Goal: Information Seeking & Learning: Compare options

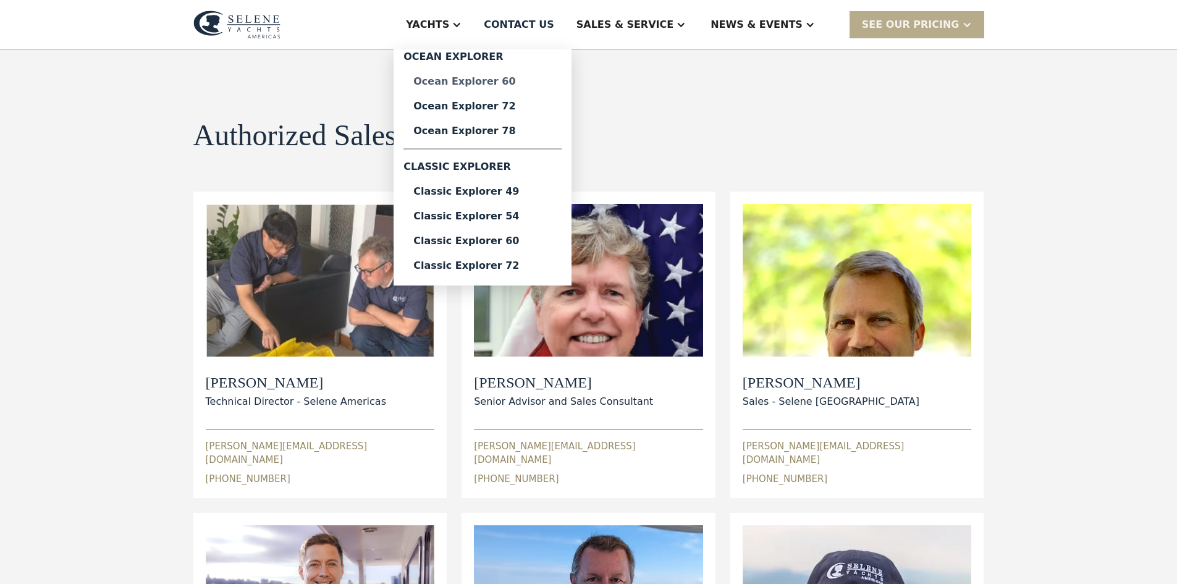
click at [496, 82] on div "Ocean Explorer 60" at bounding box center [482, 82] width 138 height 10
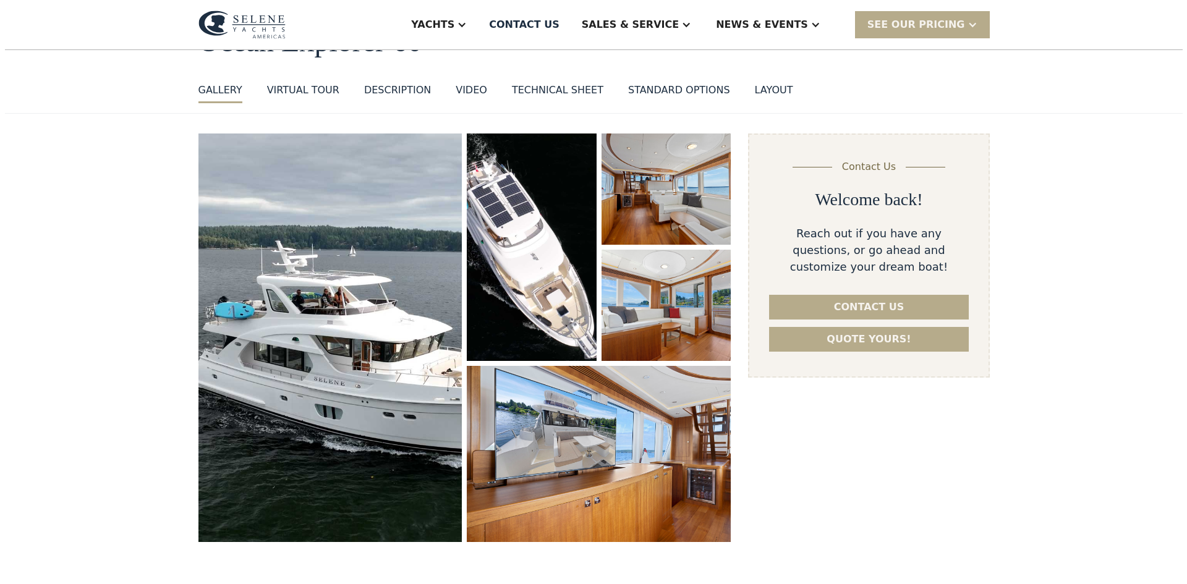
scroll to position [124, 0]
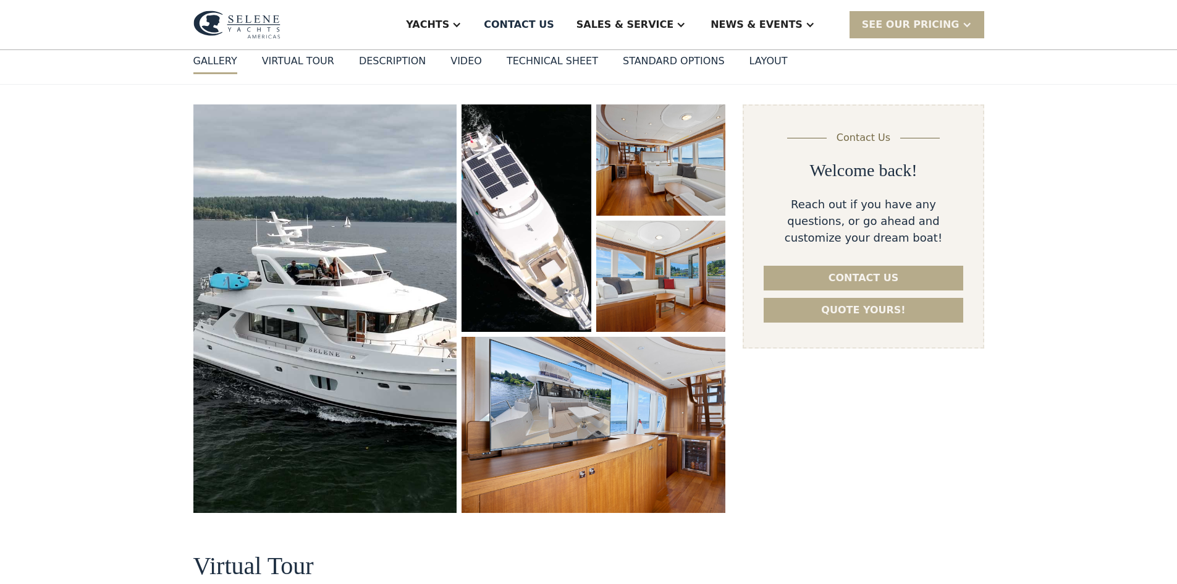
click at [349, 294] on img "open lightbox" at bounding box center [325, 308] width 264 height 409
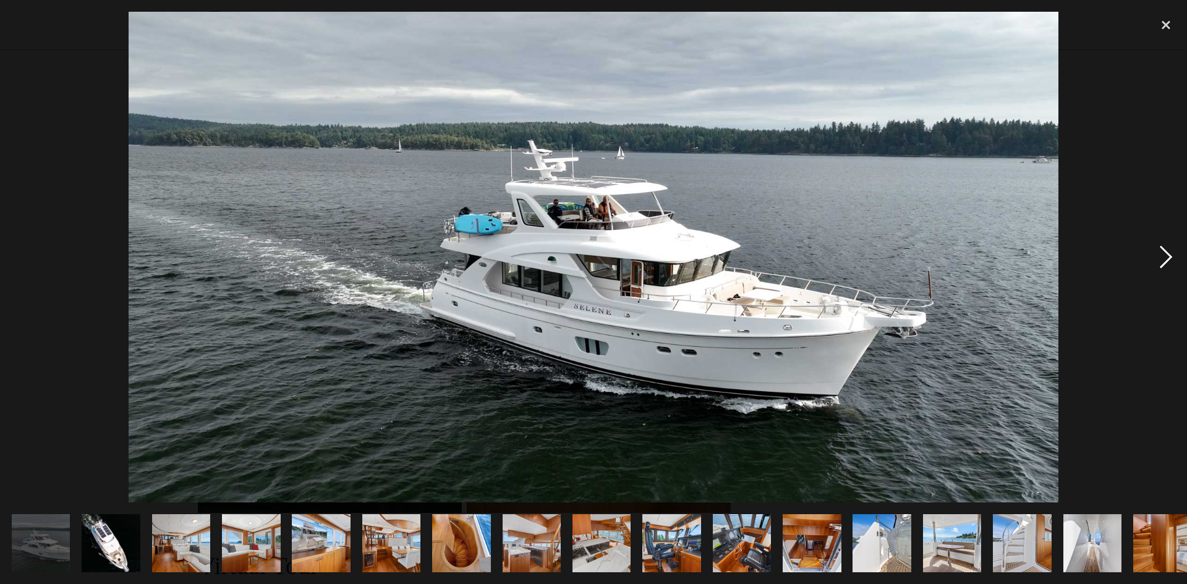
click at [1169, 256] on div "next image" at bounding box center [1166, 257] width 42 height 491
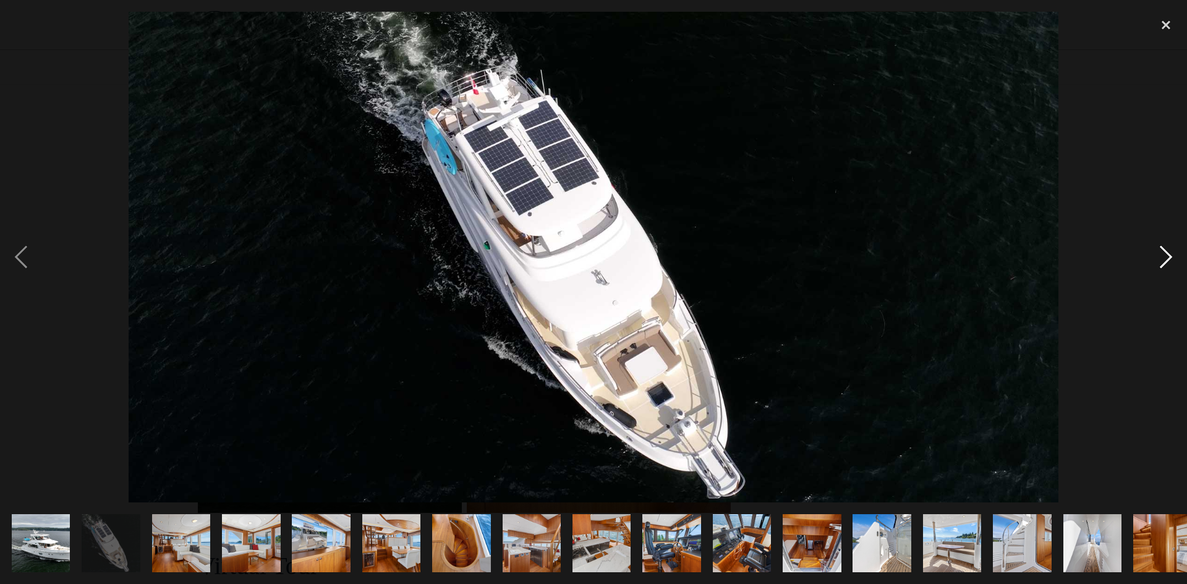
click at [1169, 256] on div "next image" at bounding box center [1166, 257] width 42 height 491
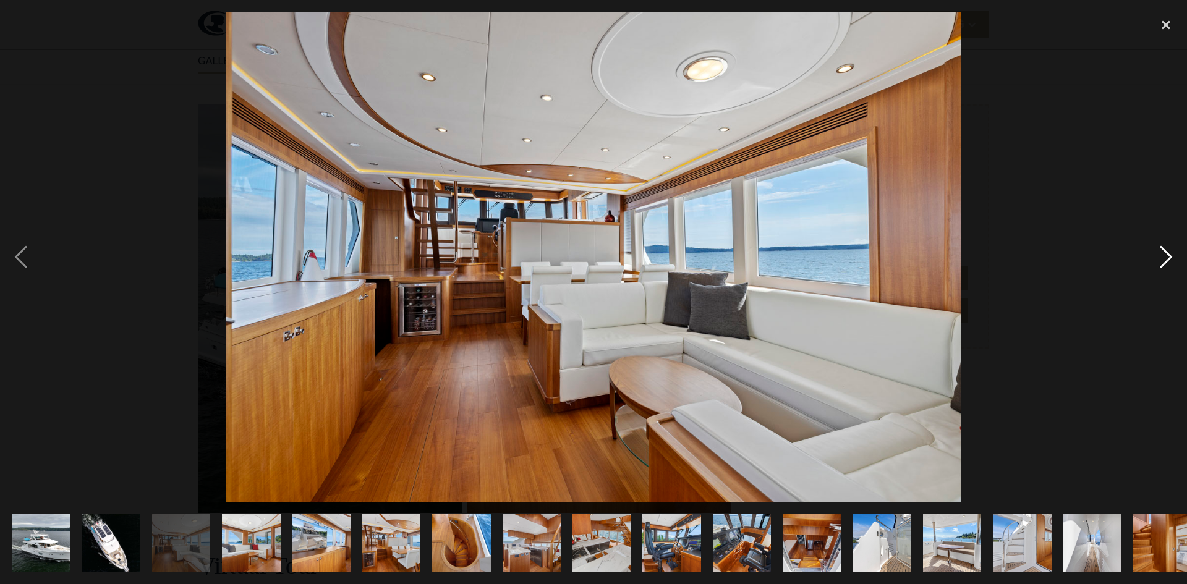
click at [1169, 256] on div "next image" at bounding box center [1166, 257] width 42 height 491
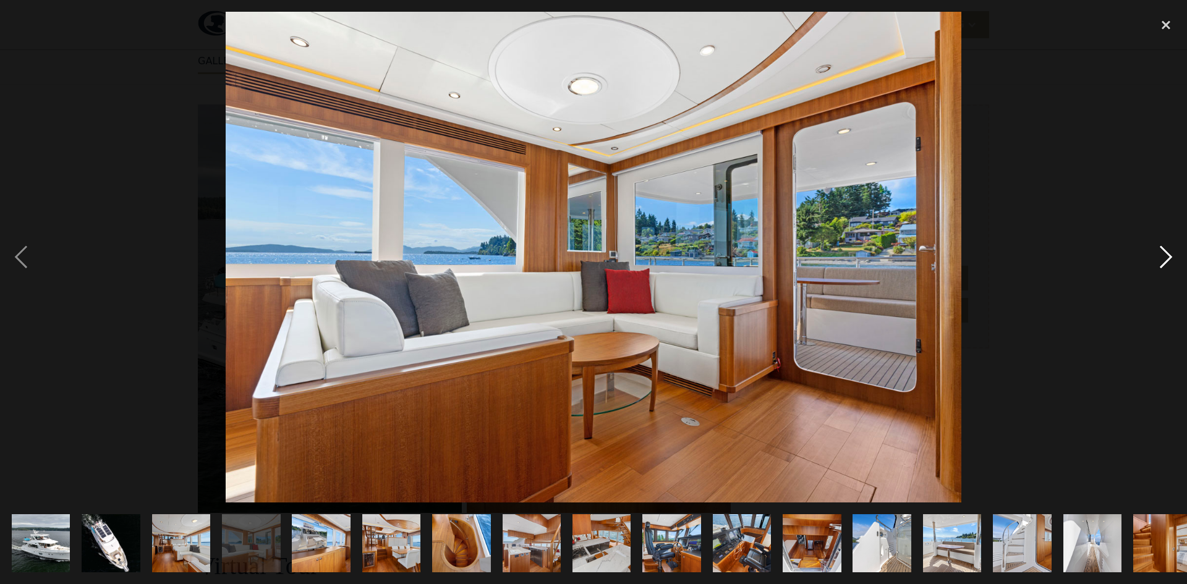
click at [1169, 256] on div "next image" at bounding box center [1166, 257] width 42 height 491
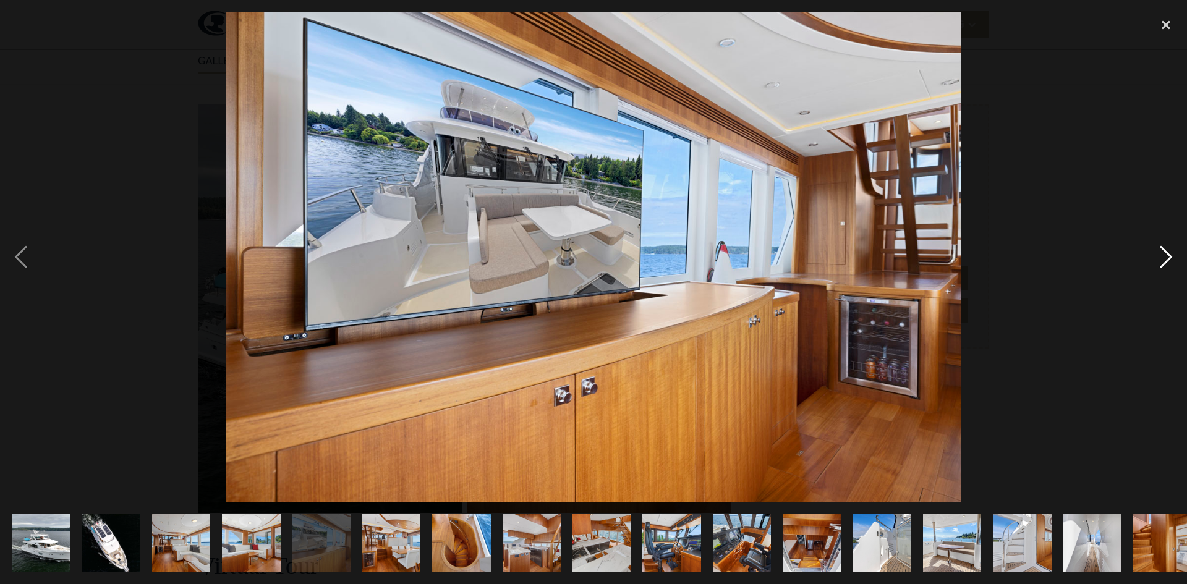
click at [1169, 256] on div "next image" at bounding box center [1166, 257] width 42 height 491
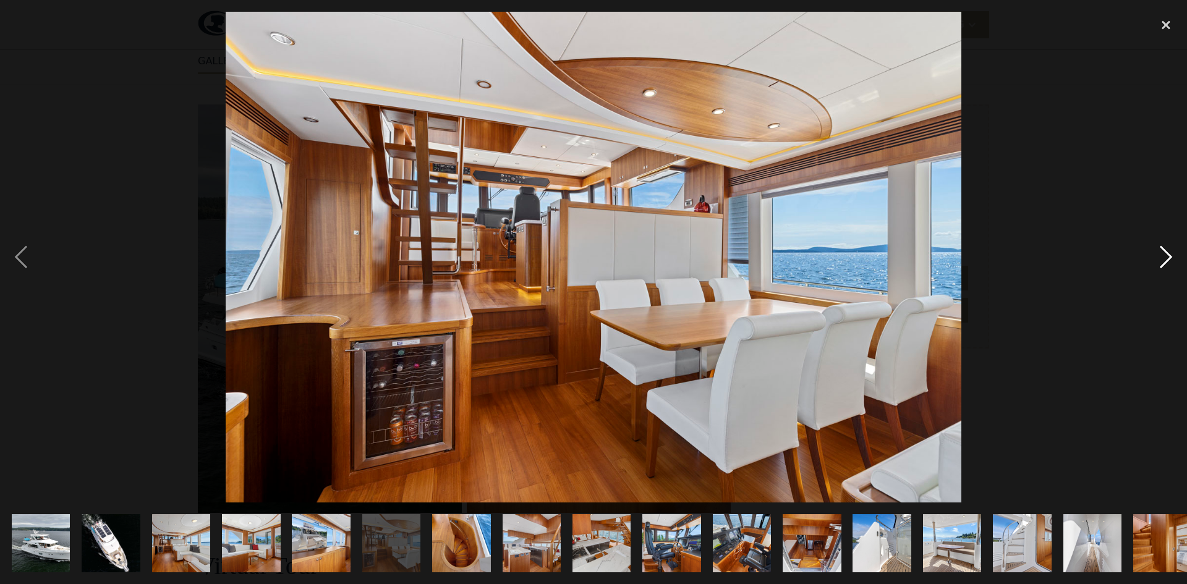
click at [1169, 256] on div "next image" at bounding box center [1166, 257] width 42 height 491
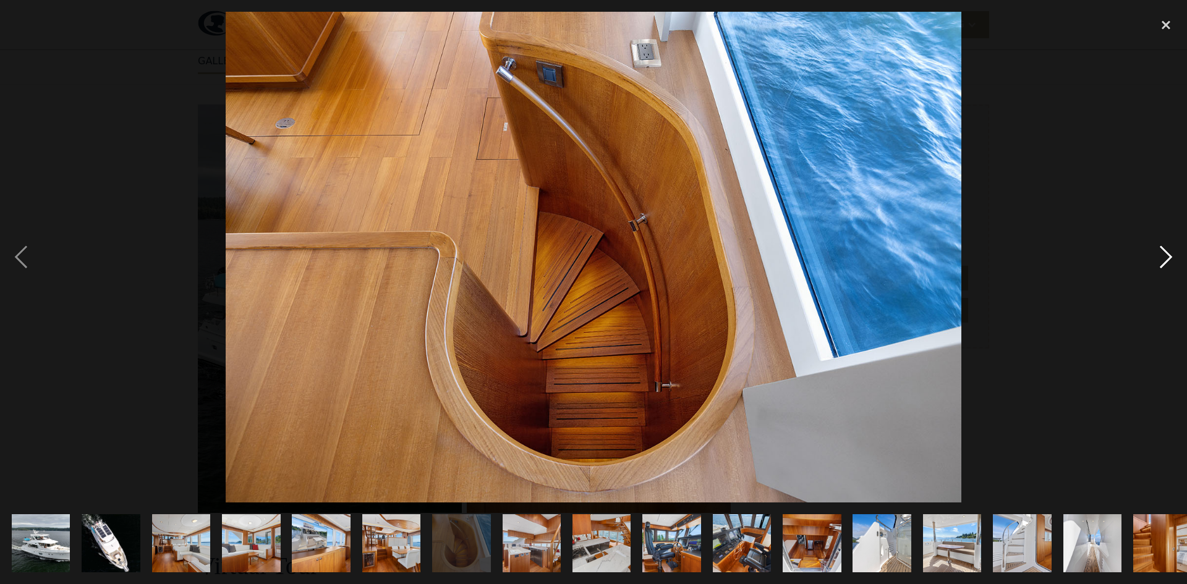
click at [1169, 256] on div "next image" at bounding box center [1166, 257] width 42 height 491
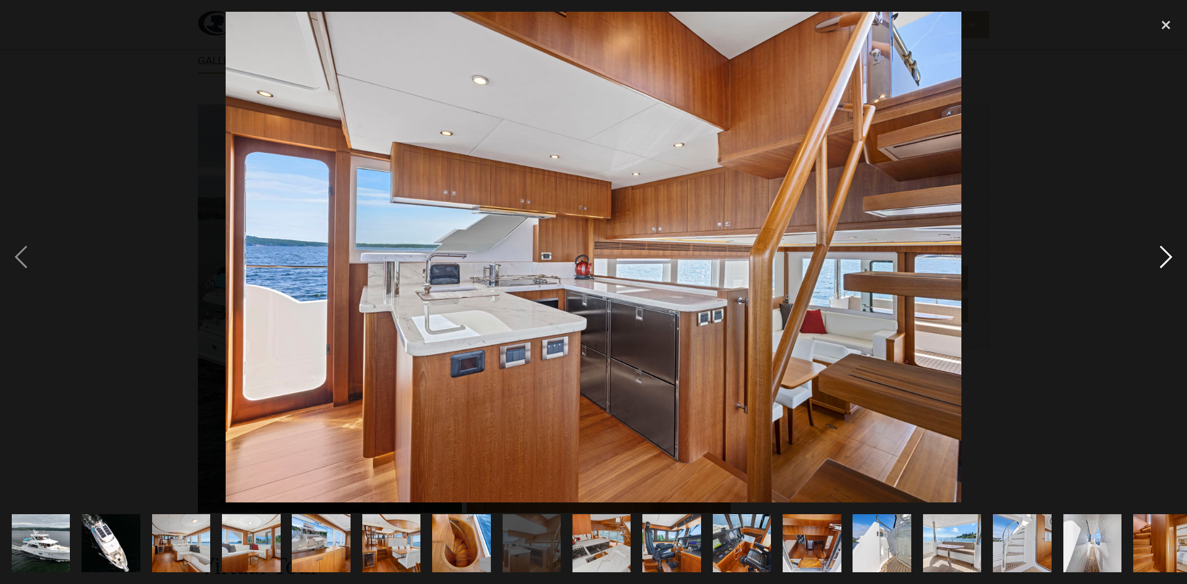
click at [1169, 256] on div "next image" at bounding box center [1166, 257] width 42 height 491
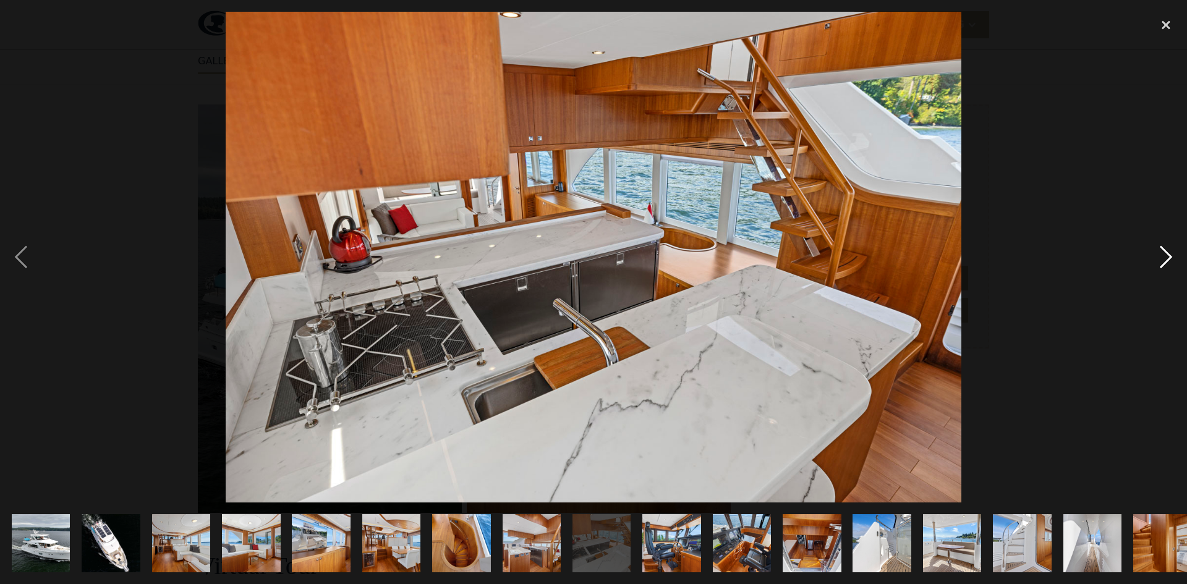
click at [1169, 256] on div "next image" at bounding box center [1166, 257] width 42 height 491
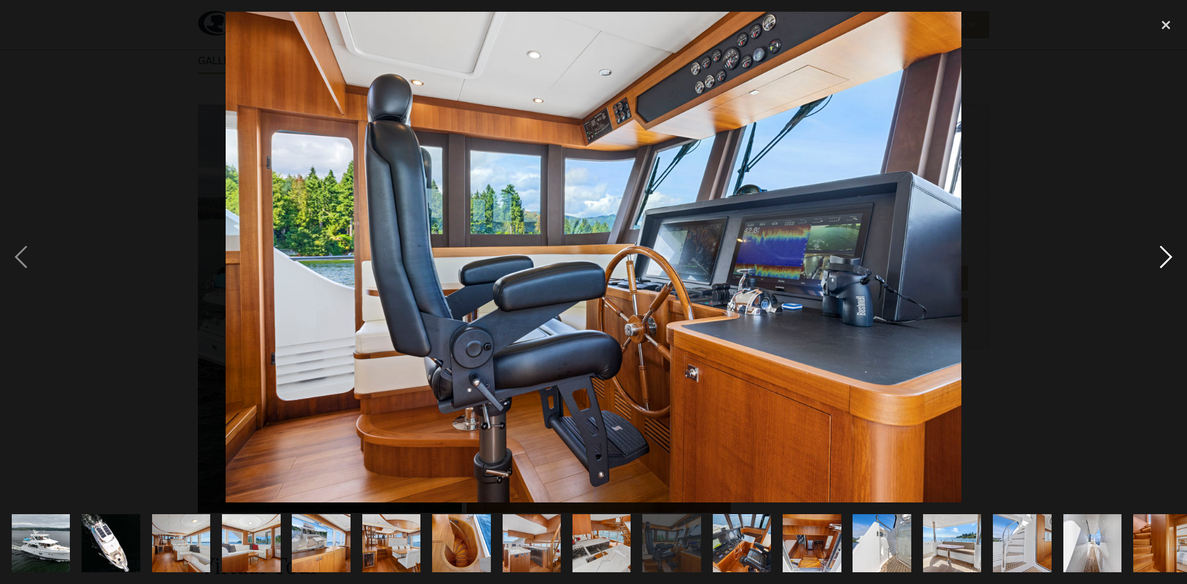
click at [1169, 256] on div "next image" at bounding box center [1166, 257] width 42 height 491
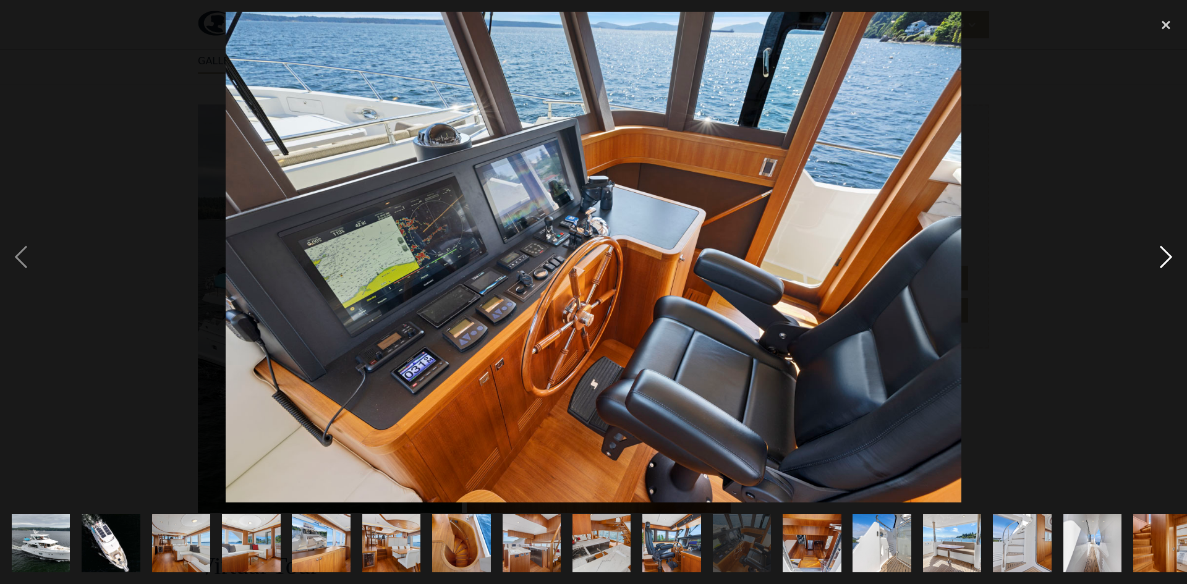
click at [1169, 256] on div "next image" at bounding box center [1166, 257] width 42 height 491
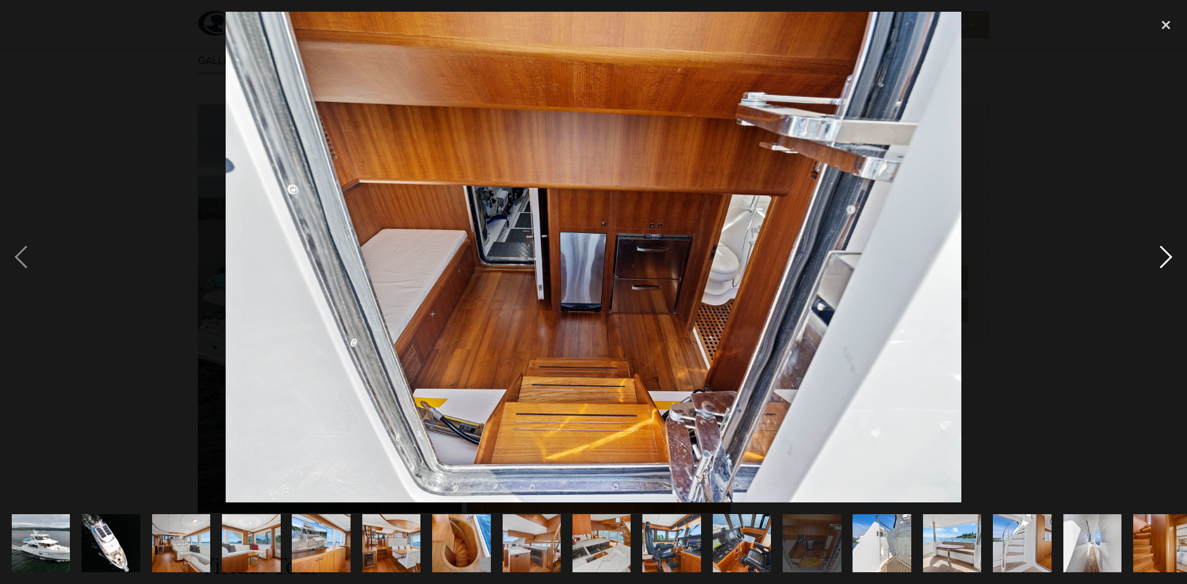
click at [1169, 256] on div "next image" at bounding box center [1166, 257] width 42 height 491
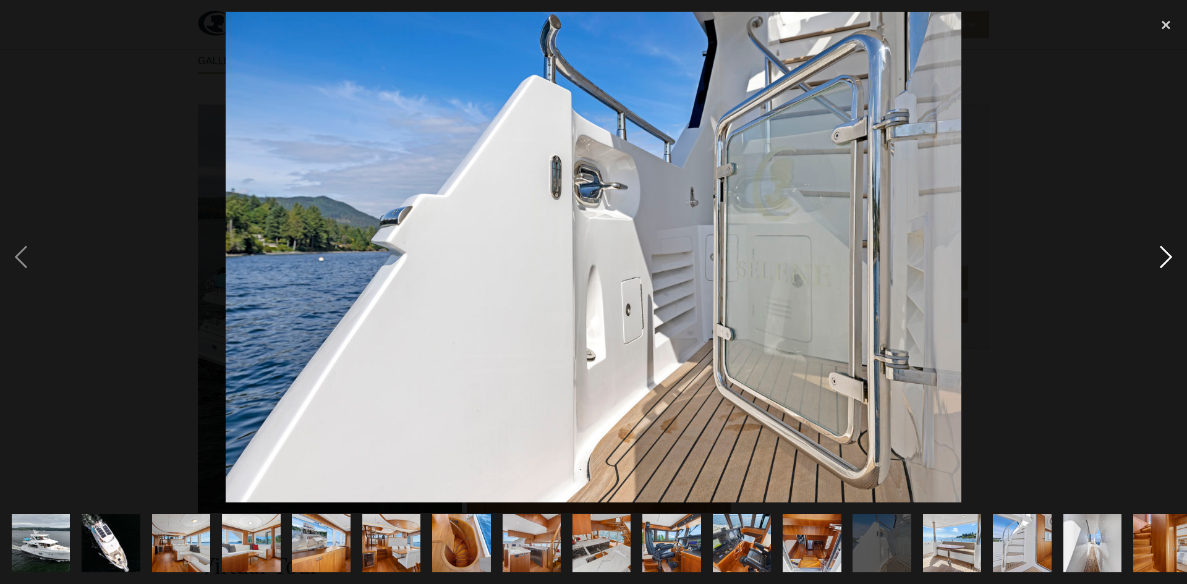
click at [1169, 256] on div "next image" at bounding box center [1166, 257] width 42 height 491
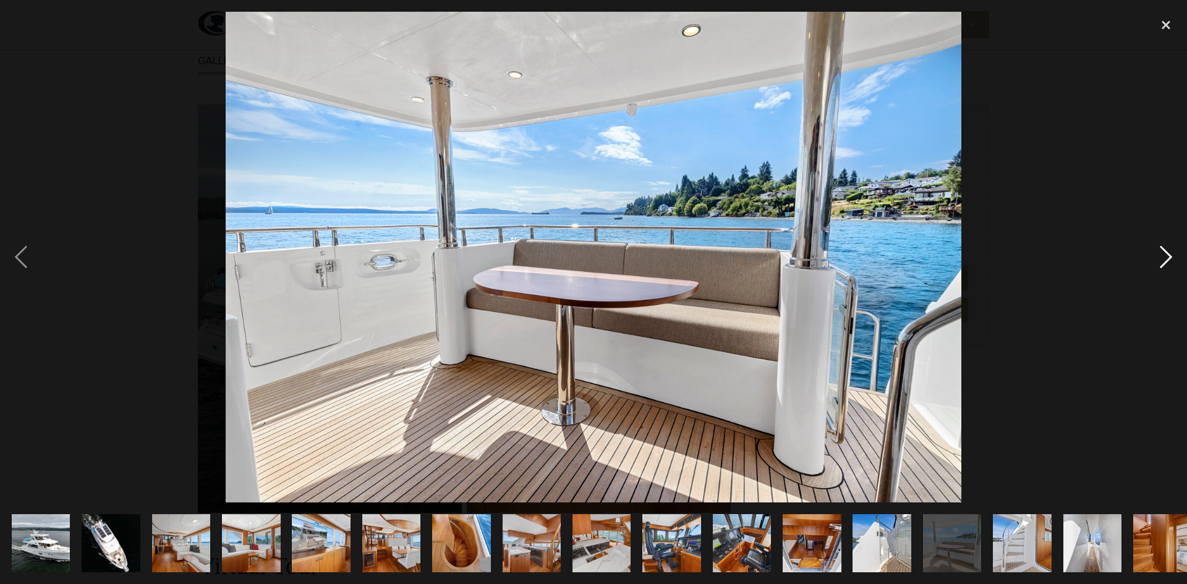
click at [1169, 256] on div "next image" at bounding box center [1166, 257] width 42 height 491
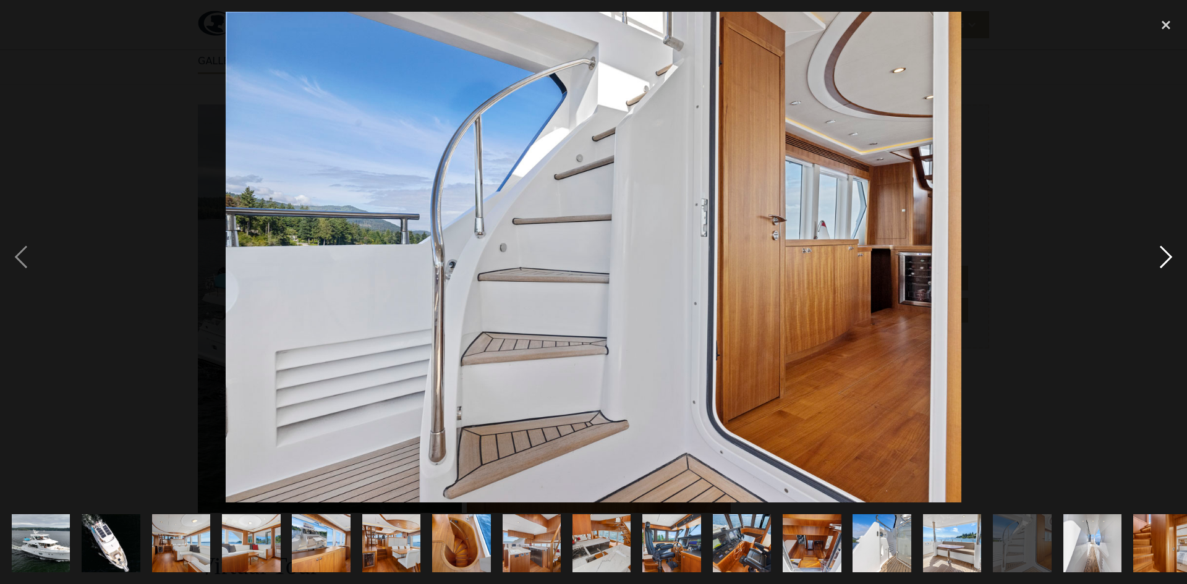
click at [1169, 256] on div "next image" at bounding box center [1166, 257] width 42 height 491
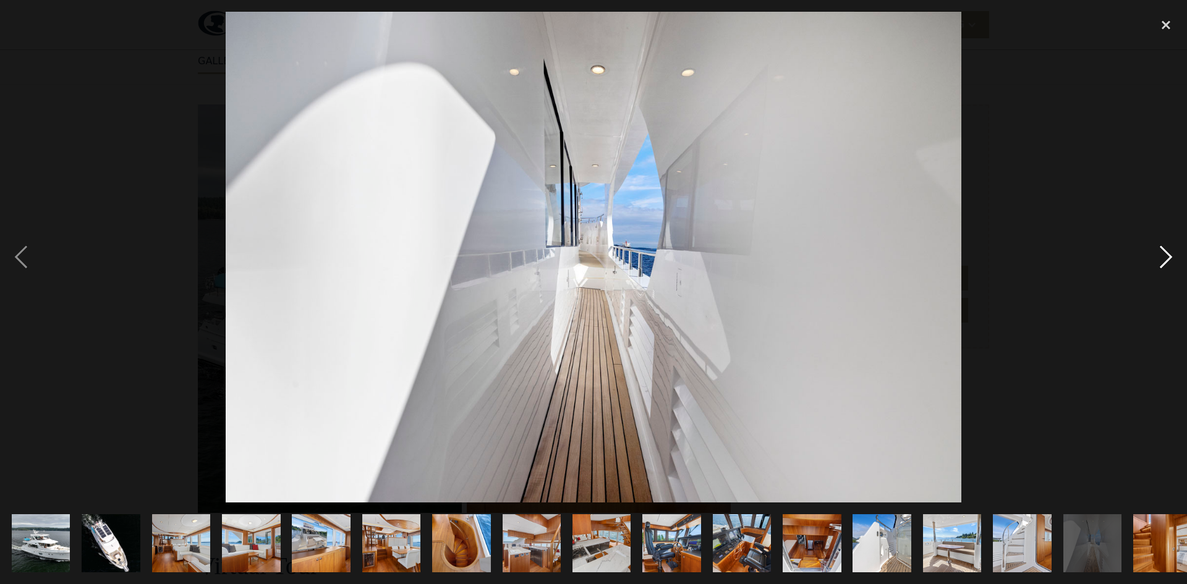
click at [1169, 256] on div "next image" at bounding box center [1166, 257] width 42 height 491
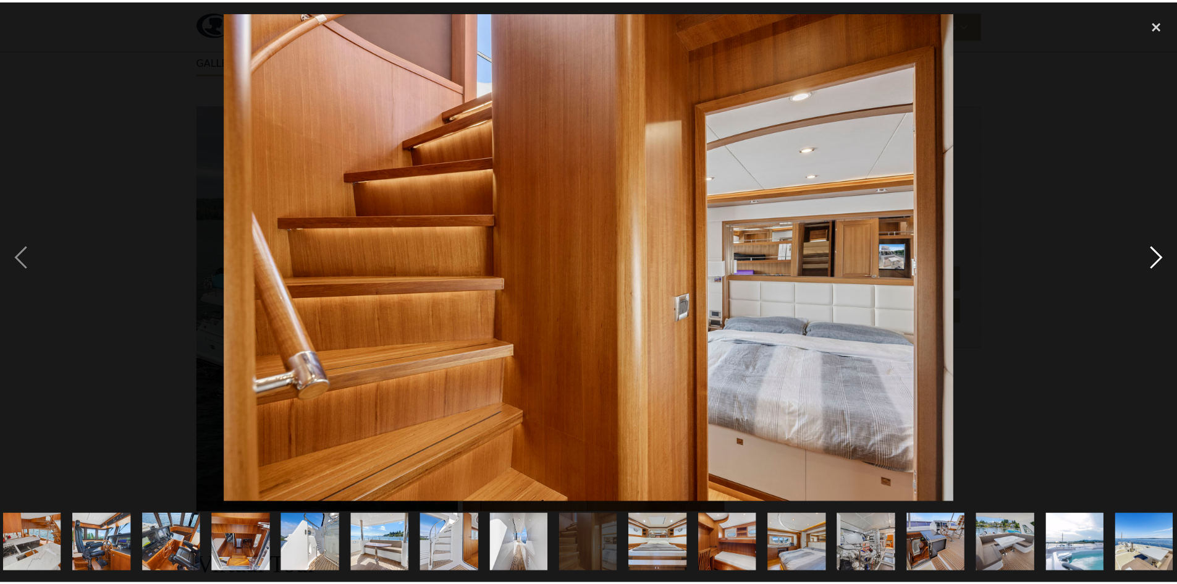
scroll to position [0, 577]
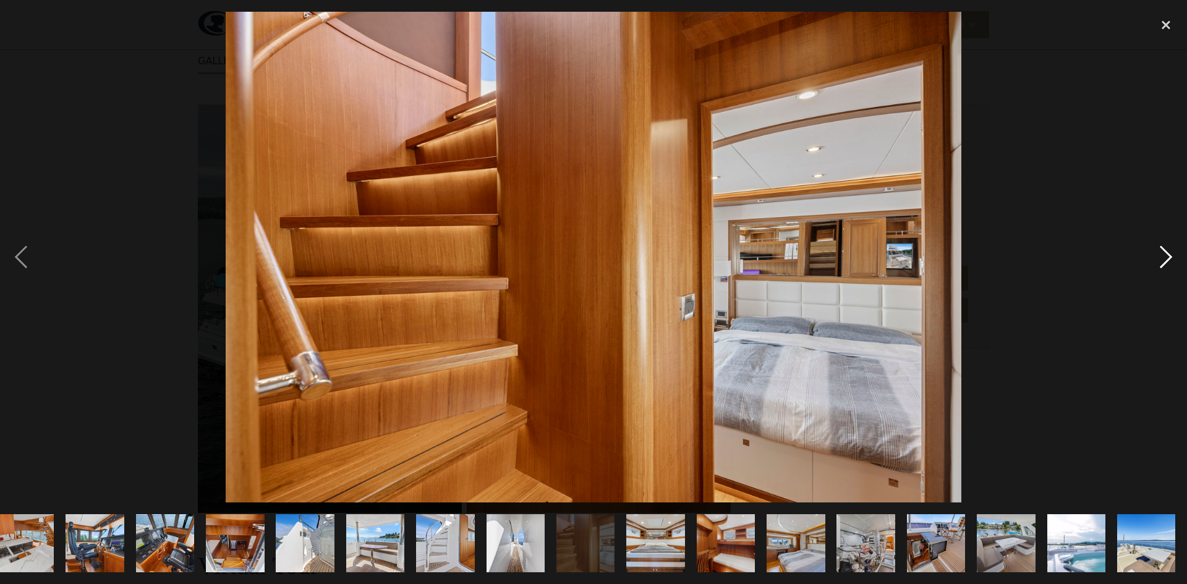
click at [1169, 256] on div "next image" at bounding box center [1166, 257] width 42 height 491
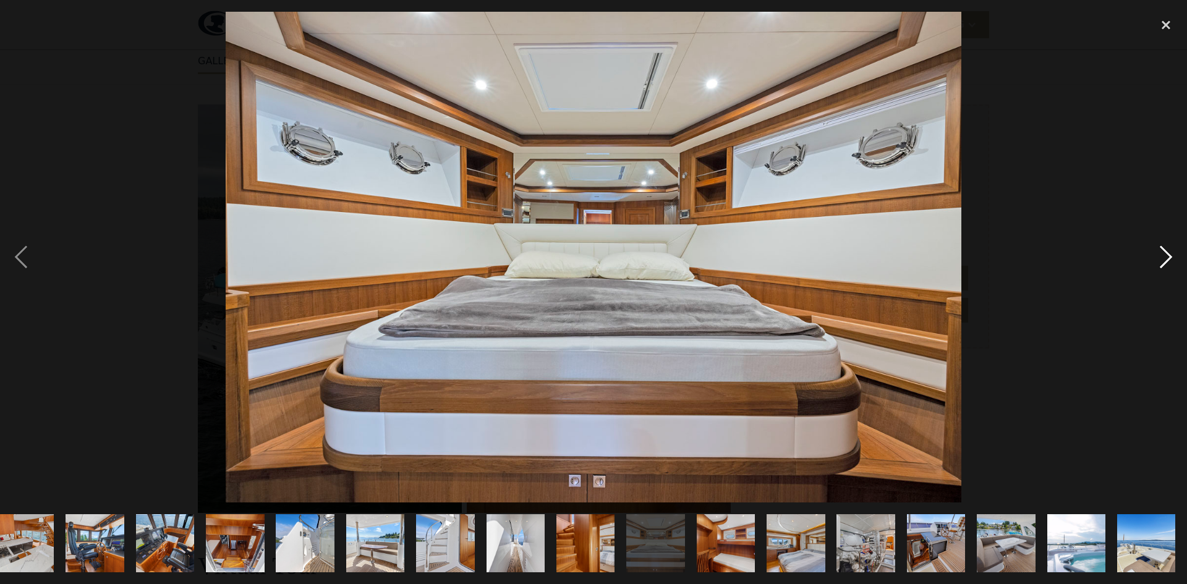
click at [1169, 256] on div "next image" at bounding box center [1166, 257] width 42 height 491
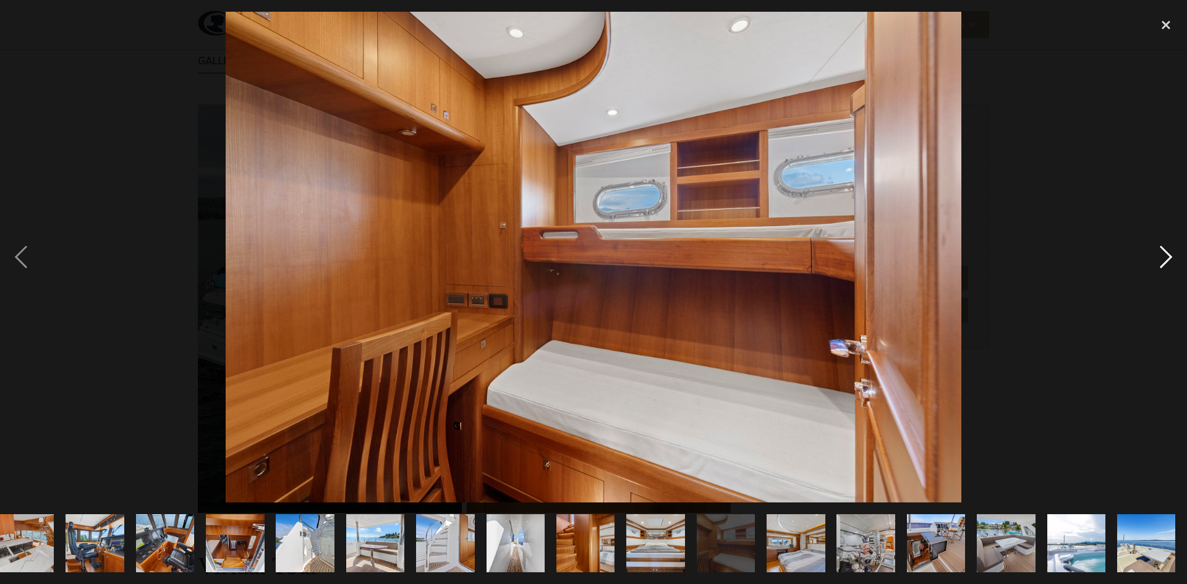
click at [1169, 256] on div "next image" at bounding box center [1166, 257] width 42 height 491
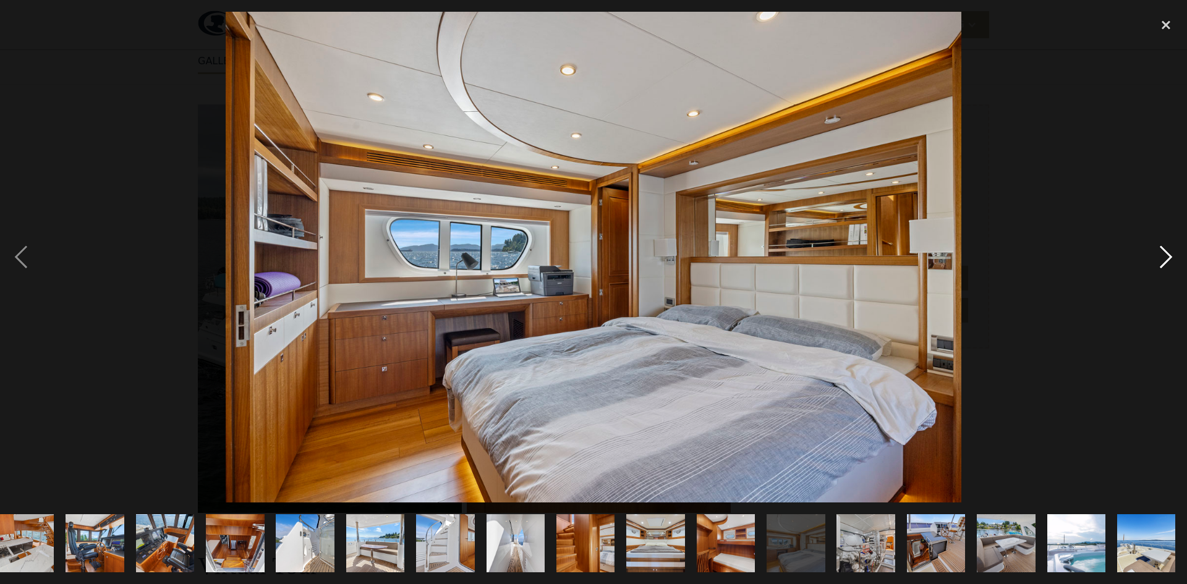
click at [1169, 256] on div "next image" at bounding box center [1166, 257] width 42 height 491
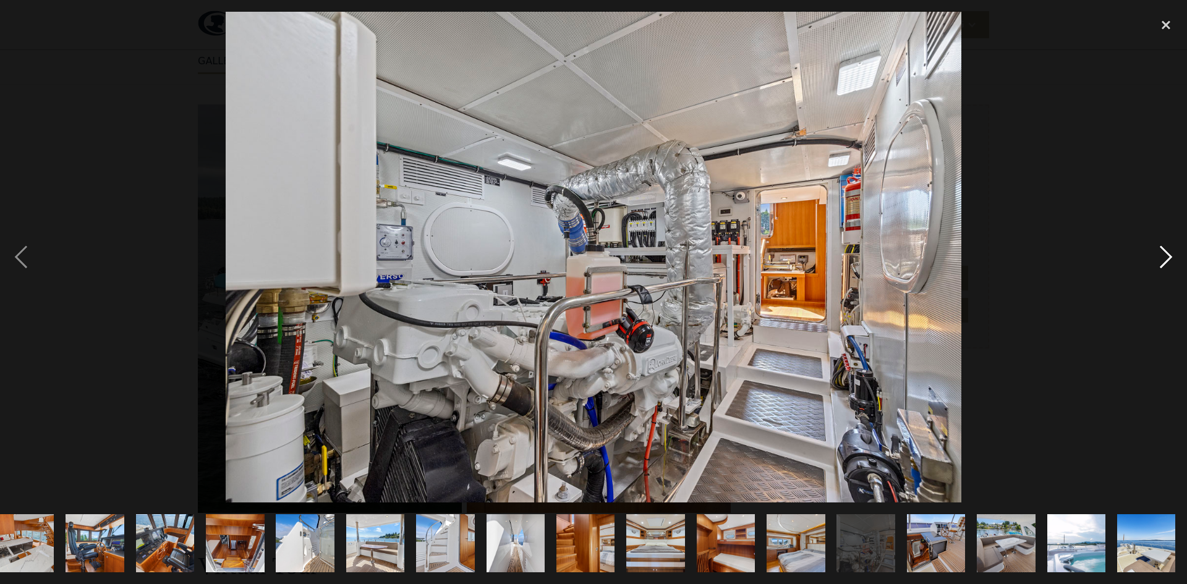
click at [1169, 256] on div "next image" at bounding box center [1166, 257] width 42 height 491
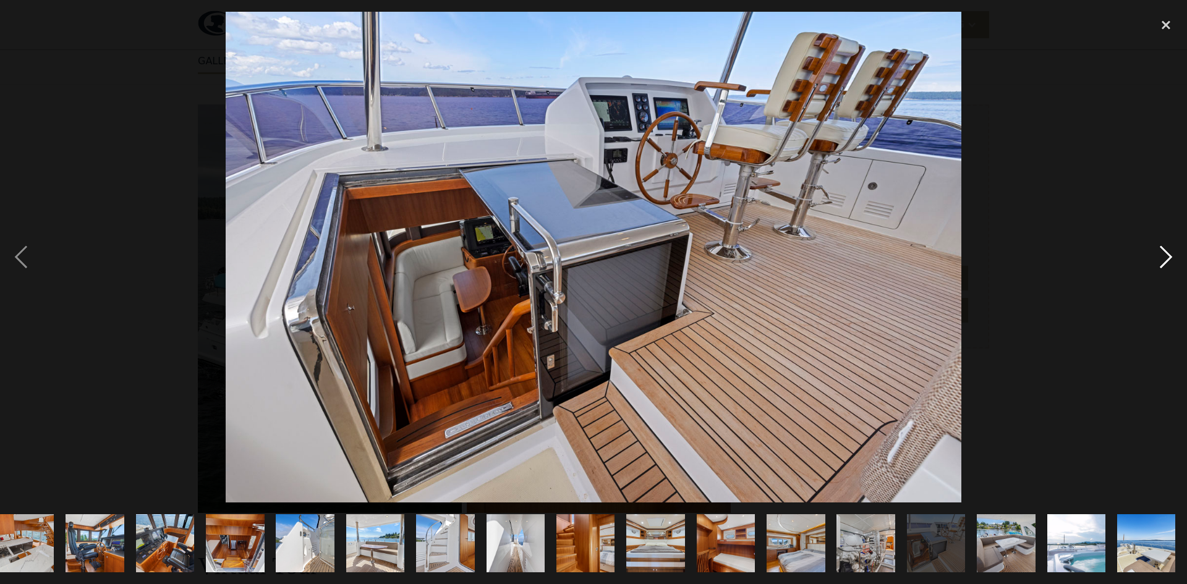
click at [1169, 256] on div "next image" at bounding box center [1166, 257] width 42 height 491
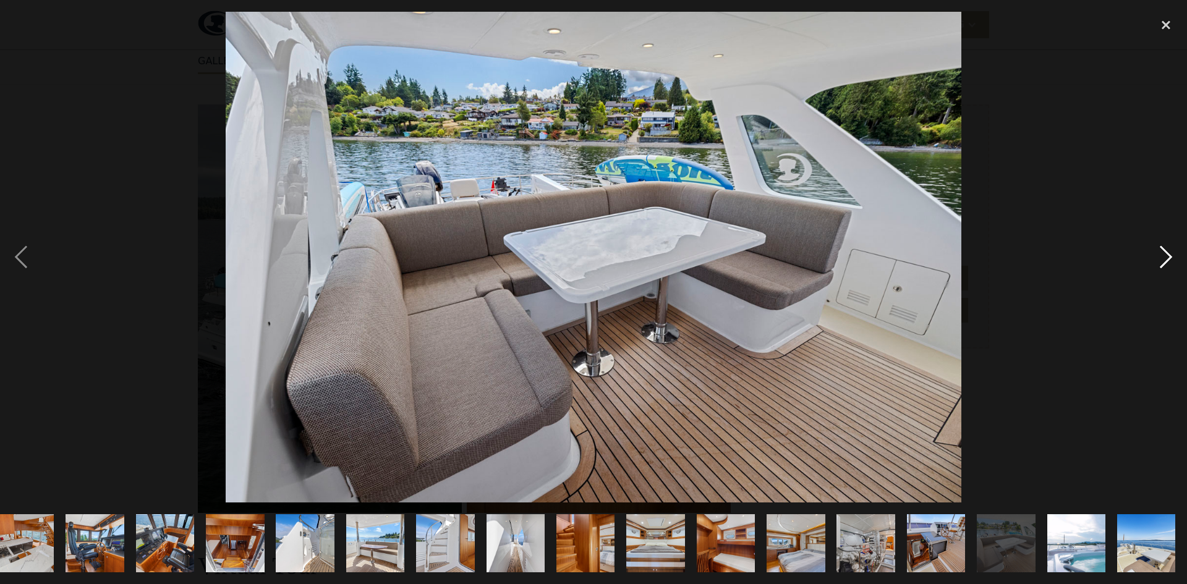
click at [1169, 256] on div "next image" at bounding box center [1166, 257] width 42 height 491
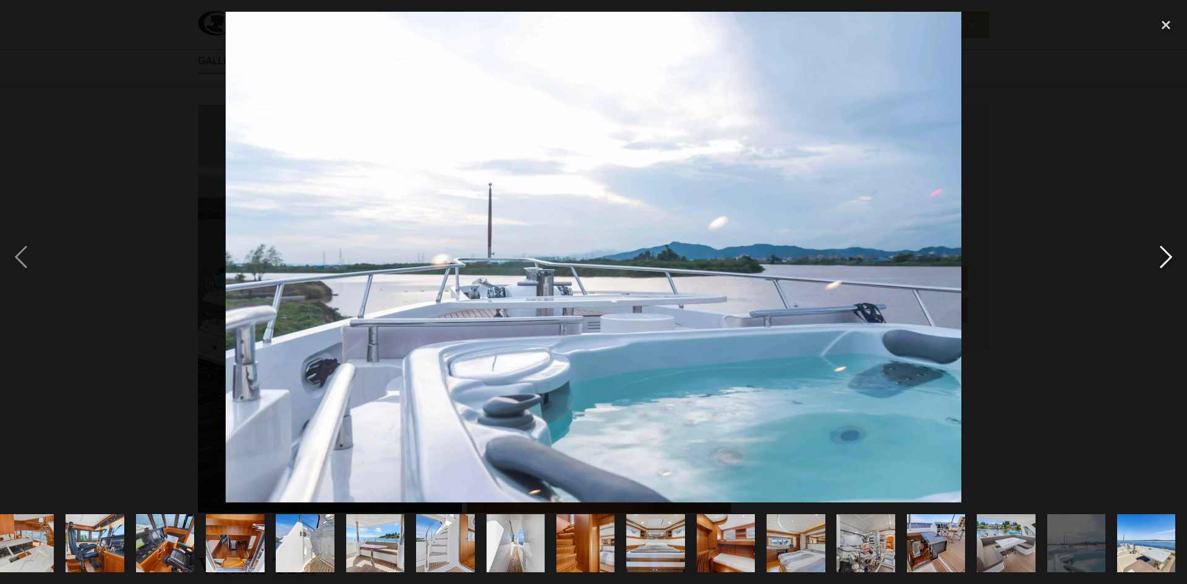
click at [1169, 256] on div "next image" at bounding box center [1166, 257] width 42 height 491
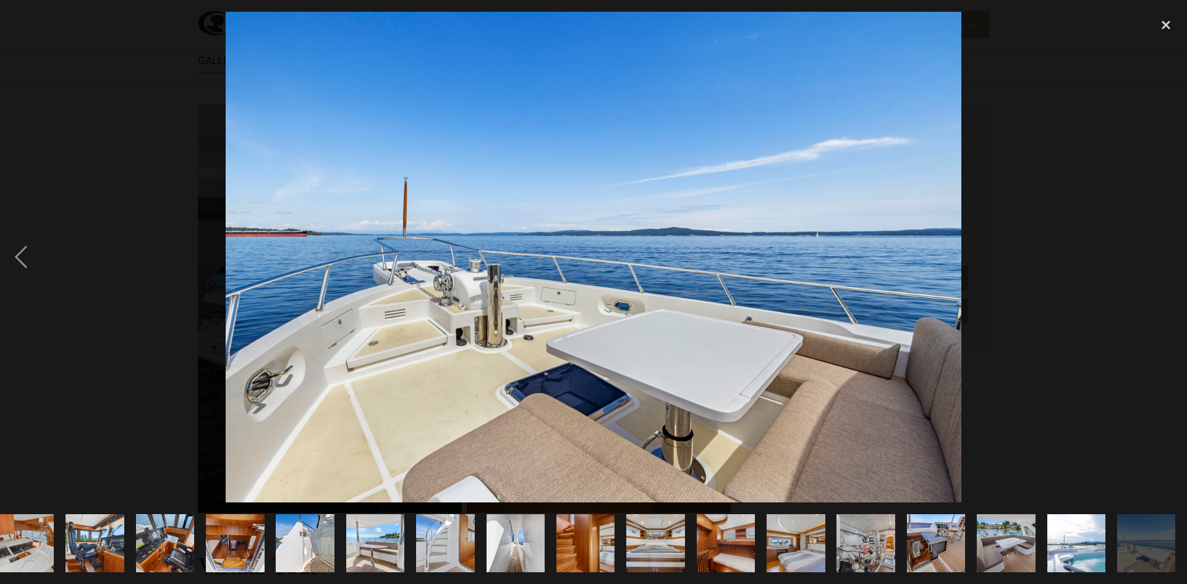
click at [1169, 256] on div "next image" at bounding box center [1166, 257] width 42 height 491
click at [16, 253] on div "previous image" at bounding box center [21, 257] width 42 height 491
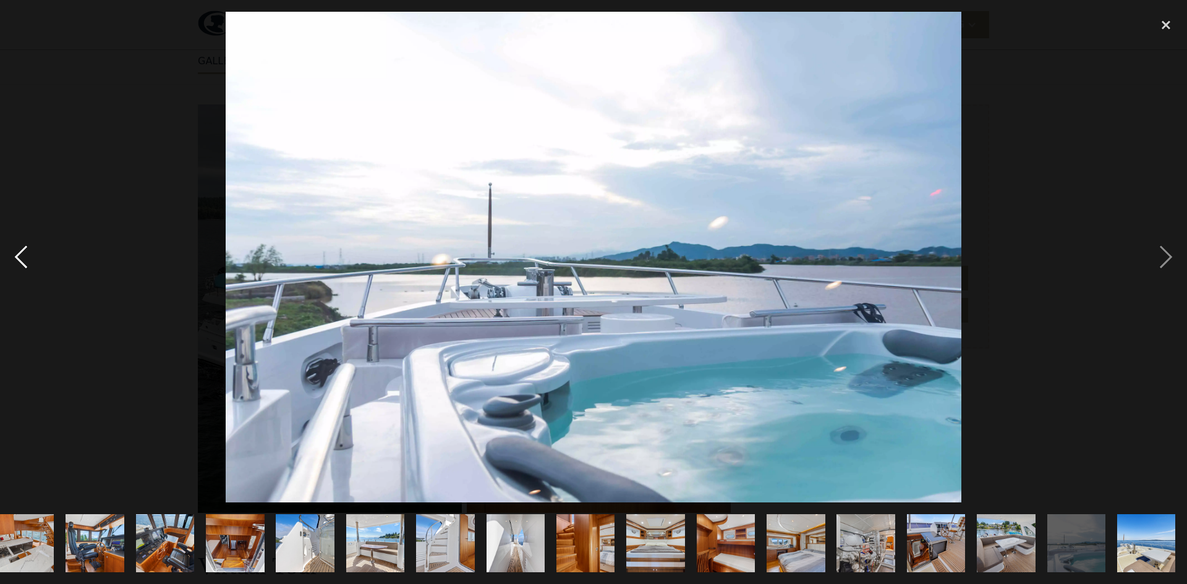
click at [16, 253] on div "previous image" at bounding box center [21, 257] width 42 height 491
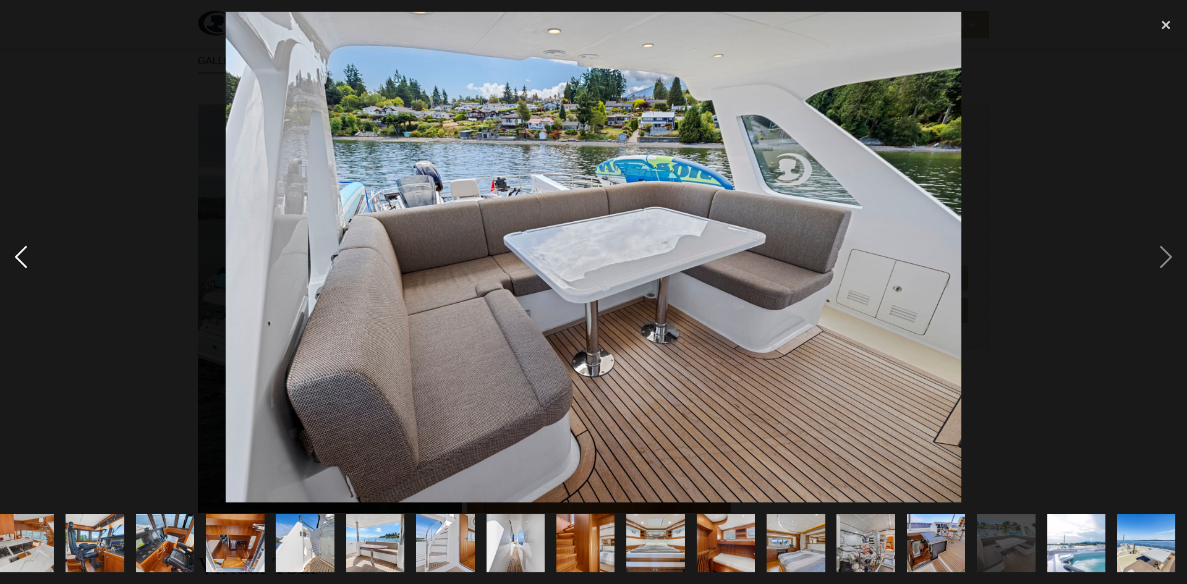
click at [16, 253] on div "previous image" at bounding box center [21, 257] width 42 height 491
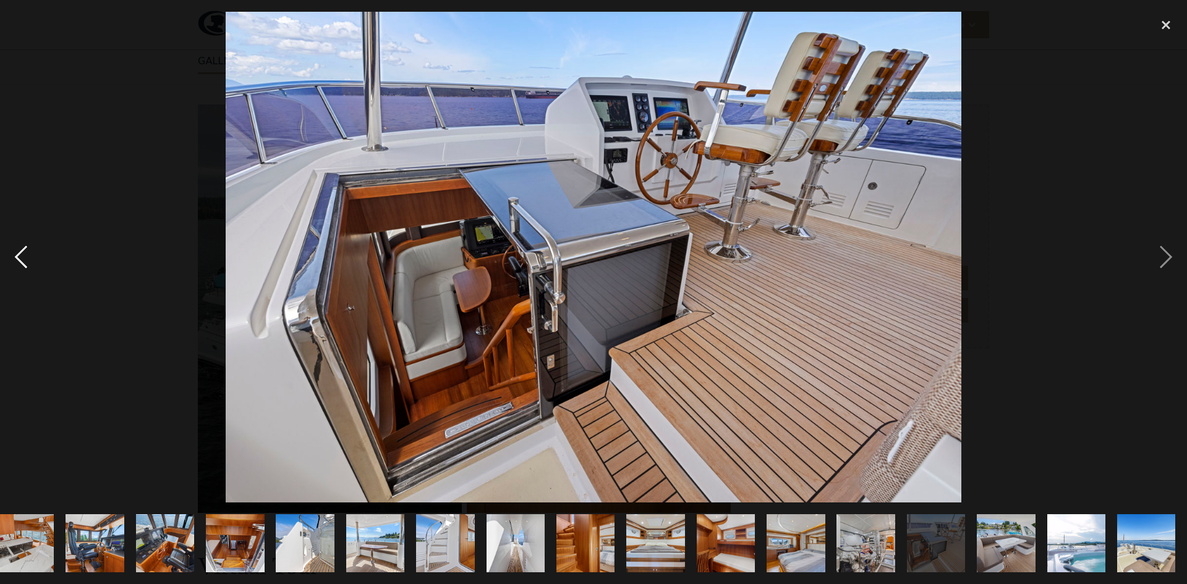
click at [16, 253] on div "previous image" at bounding box center [21, 257] width 42 height 491
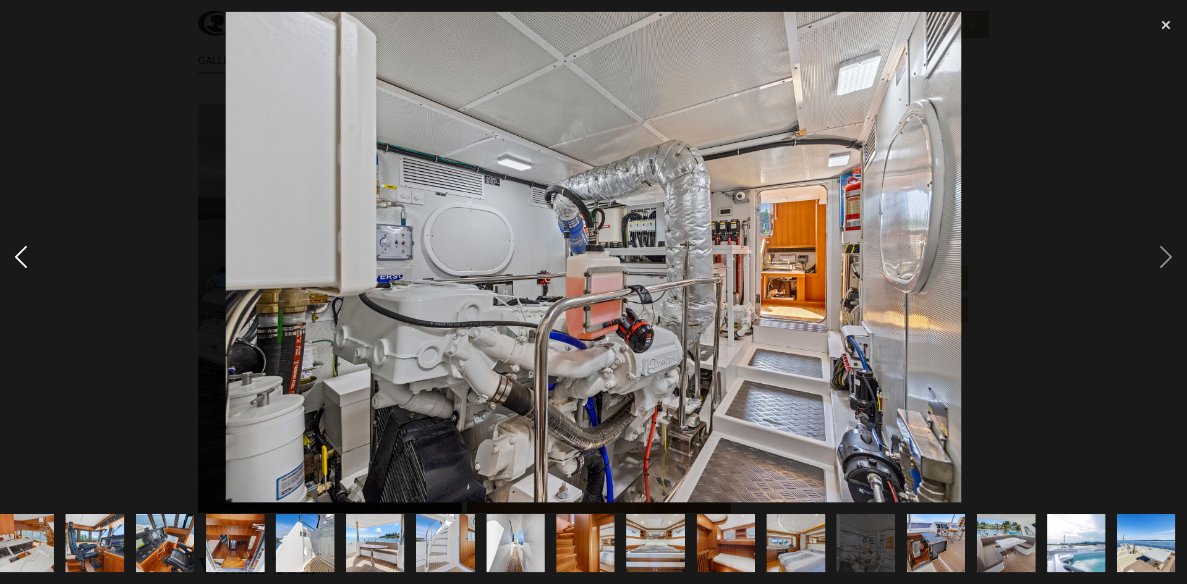
click at [16, 253] on div "previous image" at bounding box center [21, 257] width 42 height 491
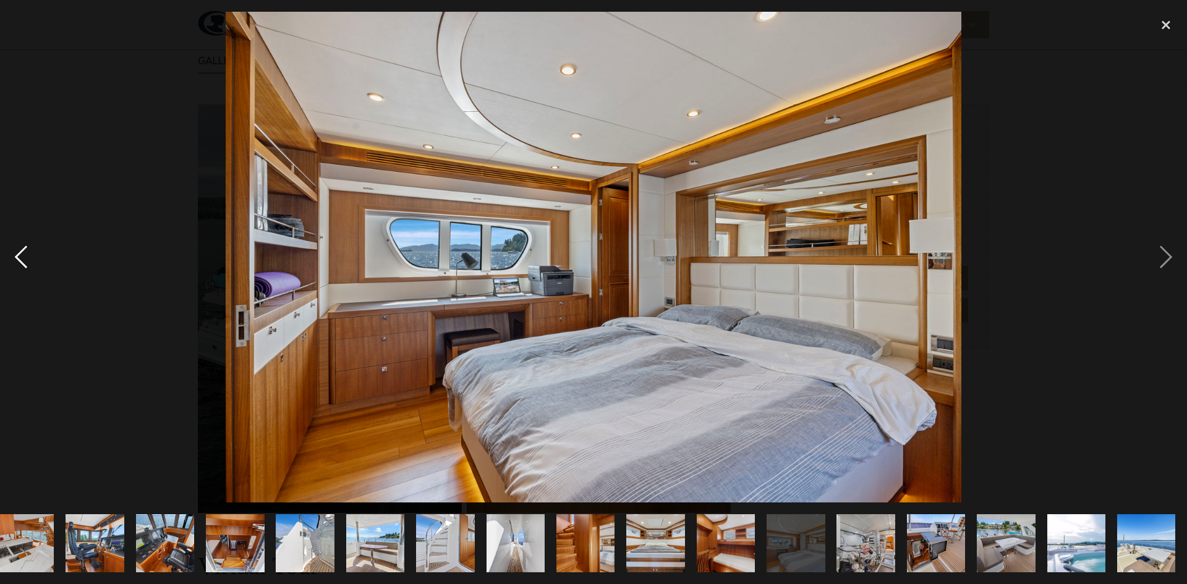
click at [16, 253] on div "previous image" at bounding box center [21, 257] width 42 height 491
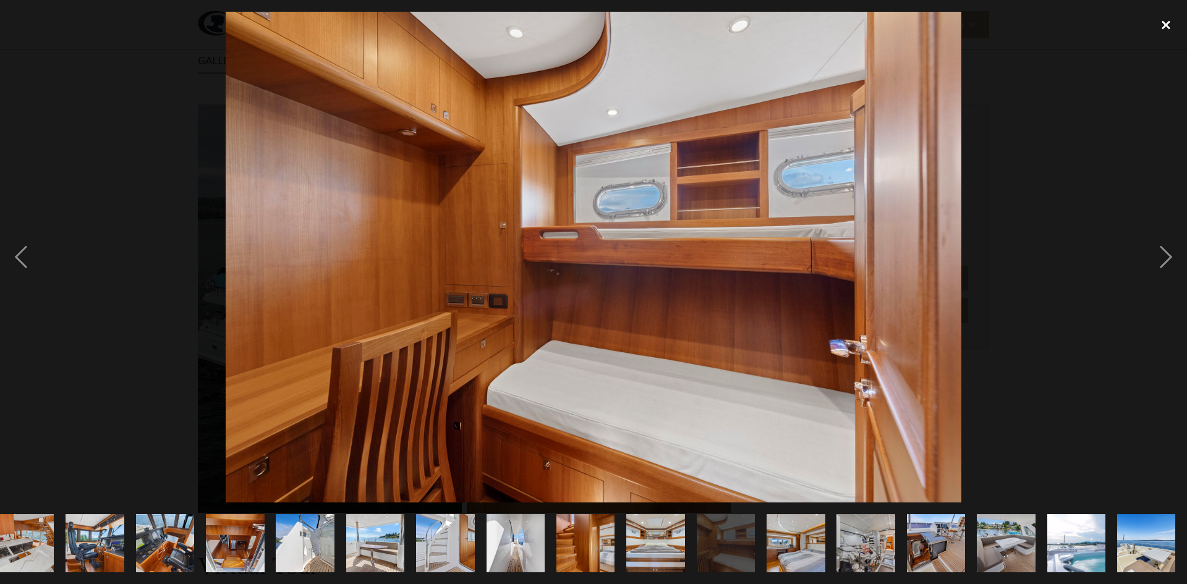
click at [1163, 25] on div "close lightbox" at bounding box center [1166, 25] width 42 height 27
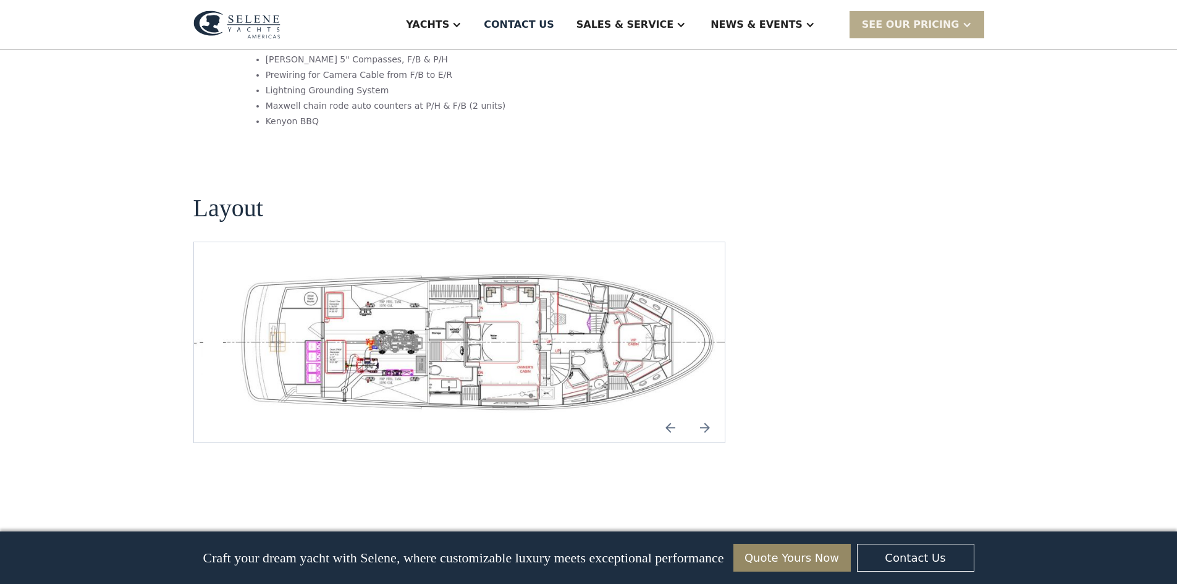
scroll to position [2596, 0]
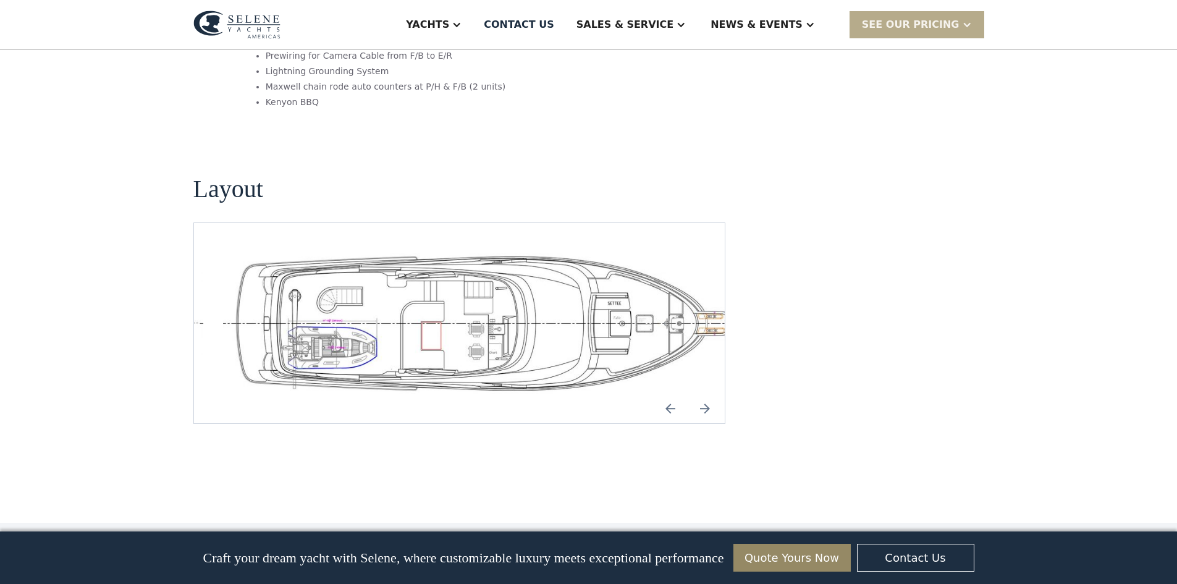
click at [674, 394] on img "Previous slide" at bounding box center [671, 409] width 30 height 30
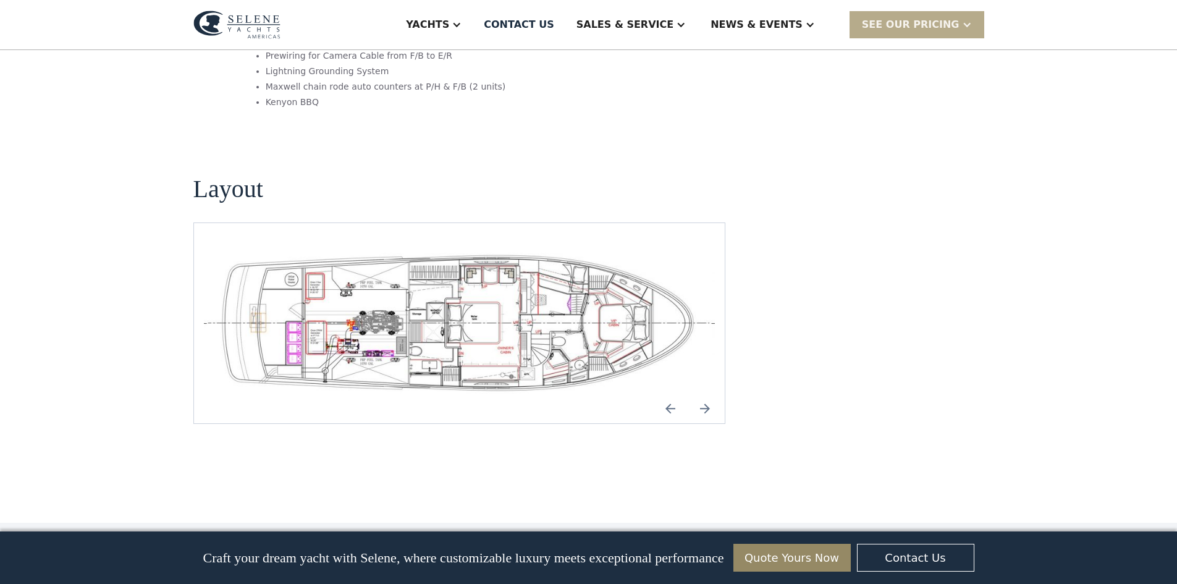
click at [454, 254] on img "open lightbox" at bounding box center [460, 323] width 512 height 141
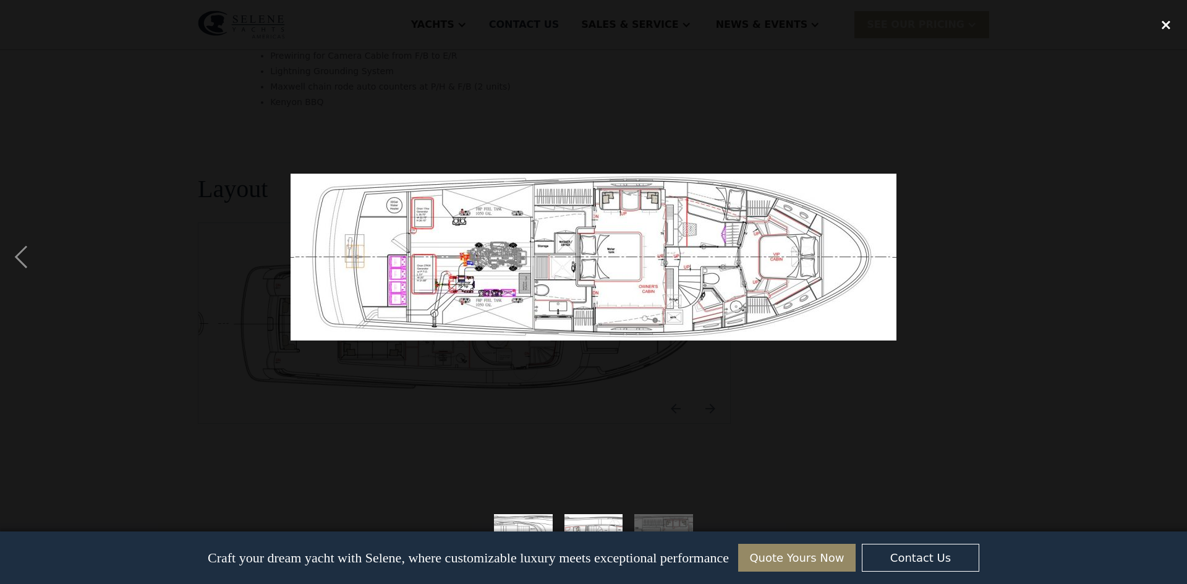
click at [1163, 23] on div "close lightbox" at bounding box center [1166, 25] width 42 height 27
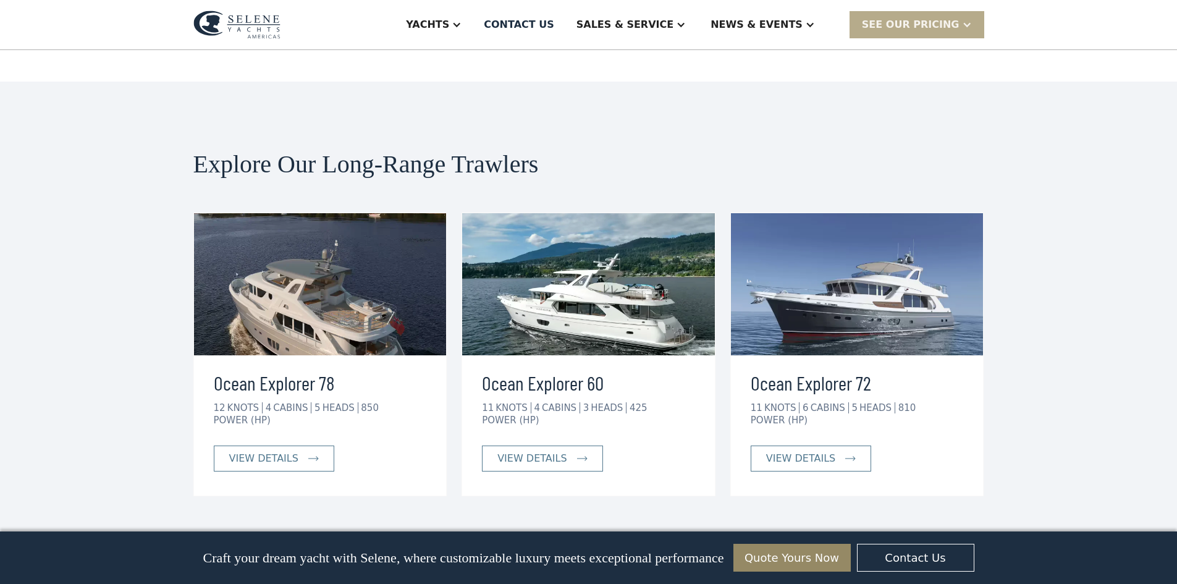
scroll to position [3089, 0]
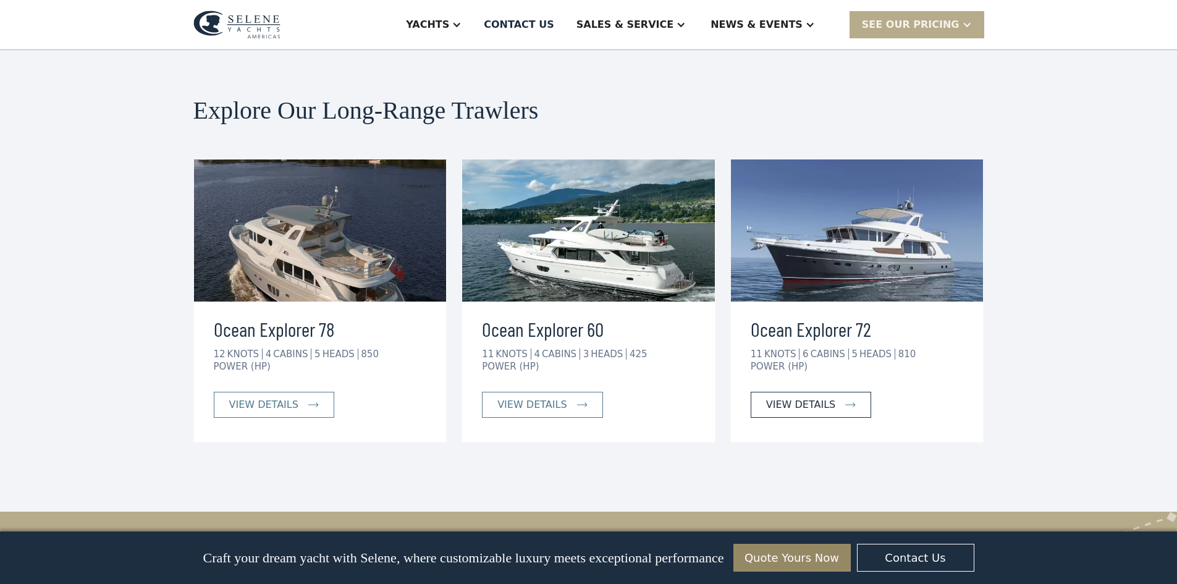
click at [790, 397] on div "view details" at bounding box center [800, 404] width 69 height 15
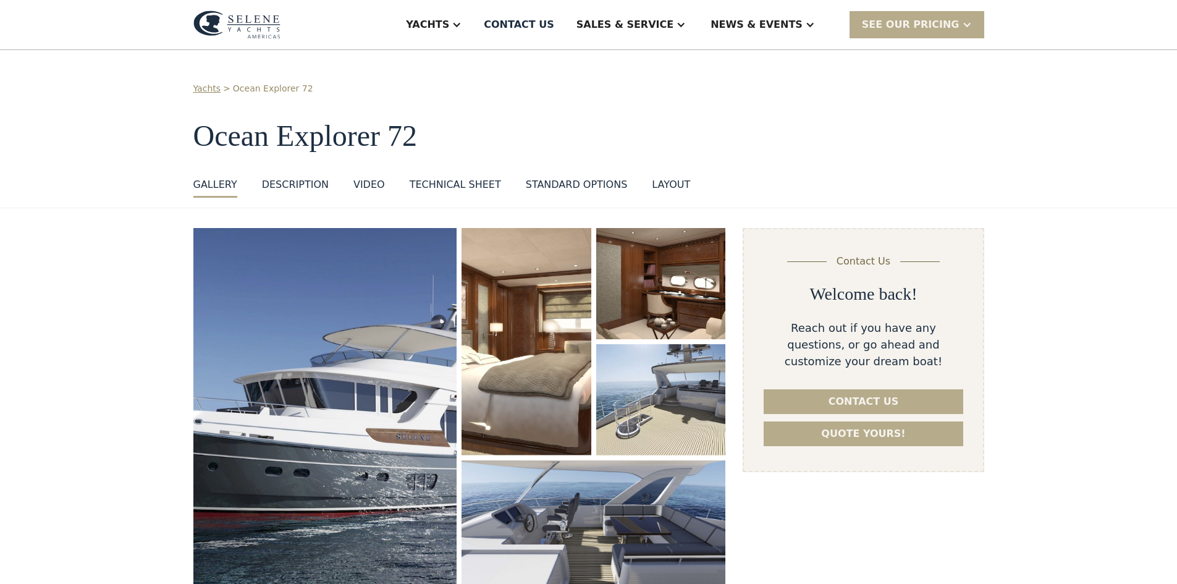
click at [306, 359] on img "open lightbox" at bounding box center [325, 415] width 264 height 375
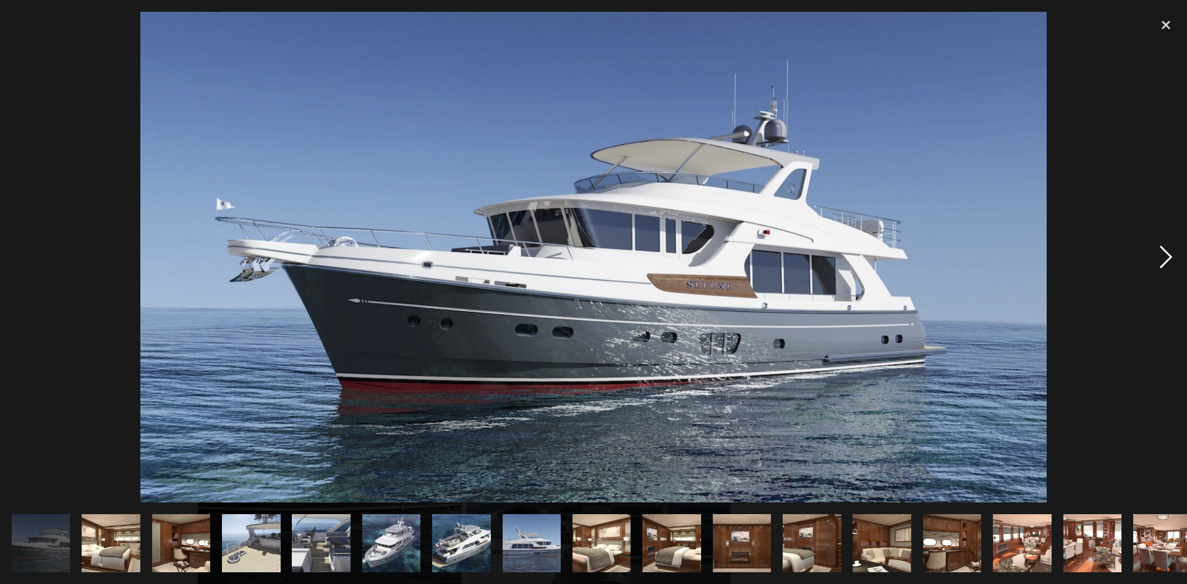
click at [1166, 261] on div "next image" at bounding box center [1166, 257] width 42 height 491
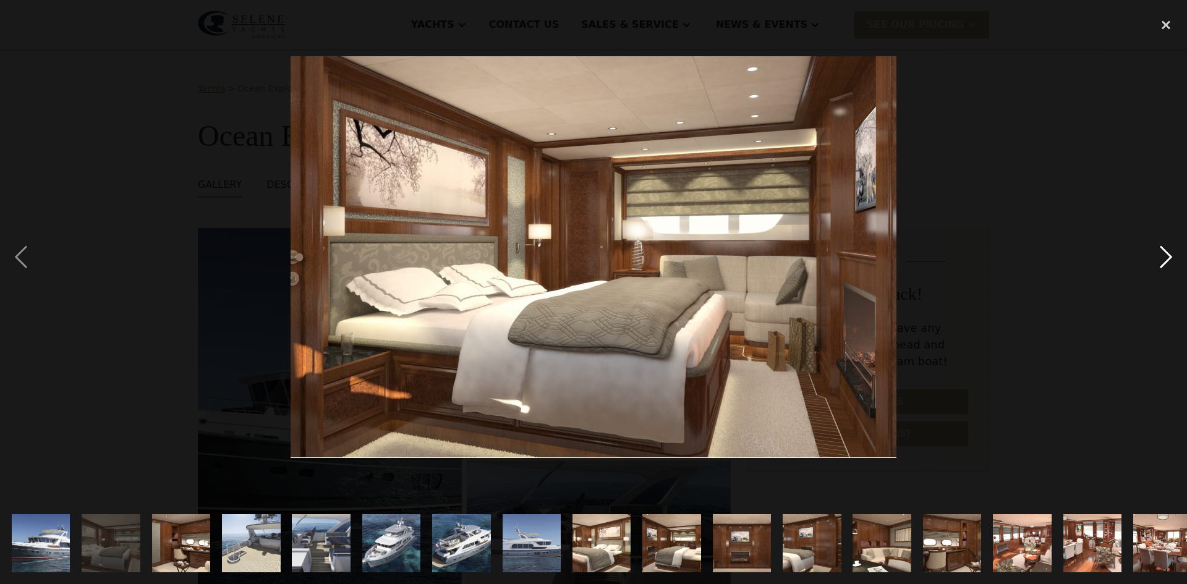
click at [1166, 261] on div "next image" at bounding box center [1166, 257] width 42 height 491
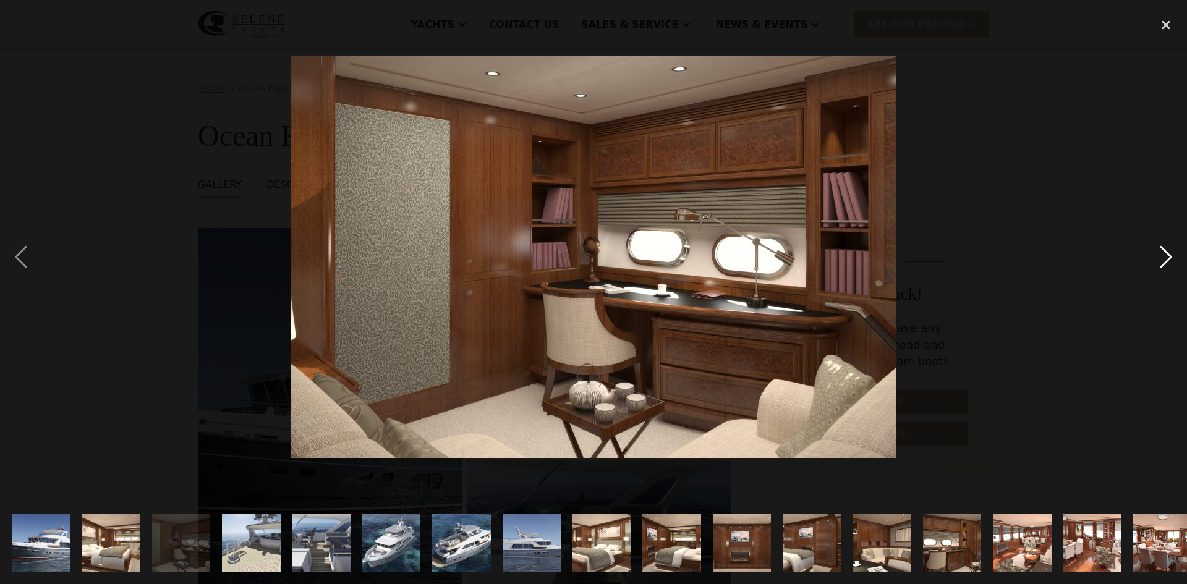
click at [1166, 261] on div "next image" at bounding box center [1166, 257] width 42 height 491
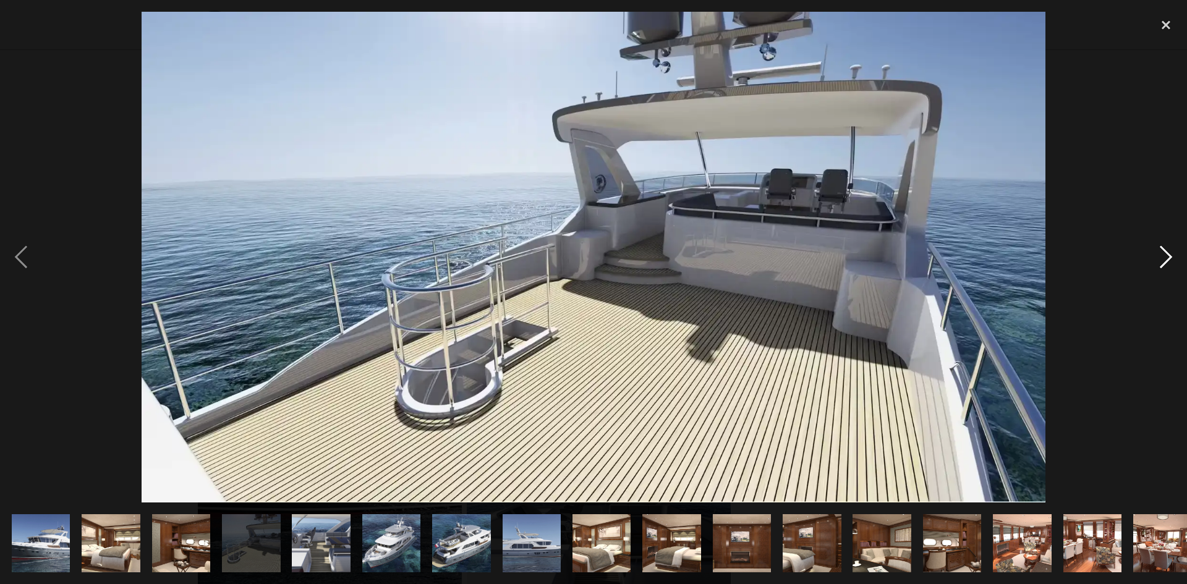
click at [1166, 261] on div "next image" at bounding box center [1166, 257] width 42 height 491
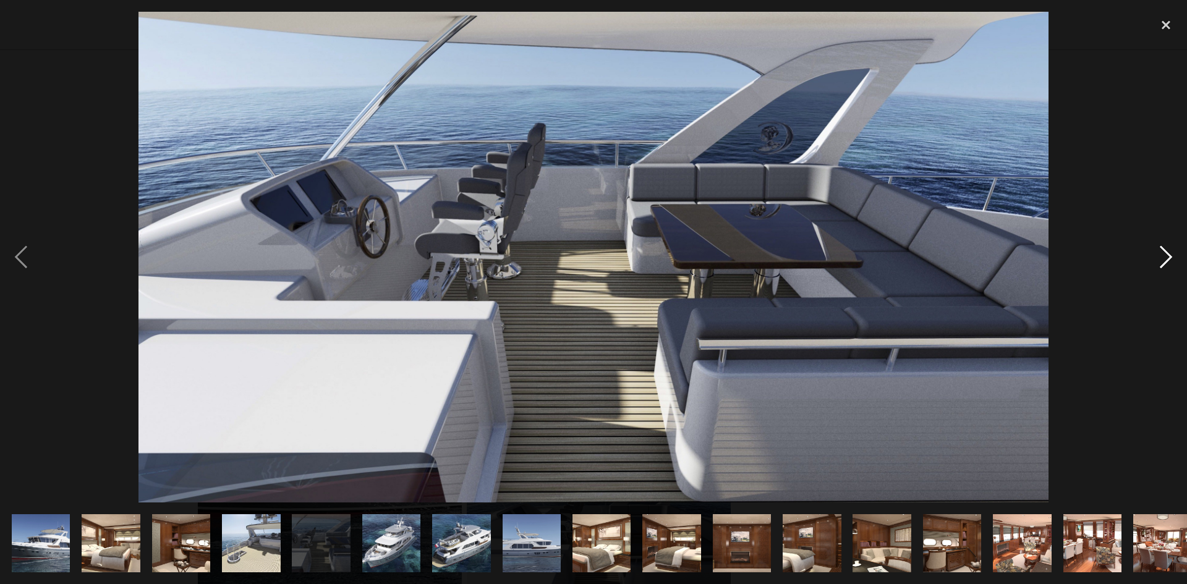
click at [1166, 261] on div "next image" at bounding box center [1166, 257] width 42 height 491
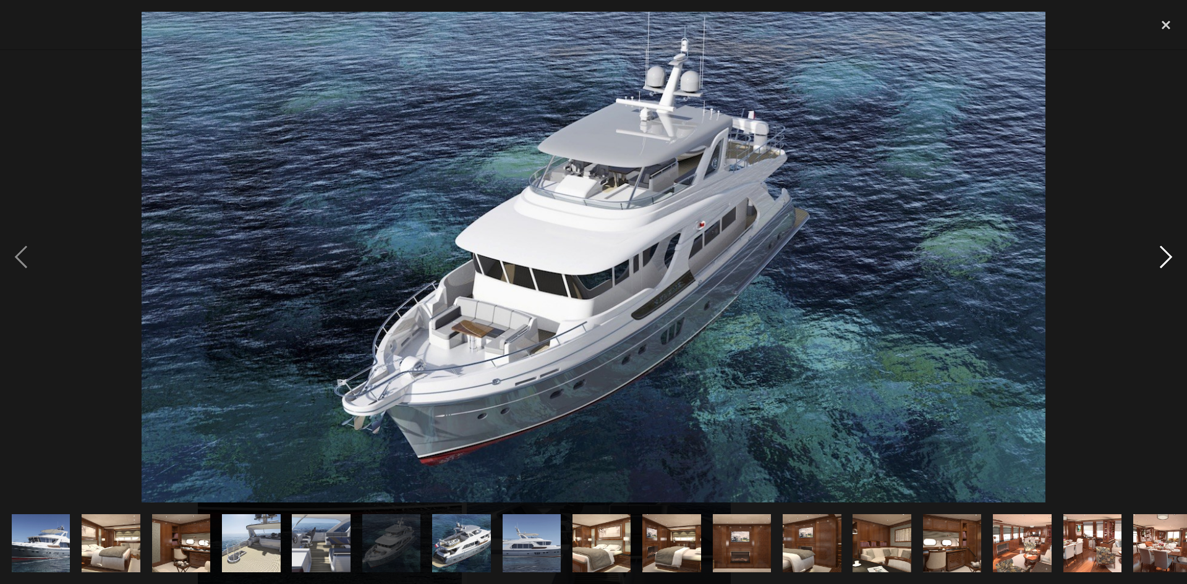
click at [1166, 261] on div "next image" at bounding box center [1166, 257] width 42 height 491
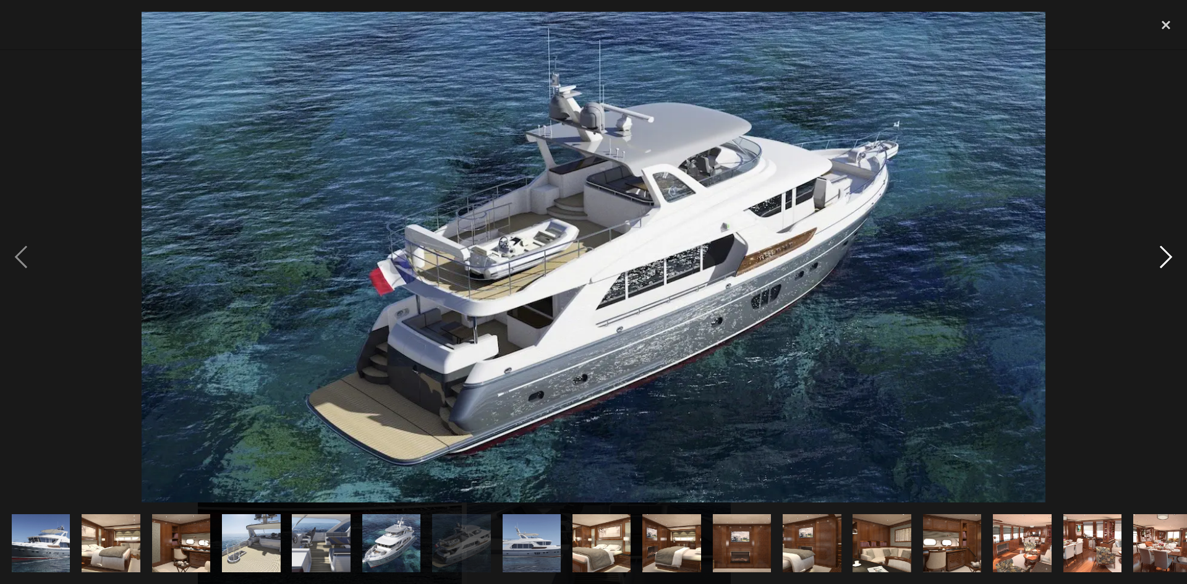
click at [1166, 261] on div "next image" at bounding box center [1166, 257] width 42 height 491
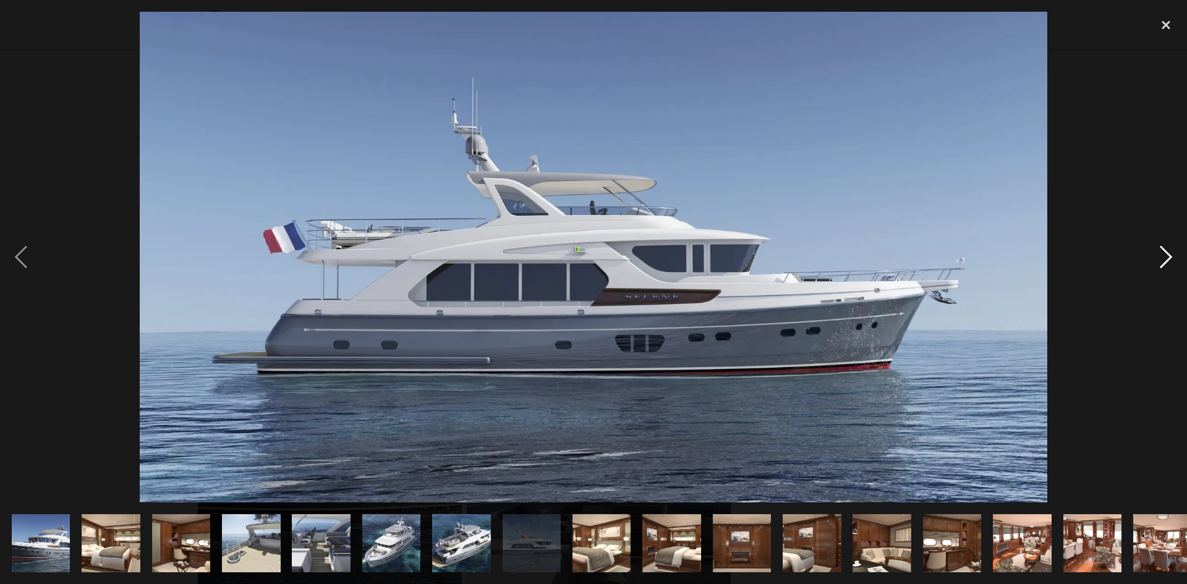
click at [1166, 261] on div "next image" at bounding box center [1166, 257] width 42 height 491
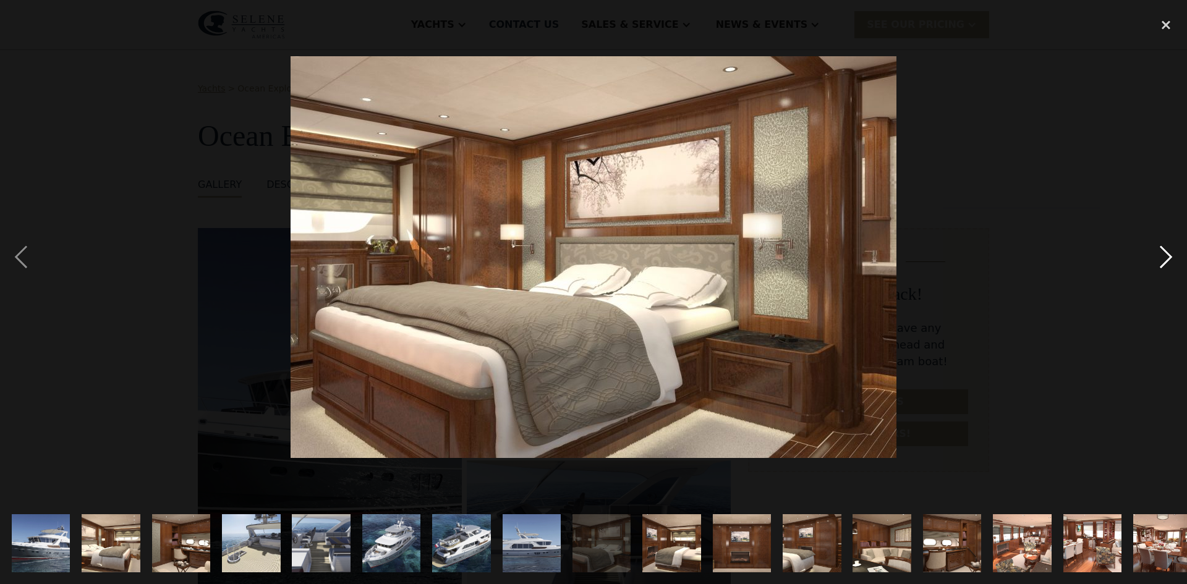
click at [1166, 261] on div "next image" at bounding box center [1166, 257] width 42 height 491
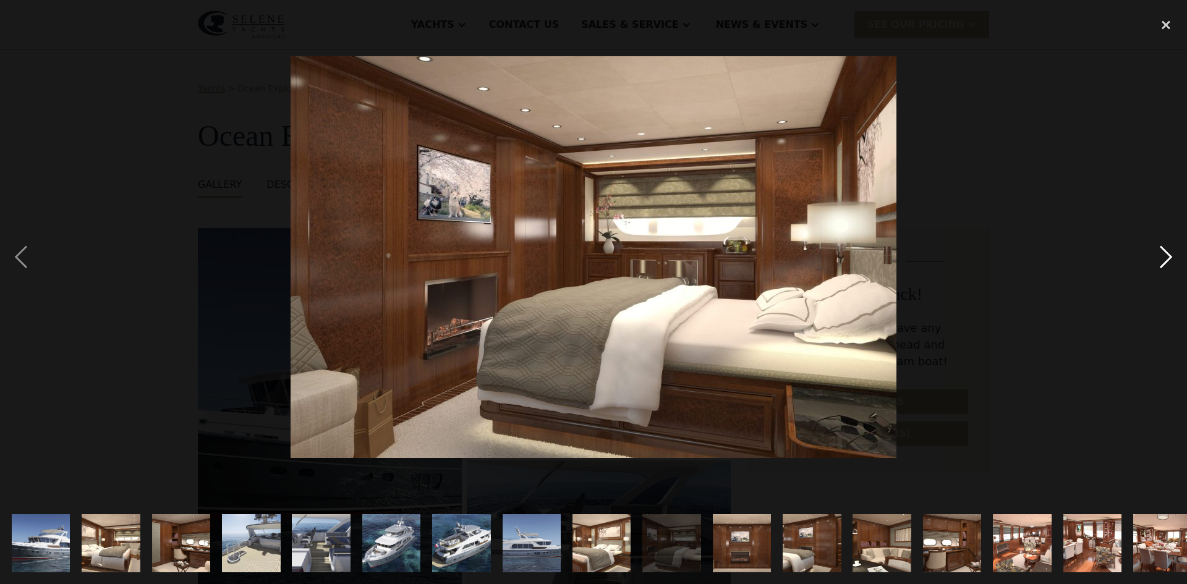
click at [1166, 261] on div "next image" at bounding box center [1166, 257] width 42 height 491
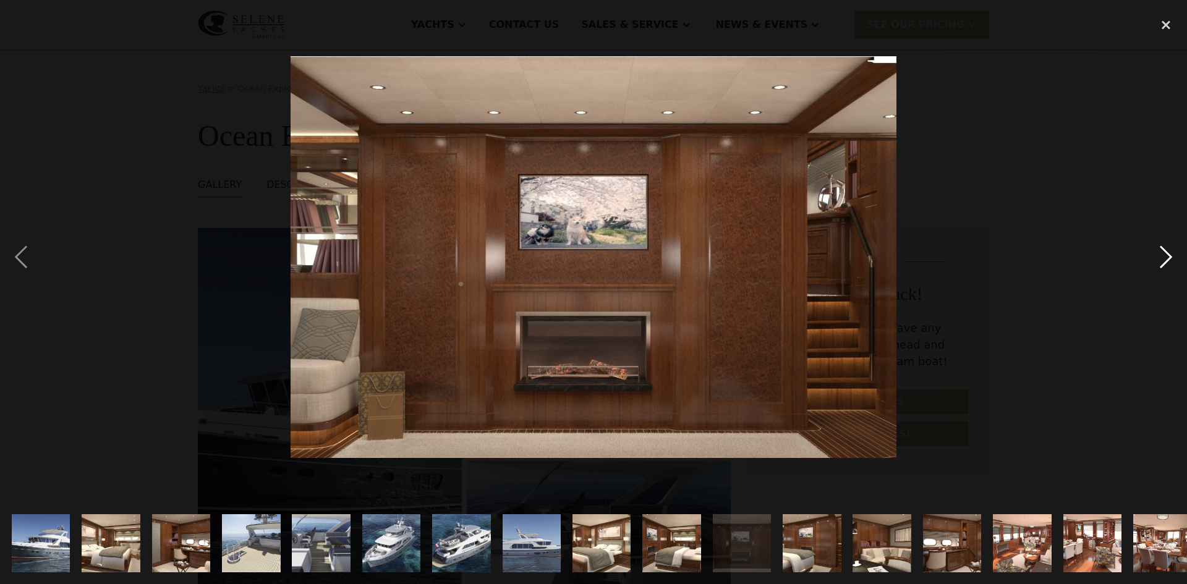
click at [1166, 261] on div "next image" at bounding box center [1166, 257] width 42 height 491
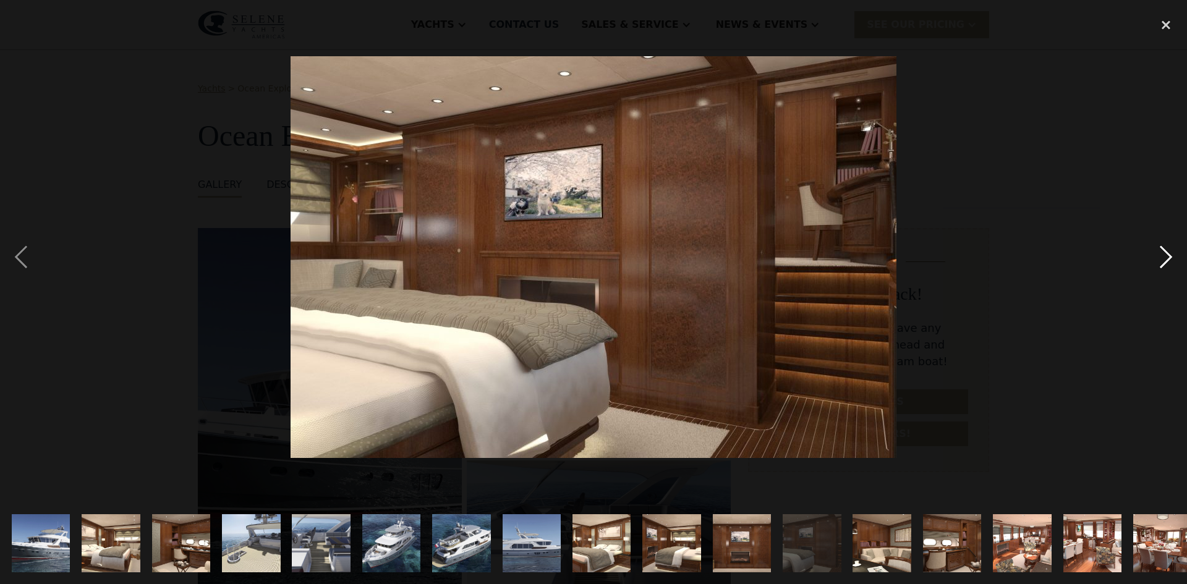
click at [1166, 261] on div "next image" at bounding box center [1166, 257] width 42 height 491
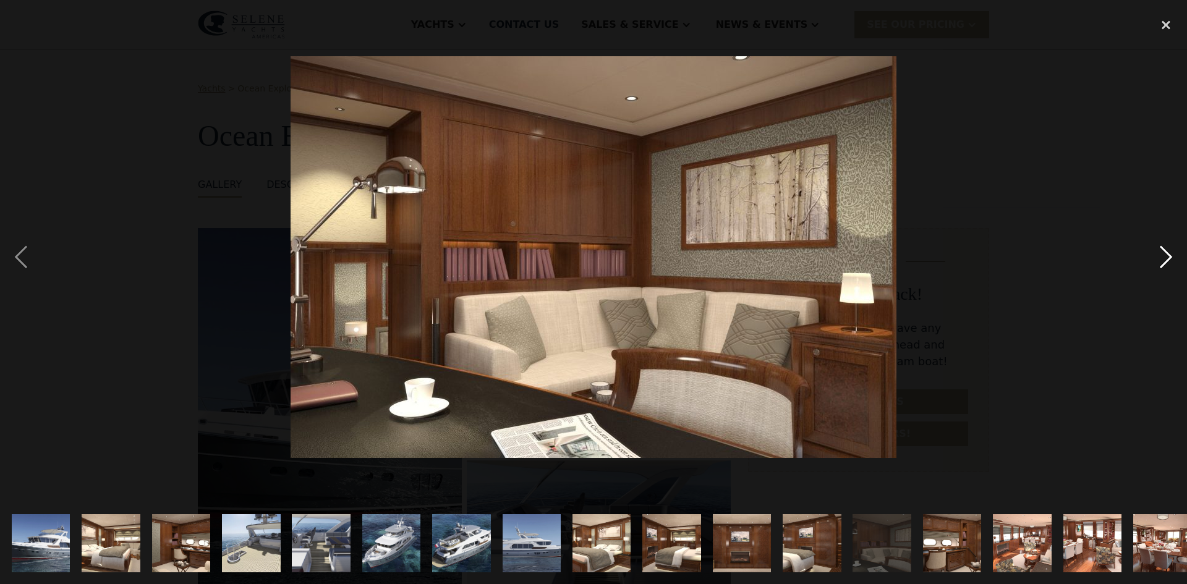
click at [1166, 261] on div "next image" at bounding box center [1166, 257] width 42 height 491
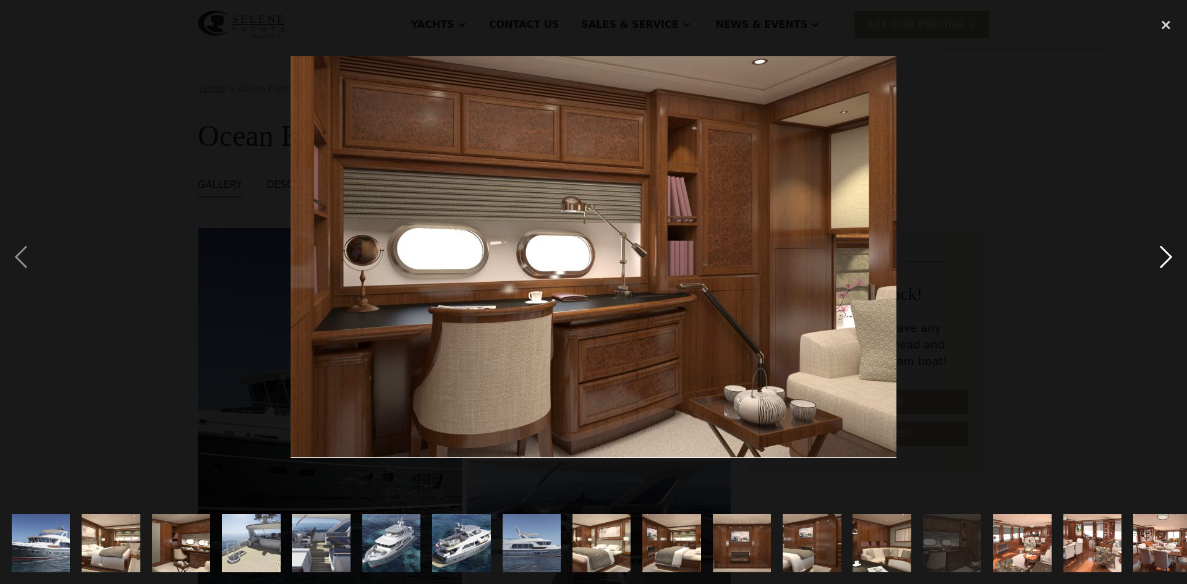
click at [1166, 261] on div "next image" at bounding box center [1166, 257] width 42 height 491
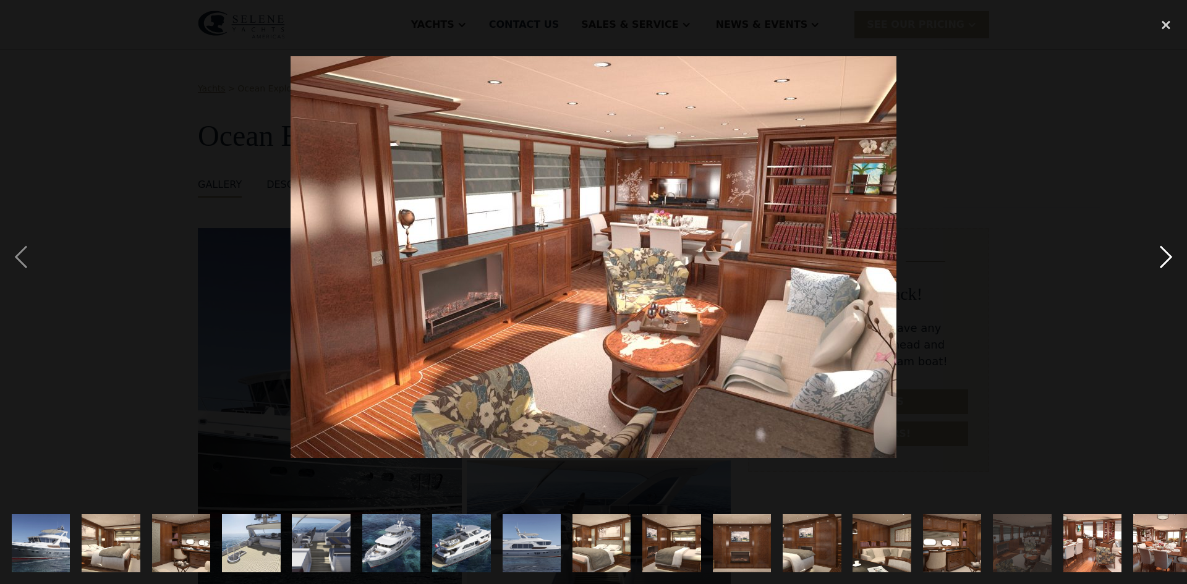
click at [1166, 261] on div "next image" at bounding box center [1166, 257] width 42 height 491
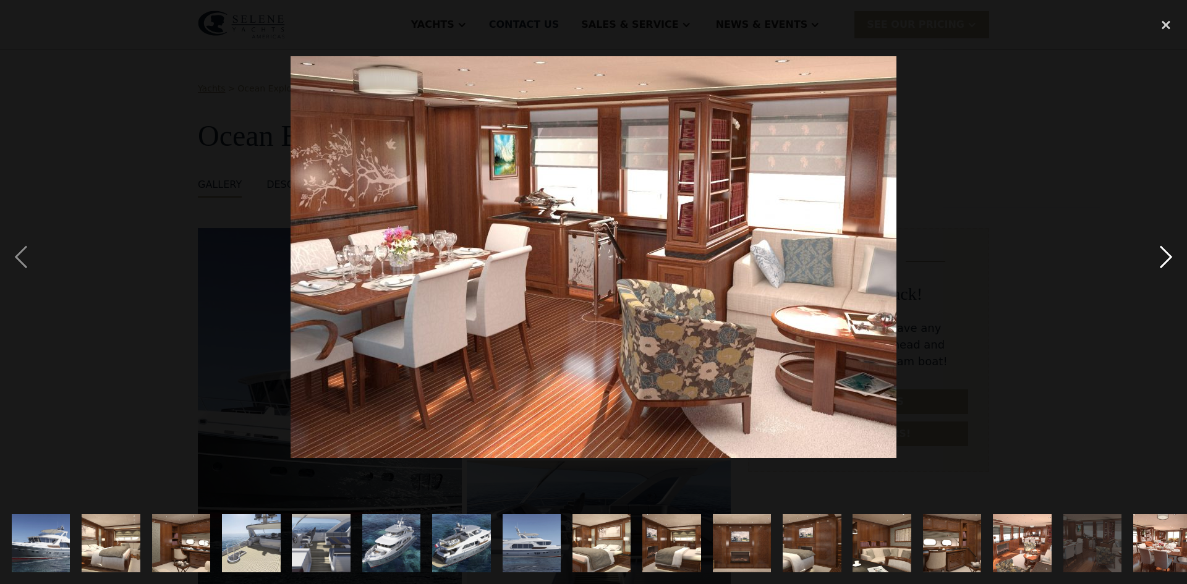
click at [1166, 261] on div "next image" at bounding box center [1166, 257] width 42 height 491
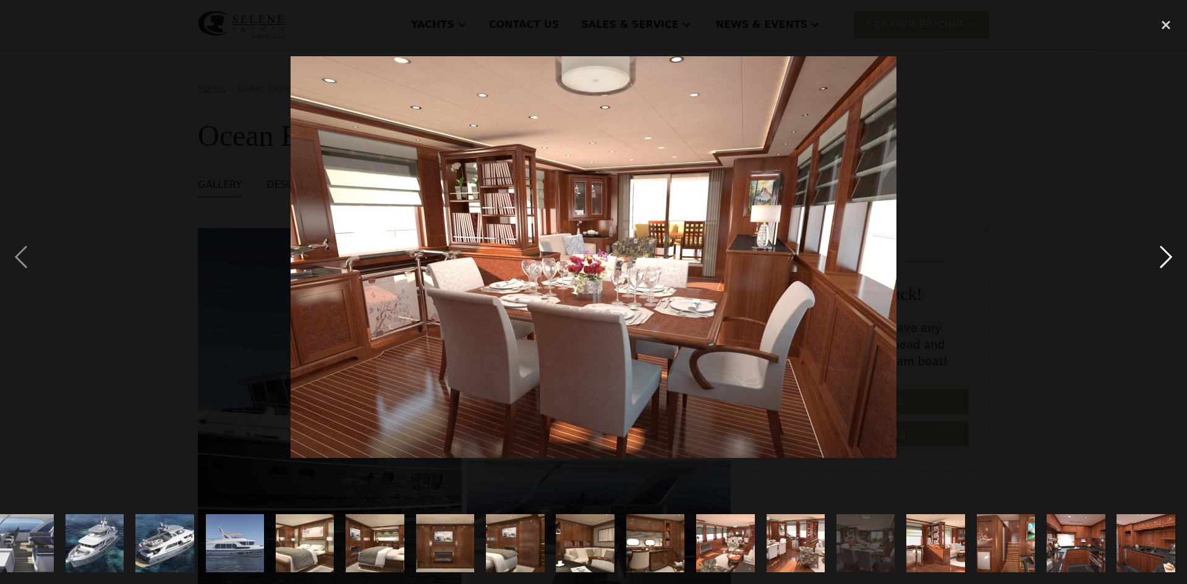
scroll to position [0, 297]
click at [1166, 261] on div "next image" at bounding box center [1166, 257] width 42 height 491
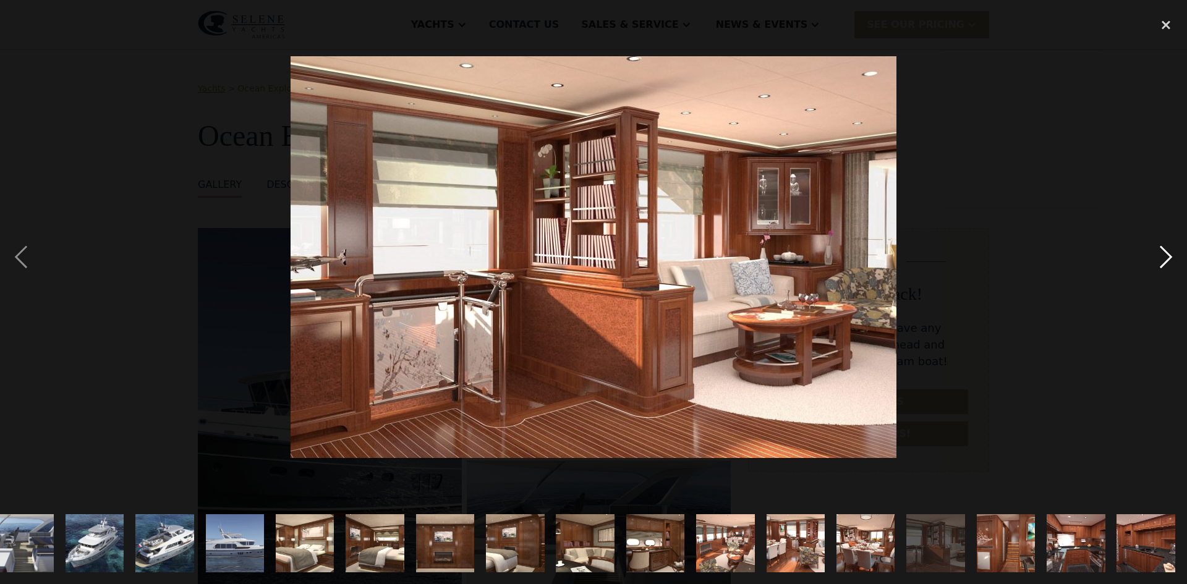
click at [1166, 261] on div "next image" at bounding box center [1166, 257] width 42 height 491
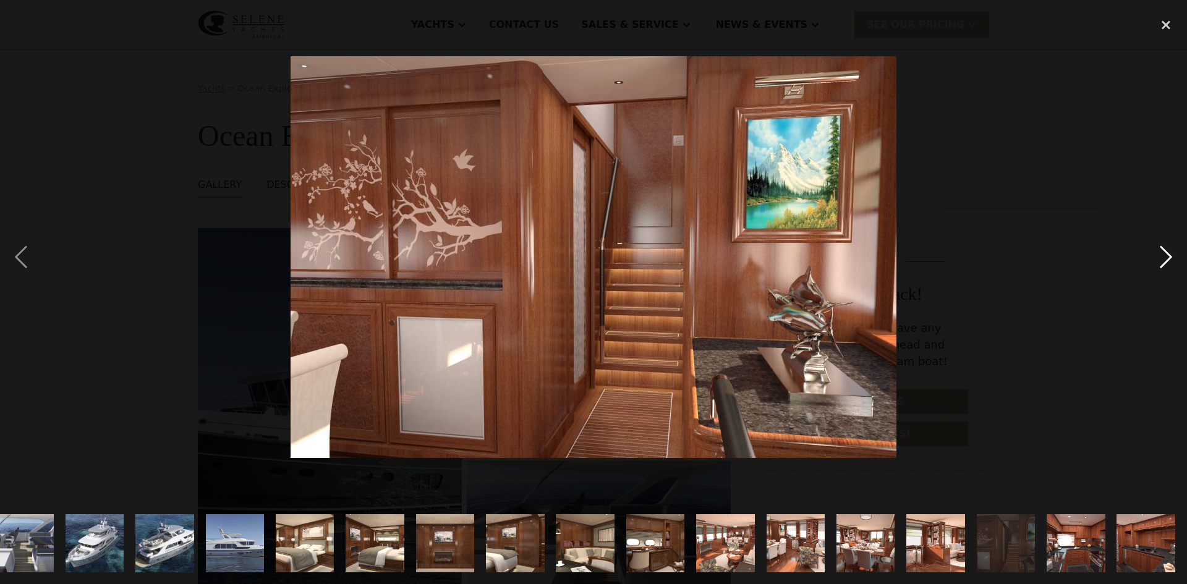
click at [1166, 261] on div "next image" at bounding box center [1166, 257] width 42 height 491
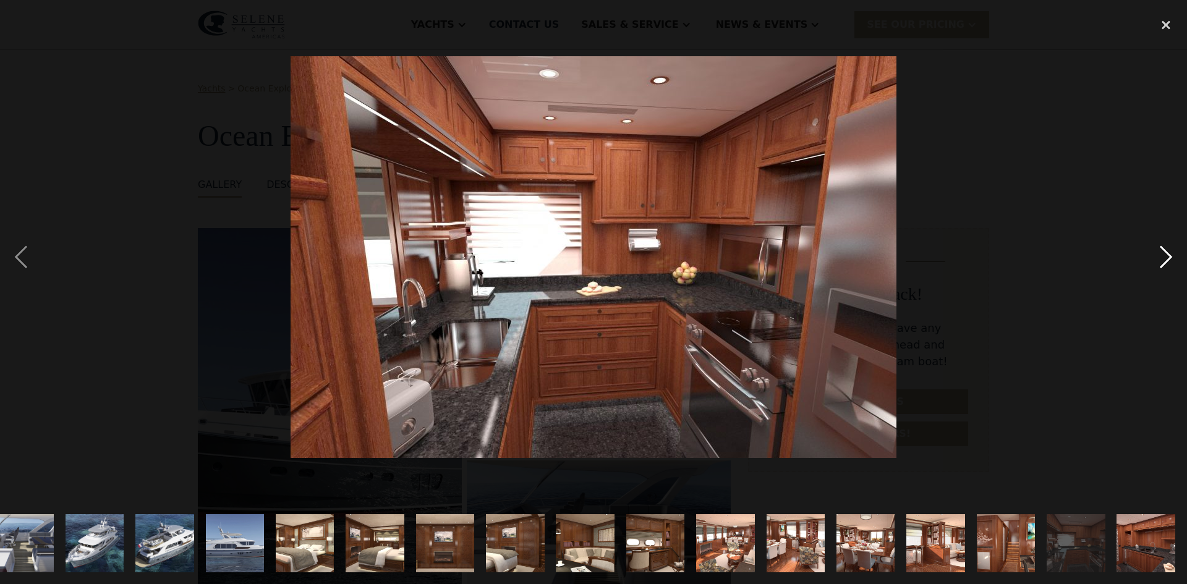
click at [1166, 261] on div "next image" at bounding box center [1166, 257] width 42 height 491
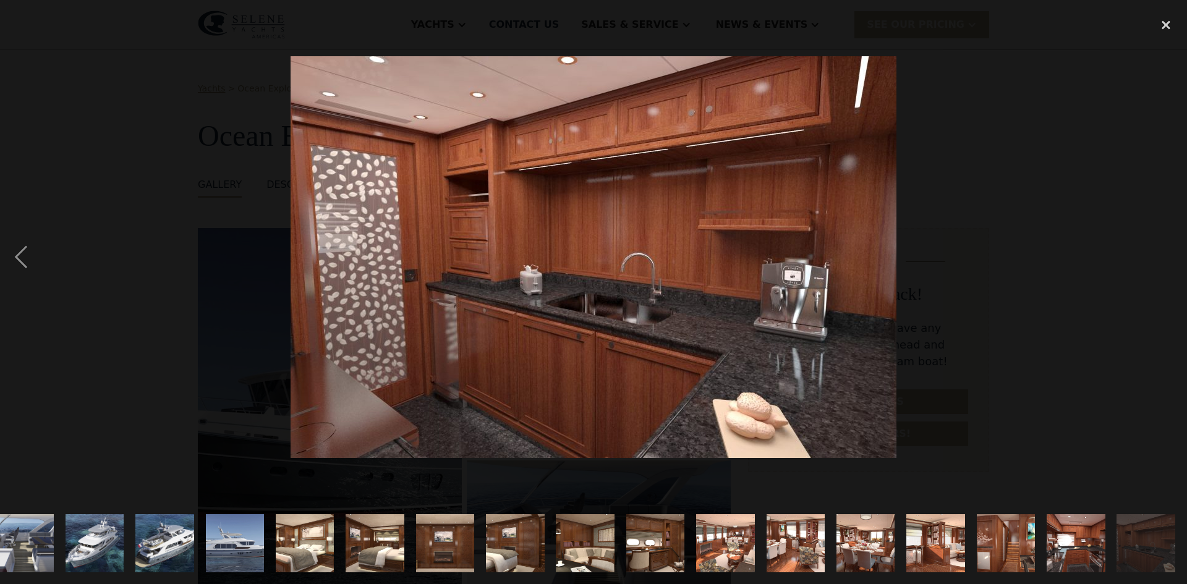
click at [1166, 261] on div "next image" at bounding box center [1166, 257] width 42 height 491
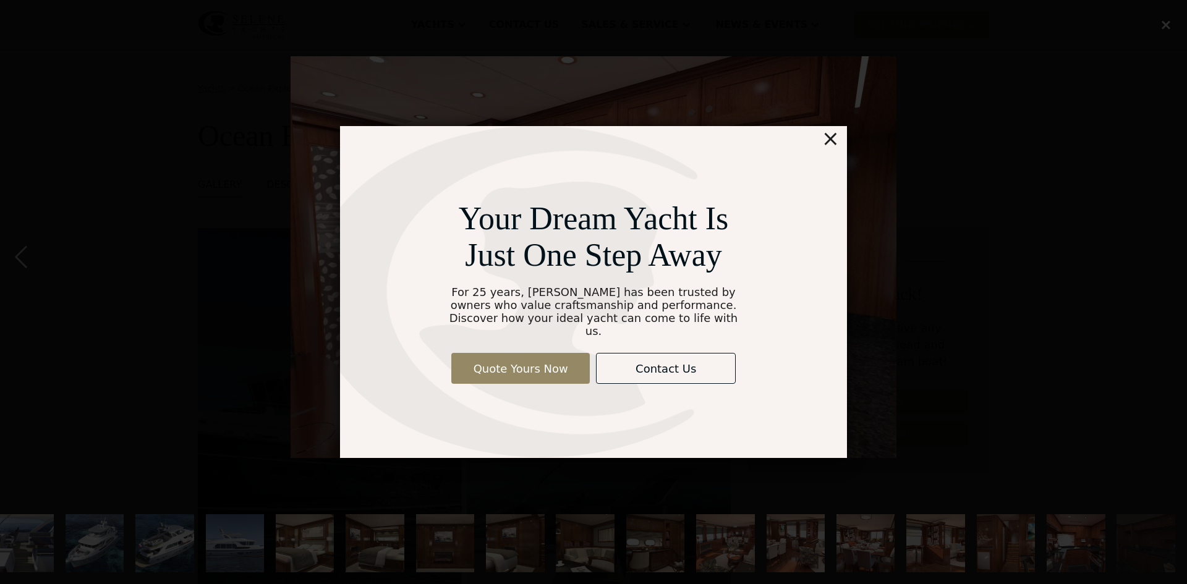
click at [831, 142] on div "×" at bounding box center [830, 138] width 18 height 25
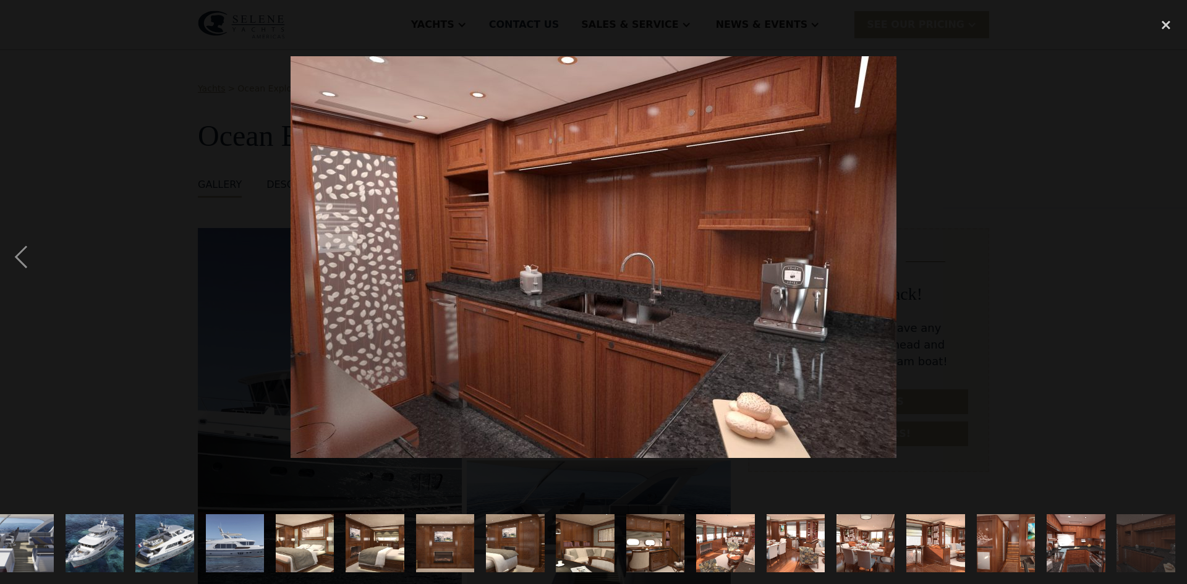
click at [1133, 538] on img "show item 21 of 21" at bounding box center [1145, 543] width 88 height 59
click at [1164, 24] on div "close lightbox" at bounding box center [1166, 25] width 42 height 27
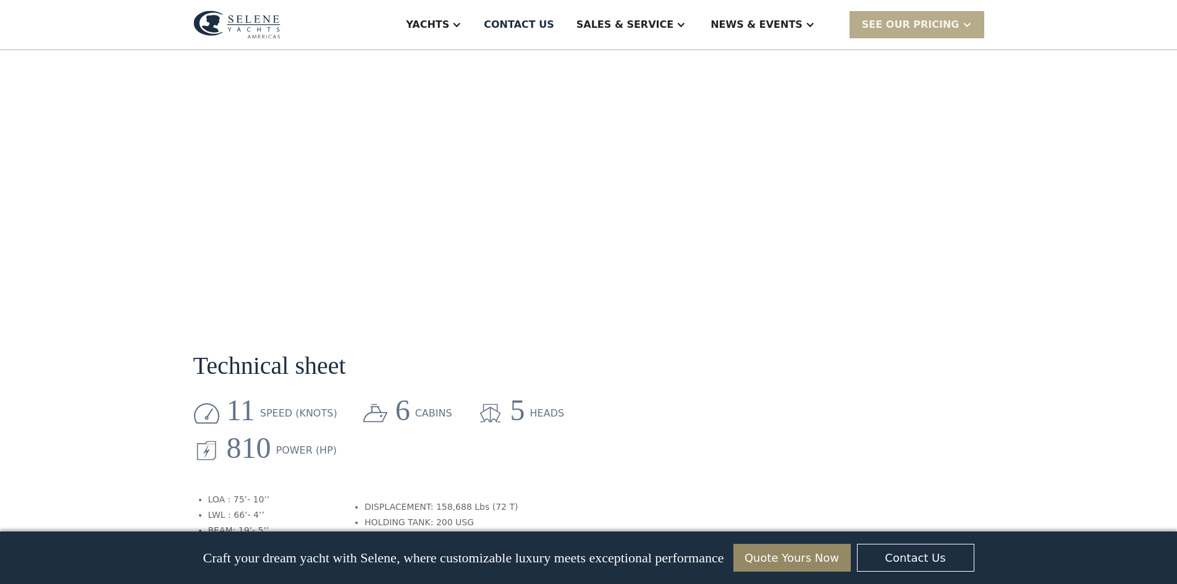
scroll to position [1379, 0]
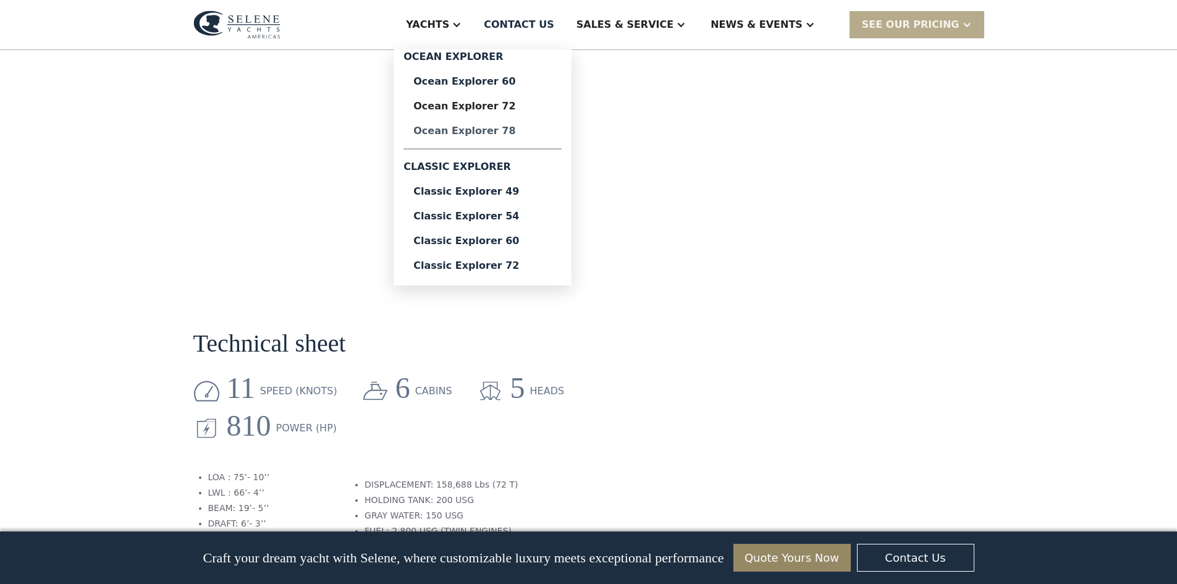
click at [512, 130] on div "Ocean Explorer 78" at bounding box center [482, 131] width 138 height 10
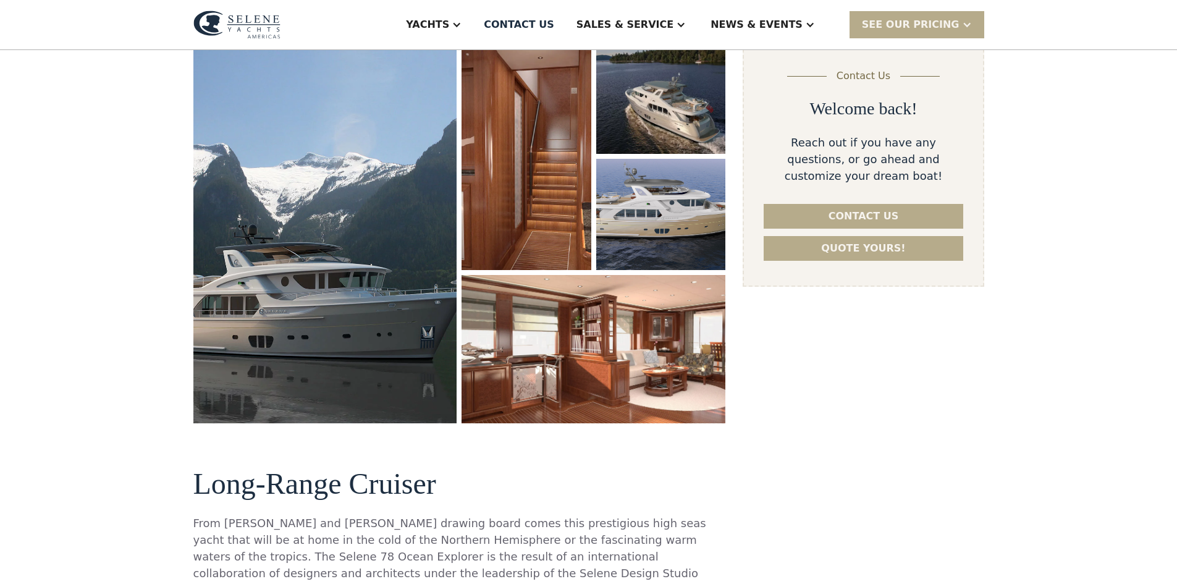
click at [310, 256] on img "open lightbox" at bounding box center [325, 233] width 264 height 380
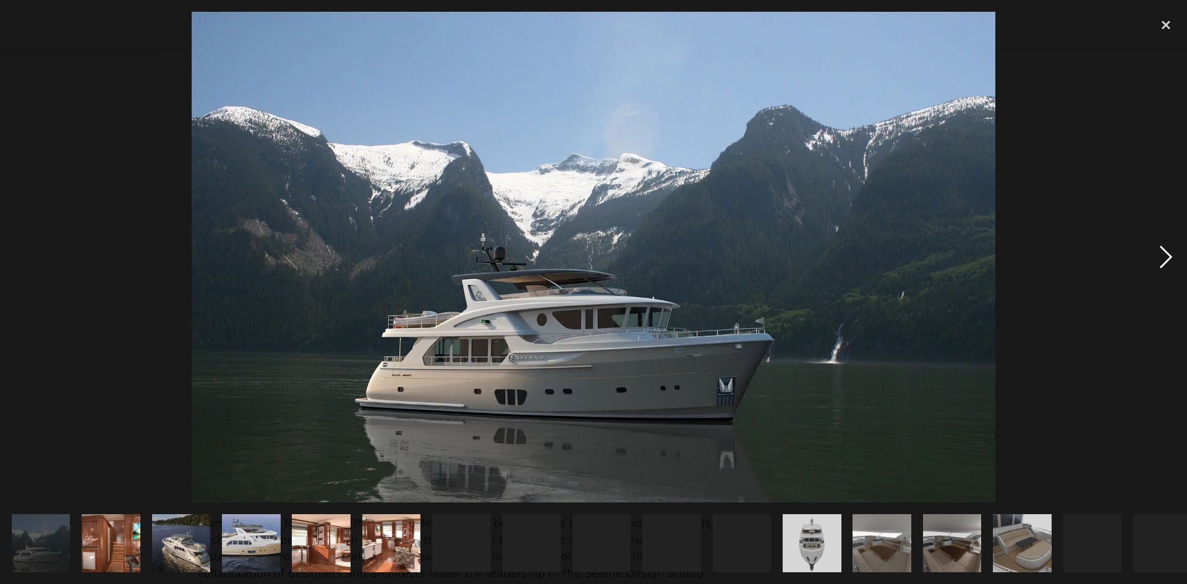
click at [1166, 256] on div "next image" at bounding box center [1166, 257] width 42 height 491
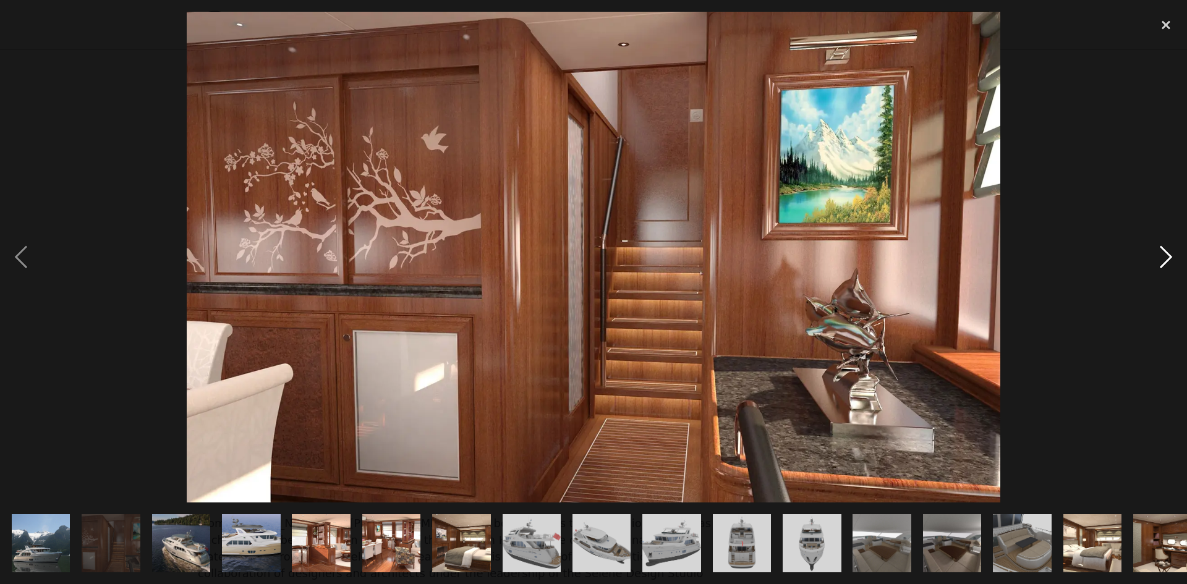
click at [1166, 256] on div "next image" at bounding box center [1166, 257] width 42 height 491
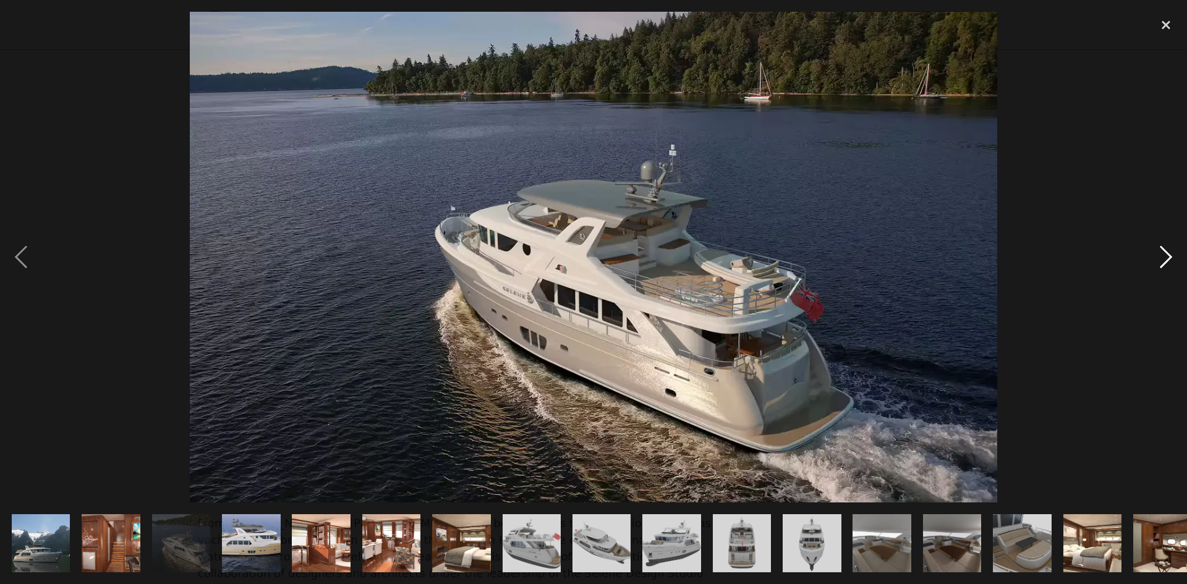
click at [1166, 256] on div "next image" at bounding box center [1166, 257] width 42 height 491
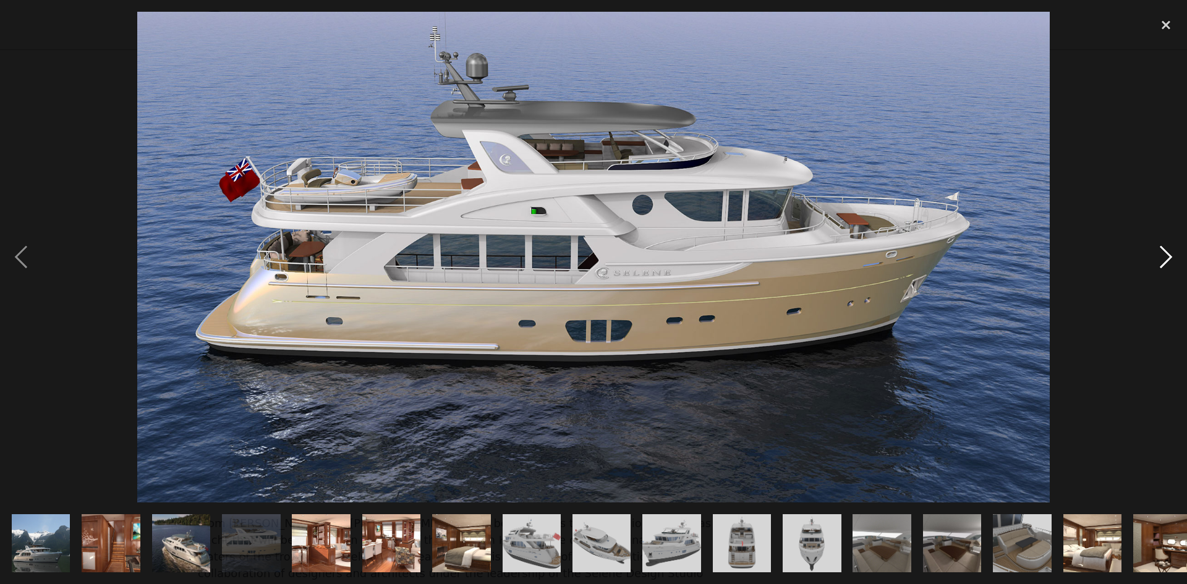
click at [1166, 256] on div "next image" at bounding box center [1166, 257] width 42 height 491
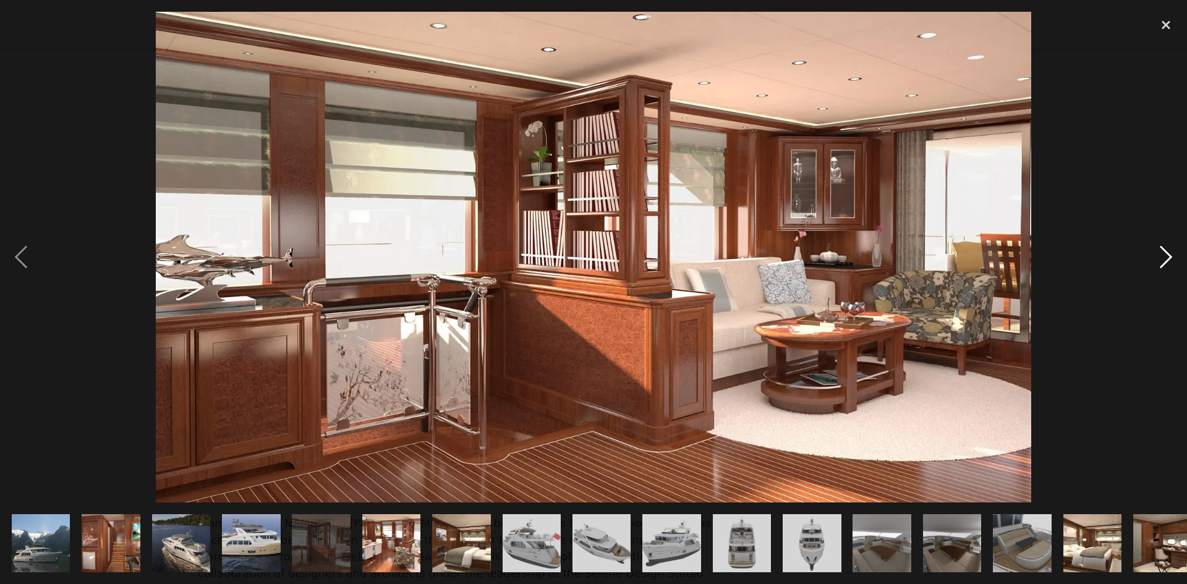
click at [1166, 256] on div "next image" at bounding box center [1166, 257] width 42 height 491
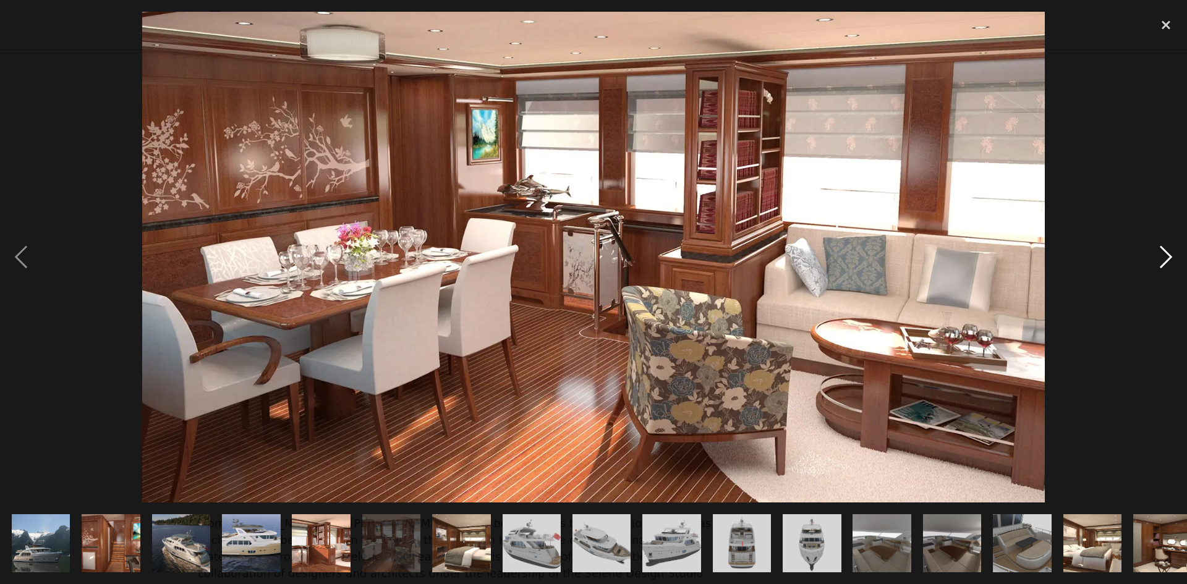
click at [1166, 256] on div "next image" at bounding box center [1166, 257] width 42 height 491
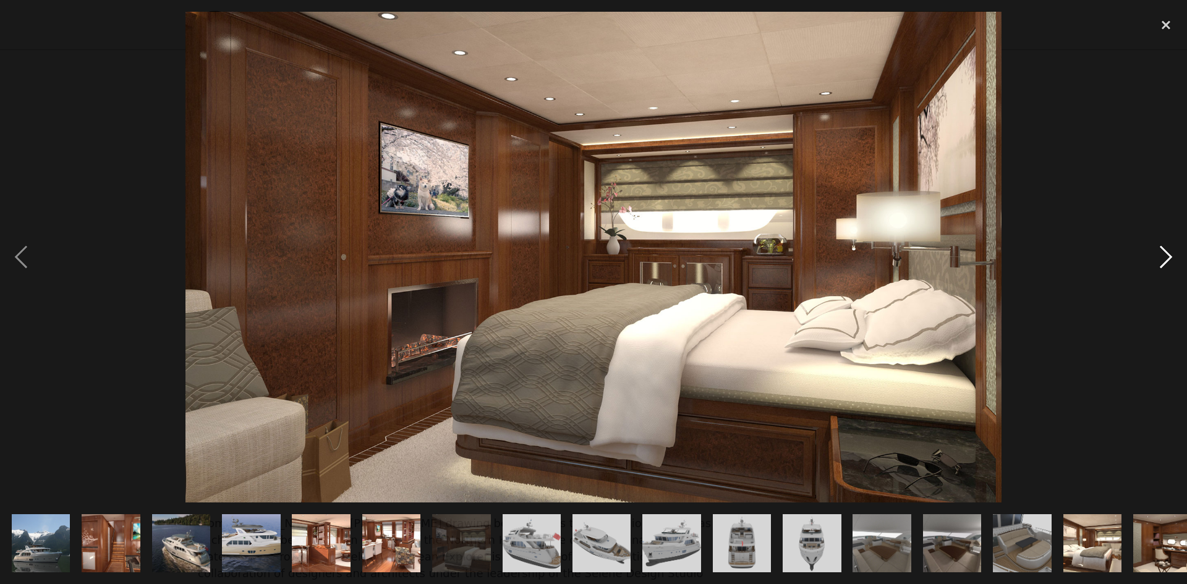
click at [1166, 256] on div "next image" at bounding box center [1166, 257] width 42 height 491
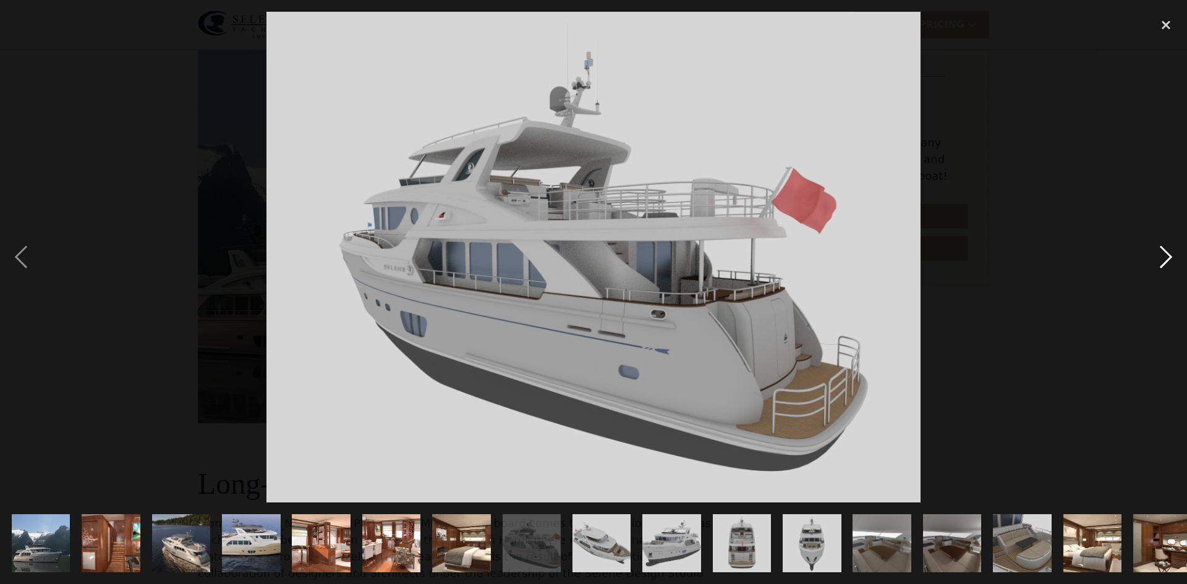
click at [1166, 256] on div "next image" at bounding box center [1166, 257] width 42 height 491
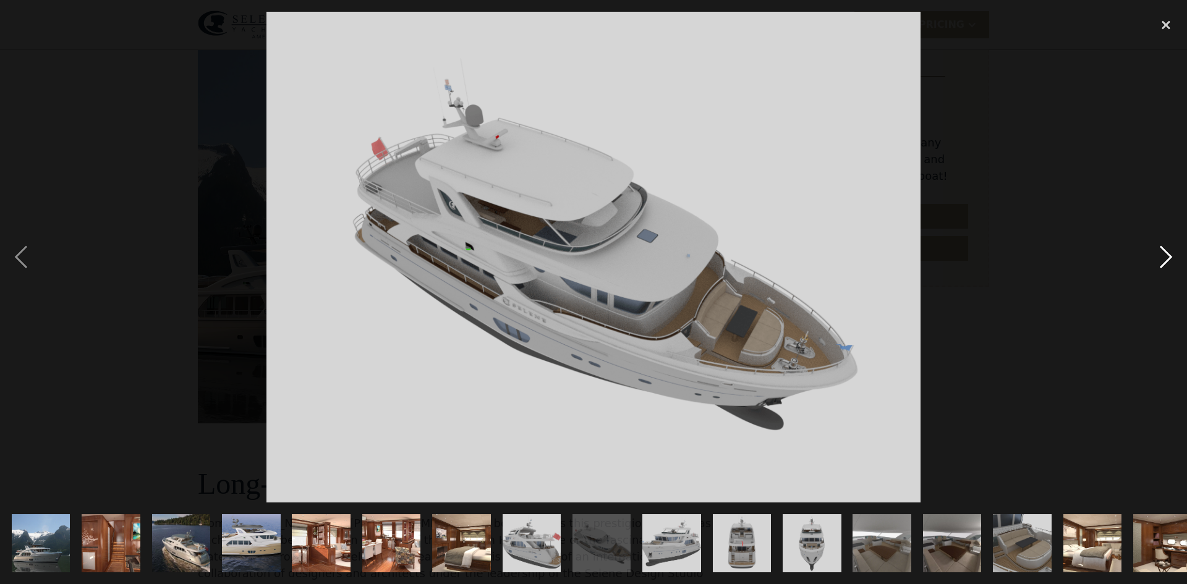
click at [1166, 256] on div "next image" at bounding box center [1166, 257] width 42 height 491
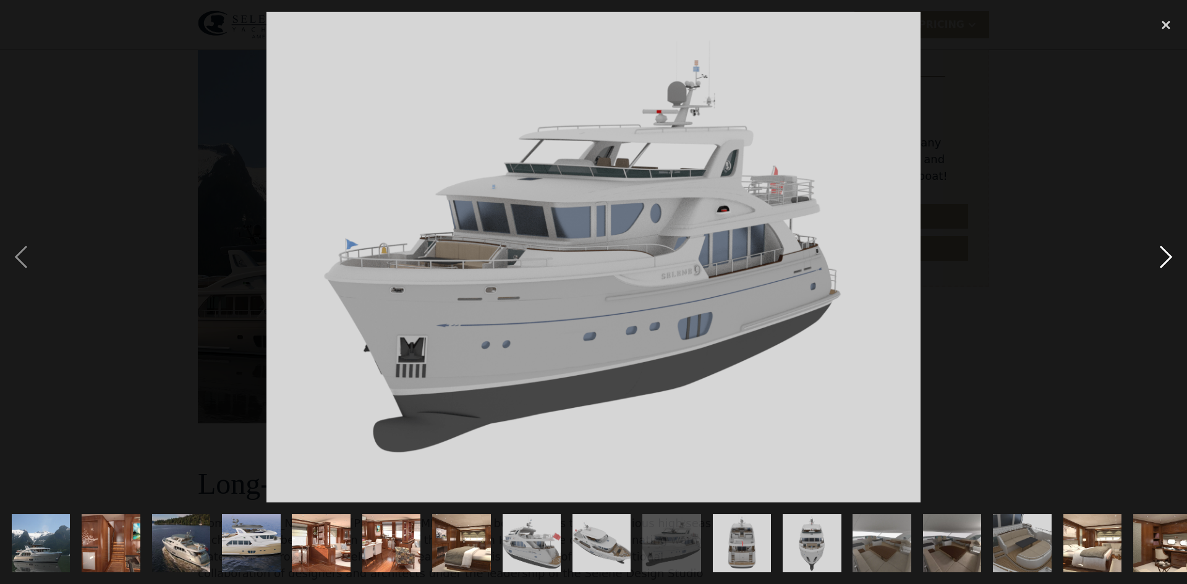
click at [1166, 256] on div "next image" at bounding box center [1166, 257] width 42 height 491
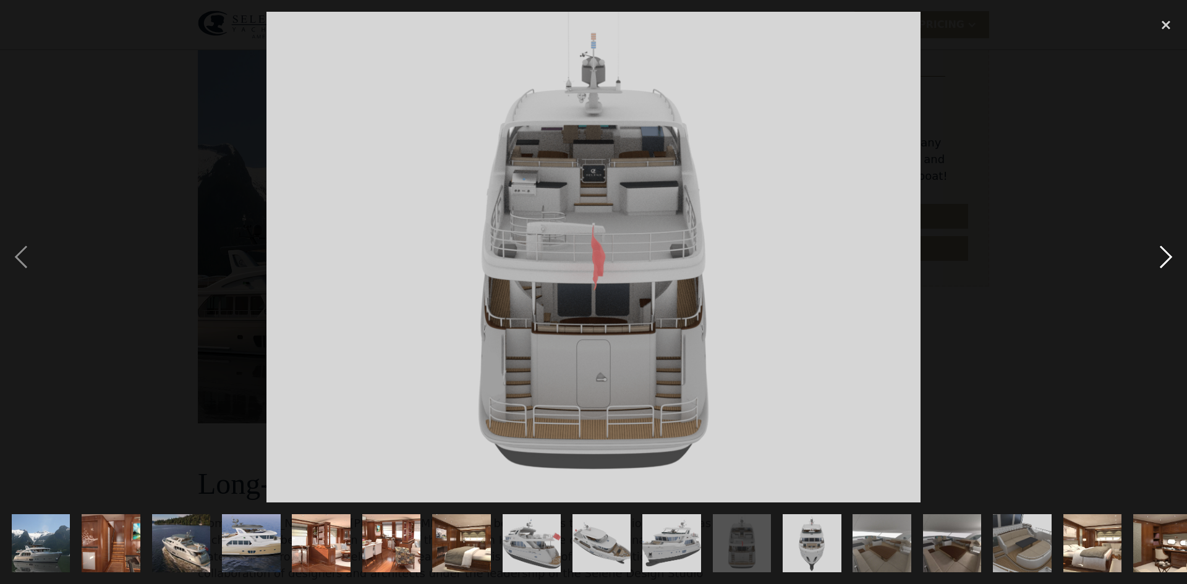
click at [1166, 256] on div "next image" at bounding box center [1166, 257] width 42 height 491
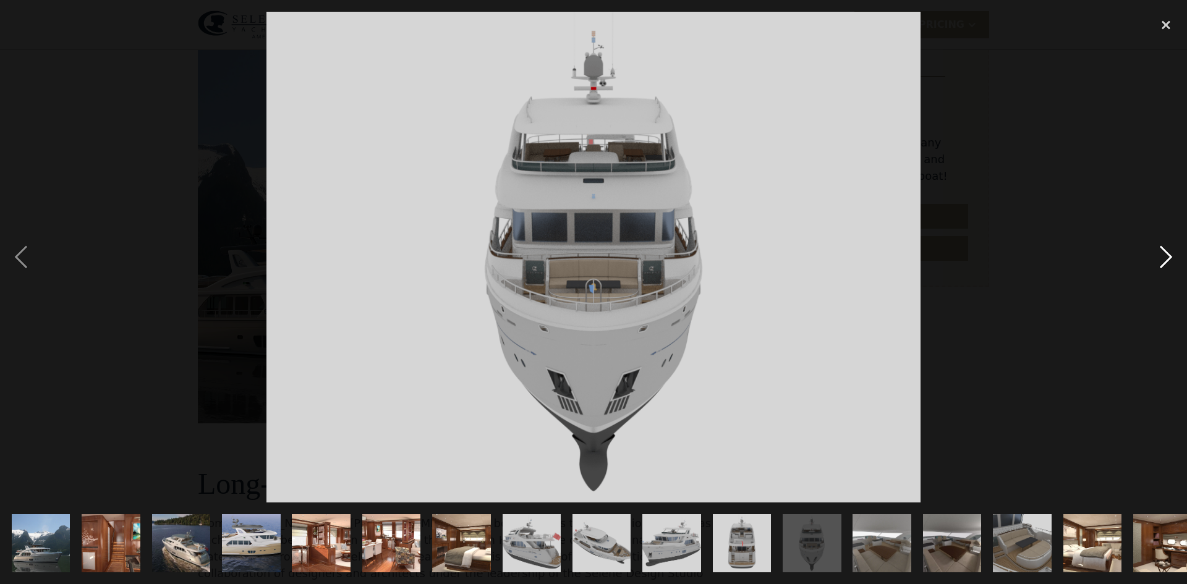
click at [1166, 256] on div "next image" at bounding box center [1166, 257] width 42 height 491
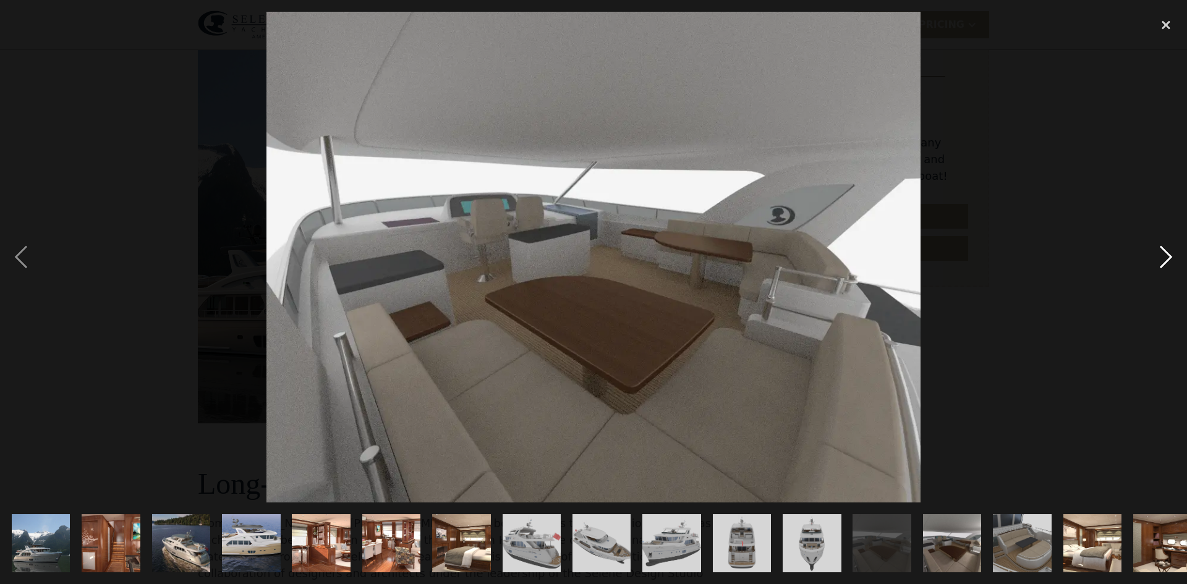
click at [1166, 256] on div "next image" at bounding box center [1166, 257] width 42 height 491
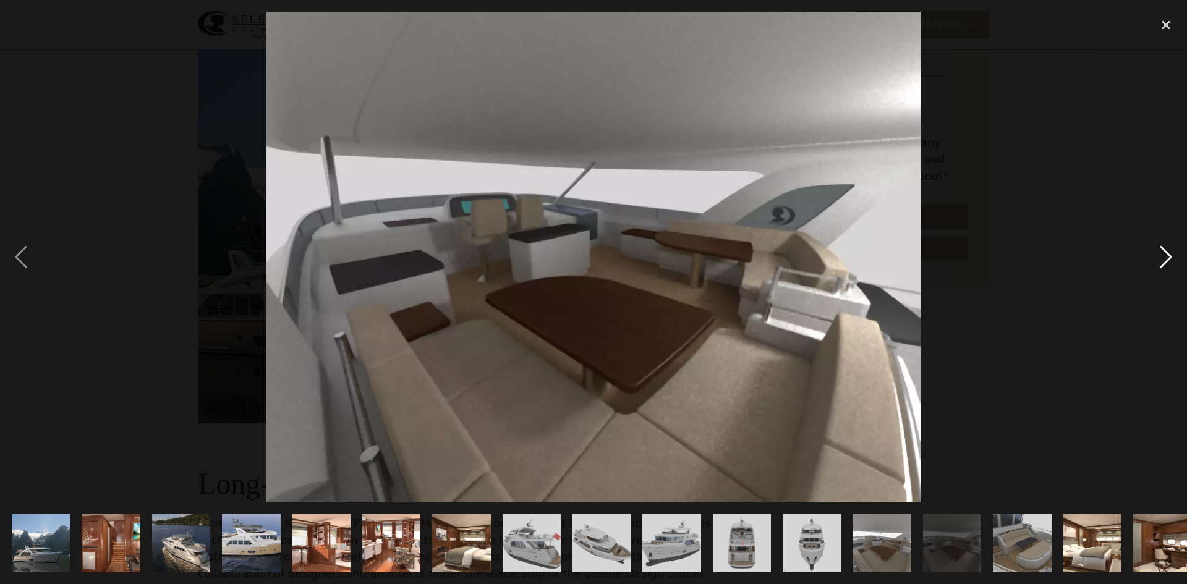
click at [1166, 256] on div "next image" at bounding box center [1166, 257] width 42 height 491
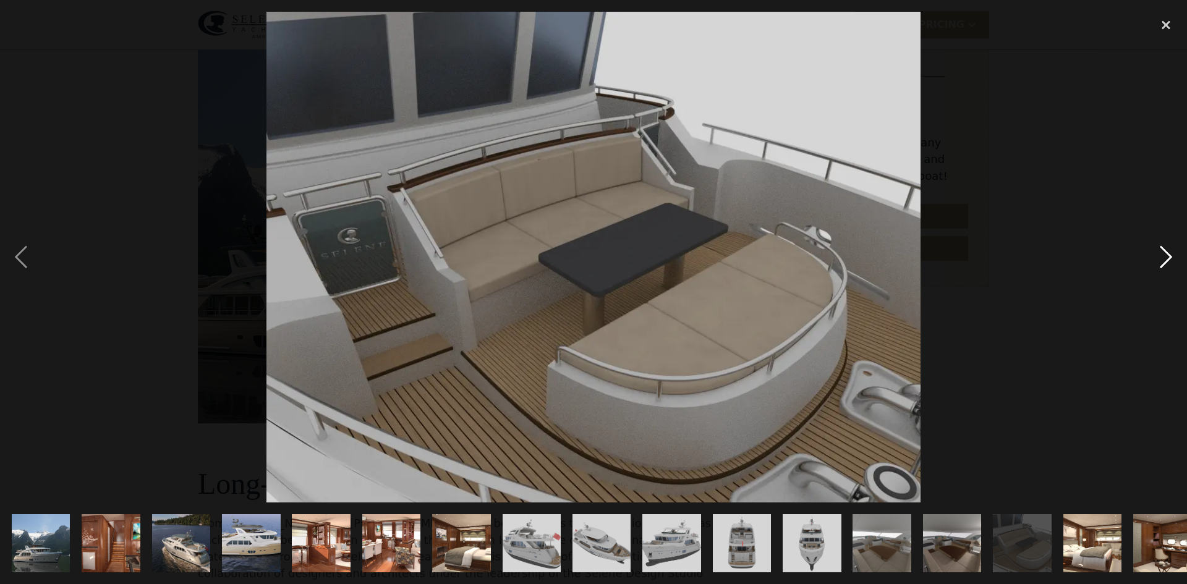
click at [1166, 256] on div "next image" at bounding box center [1166, 257] width 42 height 491
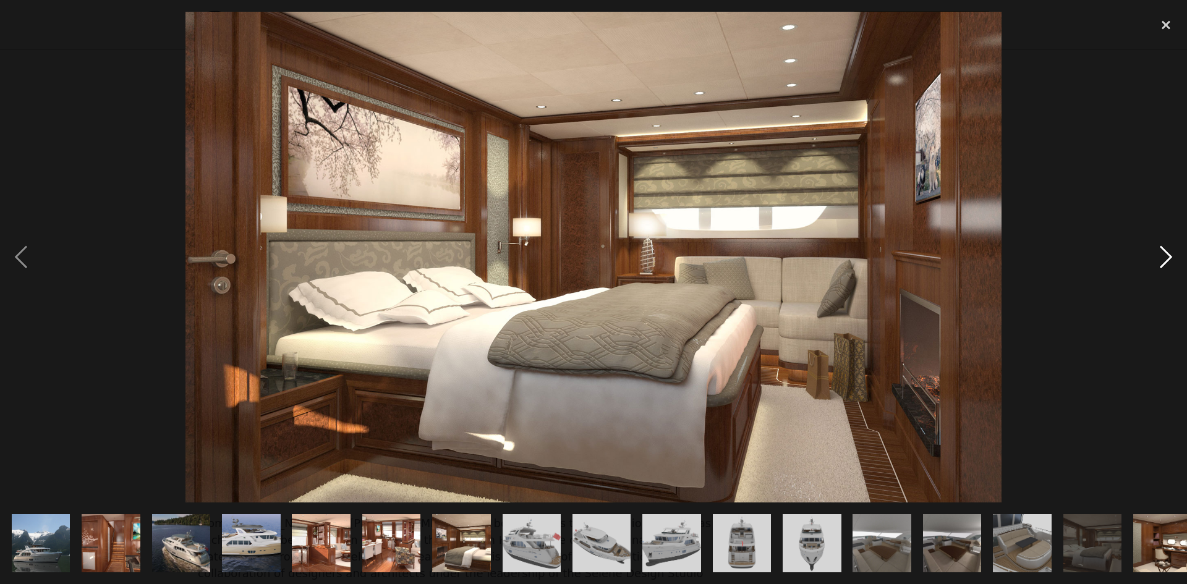
click at [1166, 256] on div "next image" at bounding box center [1166, 257] width 42 height 491
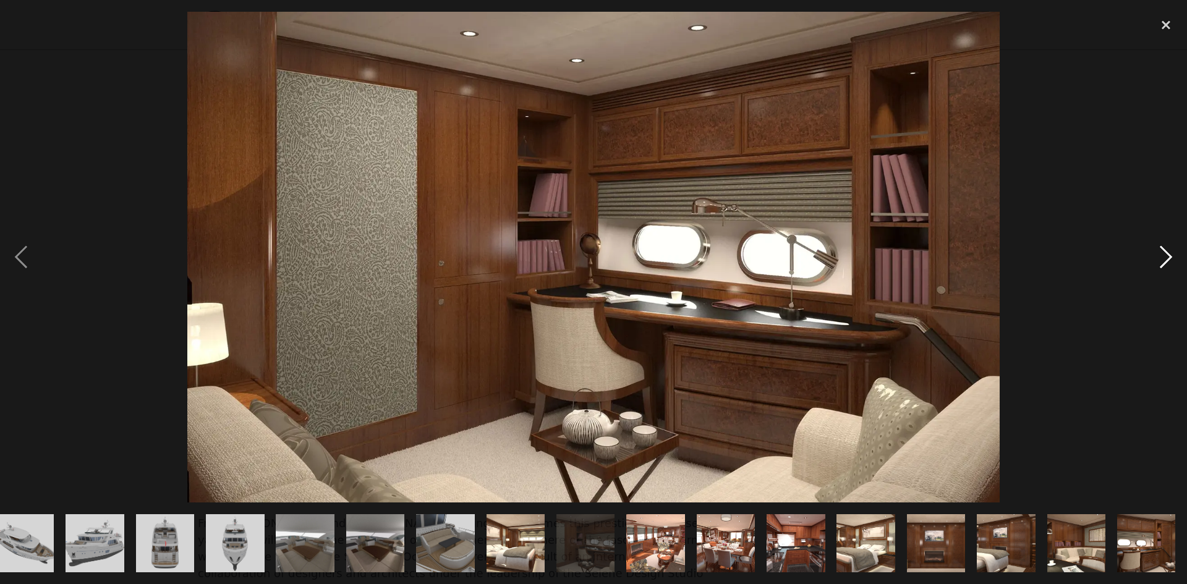
click at [1166, 256] on div "next image" at bounding box center [1166, 257] width 42 height 491
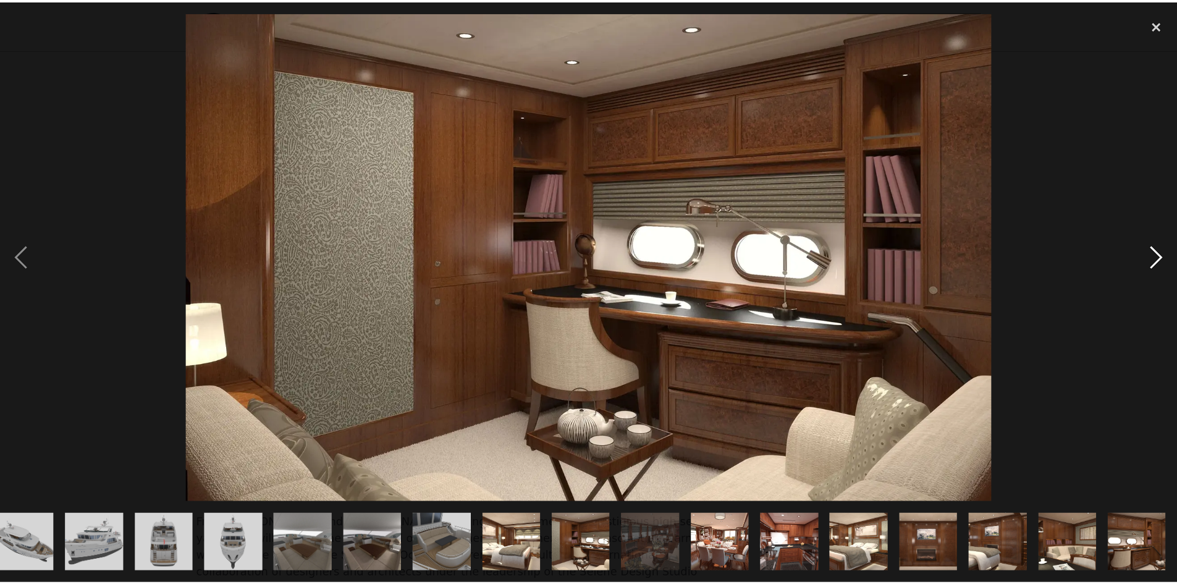
scroll to position [0, 577]
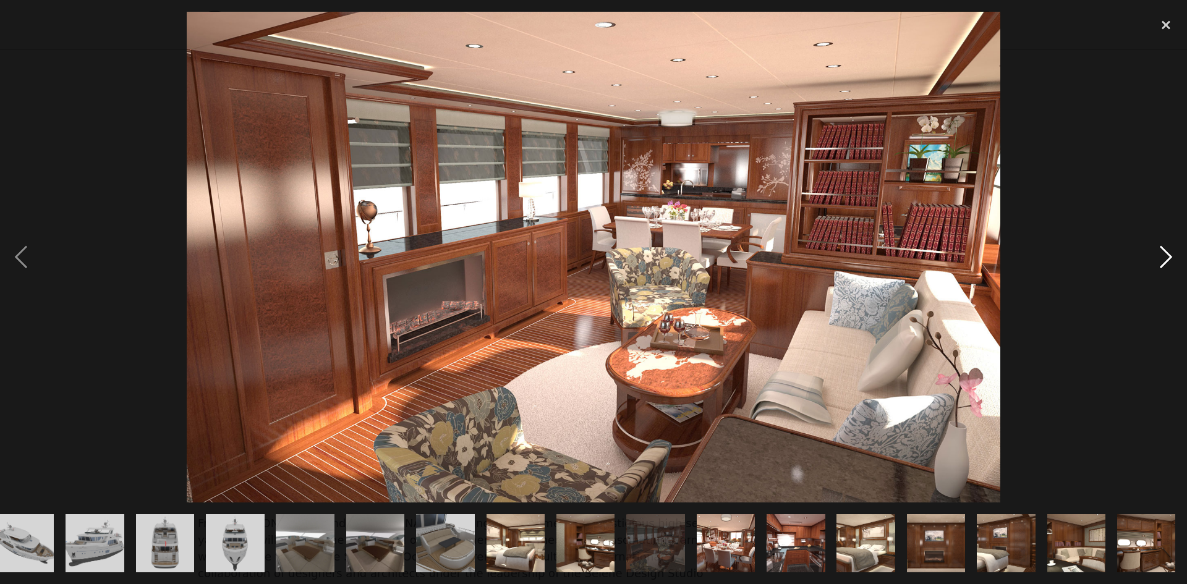
click at [1166, 256] on div "next image" at bounding box center [1166, 257] width 42 height 491
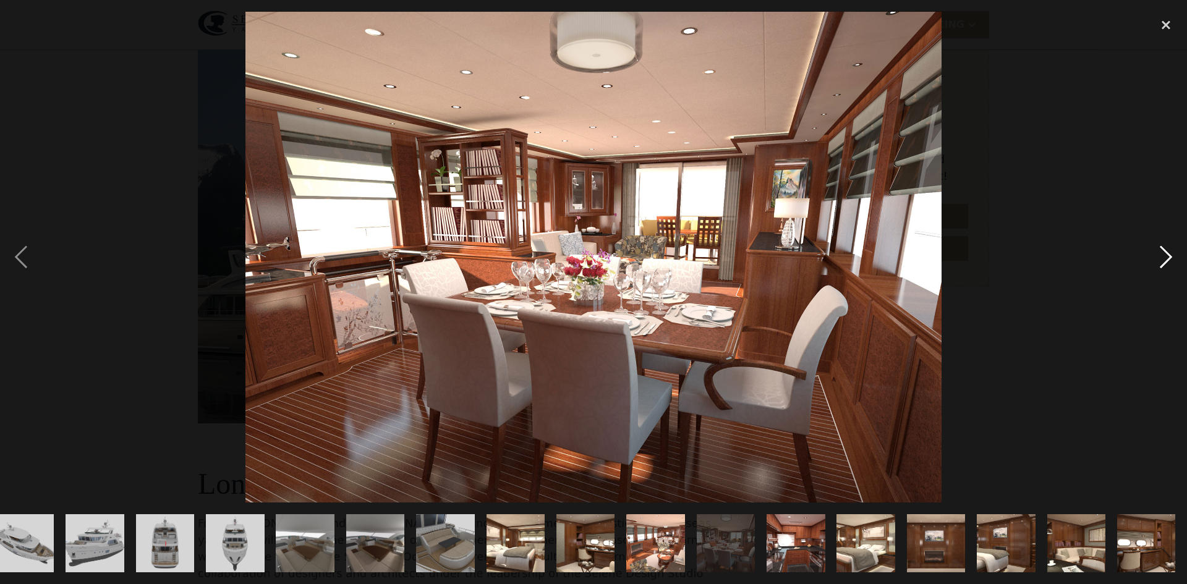
click at [1166, 256] on div "next image" at bounding box center [1166, 257] width 42 height 491
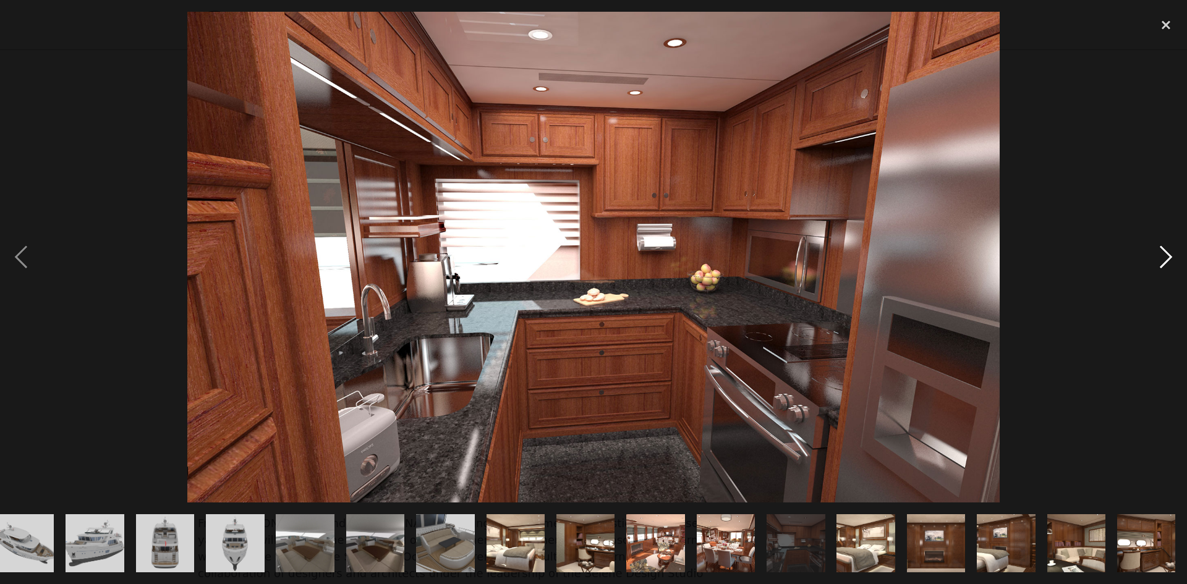
click at [1166, 256] on div "next image" at bounding box center [1166, 257] width 42 height 491
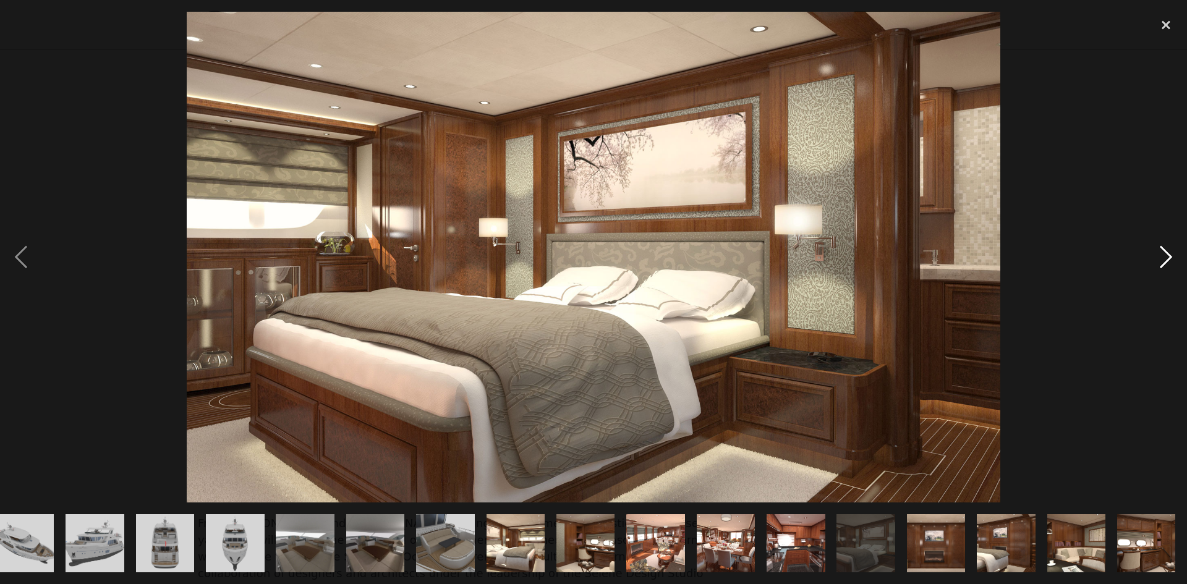
click at [1166, 256] on div "next image" at bounding box center [1166, 257] width 42 height 491
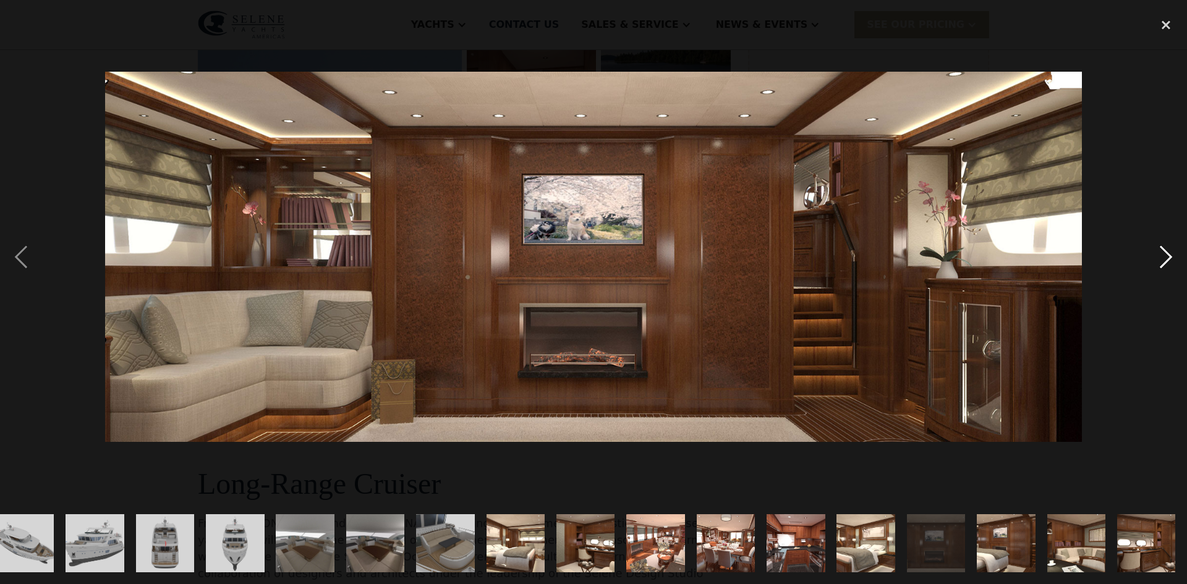
click at [1166, 256] on div "next image" at bounding box center [1166, 257] width 42 height 491
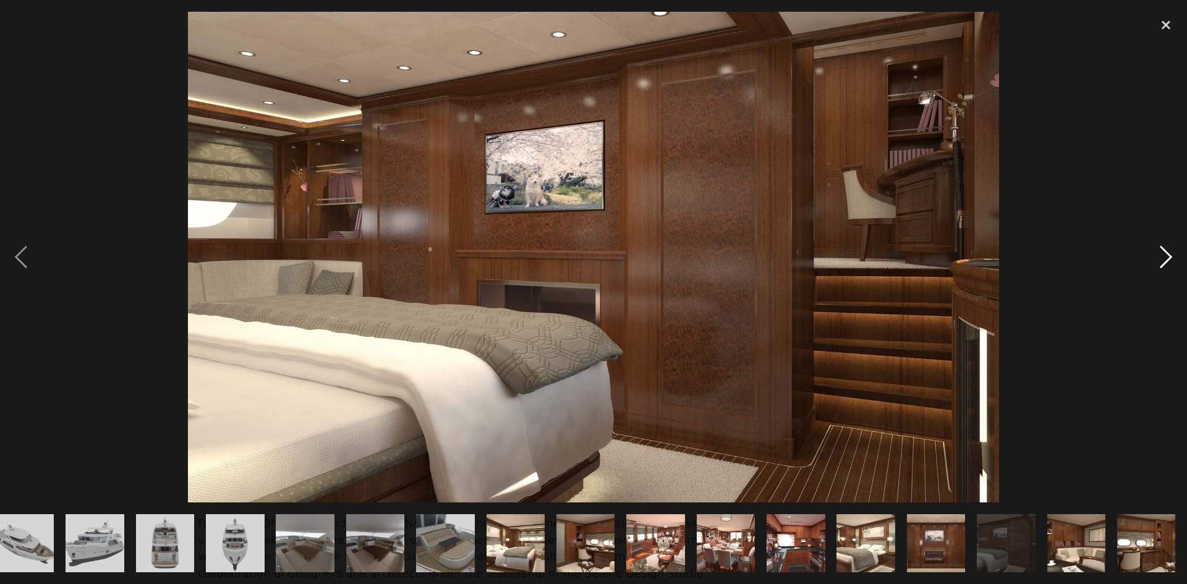
click at [1166, 256] on div "next image" at bounding box center [1166, 257] width 42 height 491
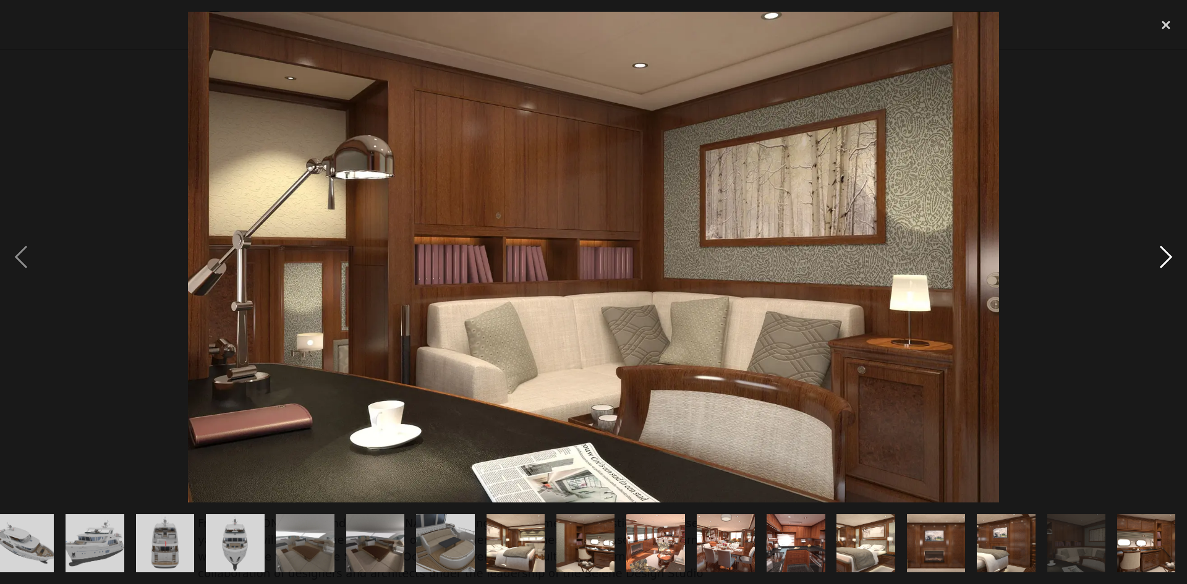
click at [1166, 256] on div "next image" at bounding box center [1166, 257] width 42 height 491
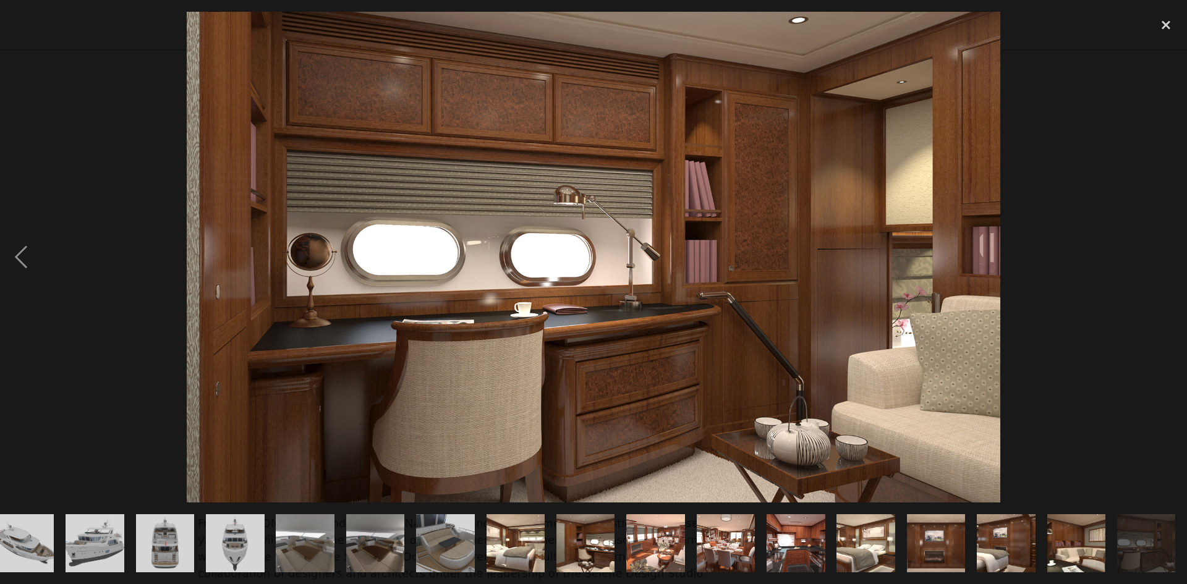
click at [1166, 256] on div "next image" at bounding box center [1166, 257] width 42 height 491
click at [1166, 24] on div "close lightbox" at bounding box center [1166, 25] width 42 height 27
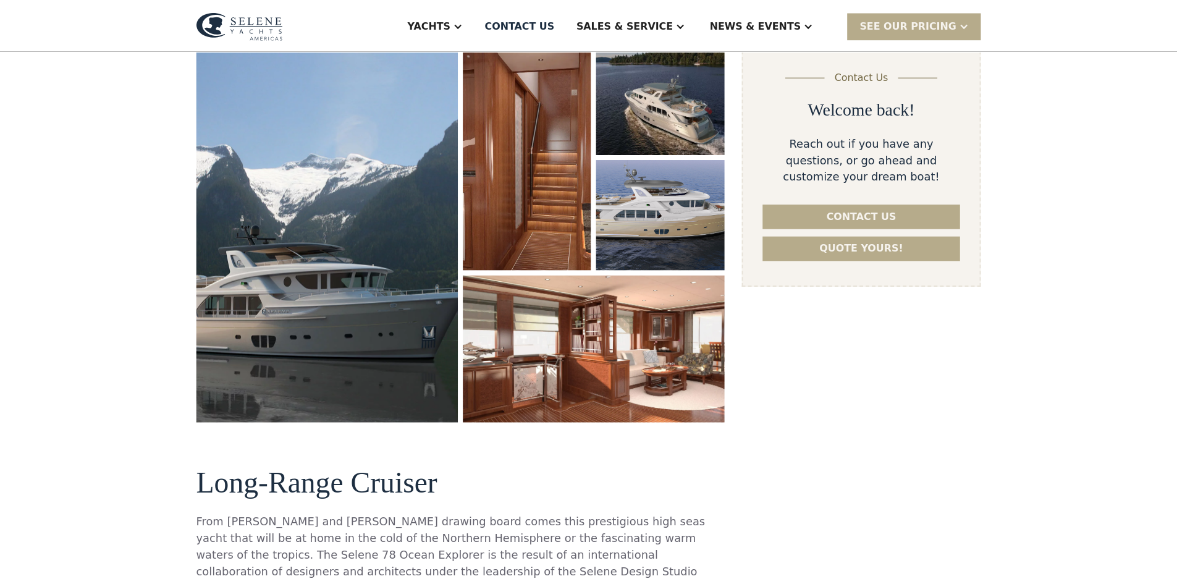
scroll to position [0, 0]
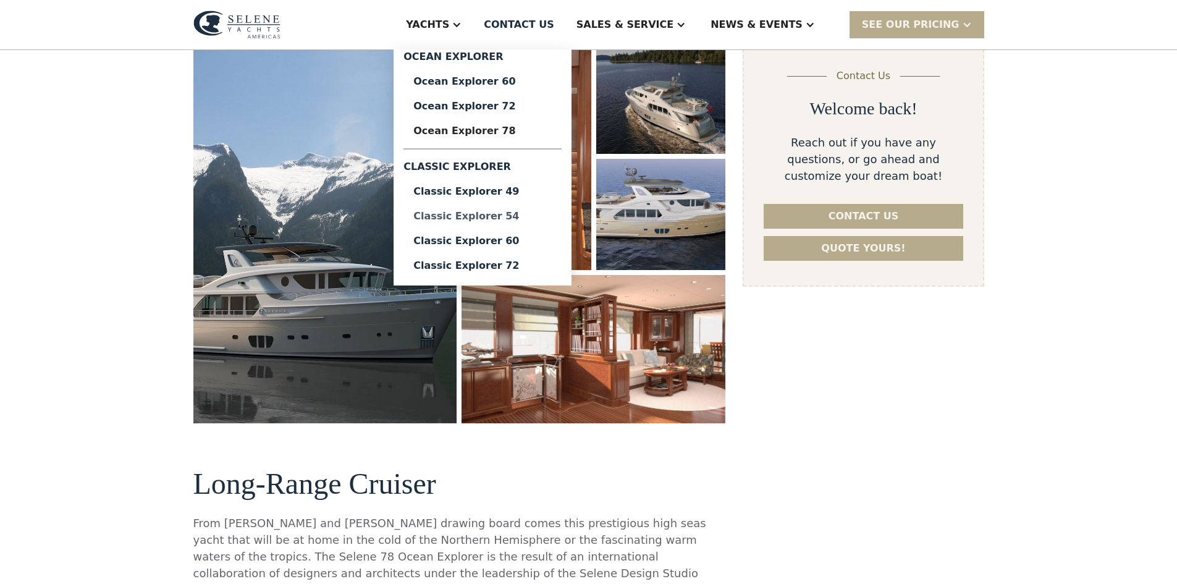
click at [524, 217] on div "Classic Explorer 54" at bounding box center [482, 216] width 138 height 10
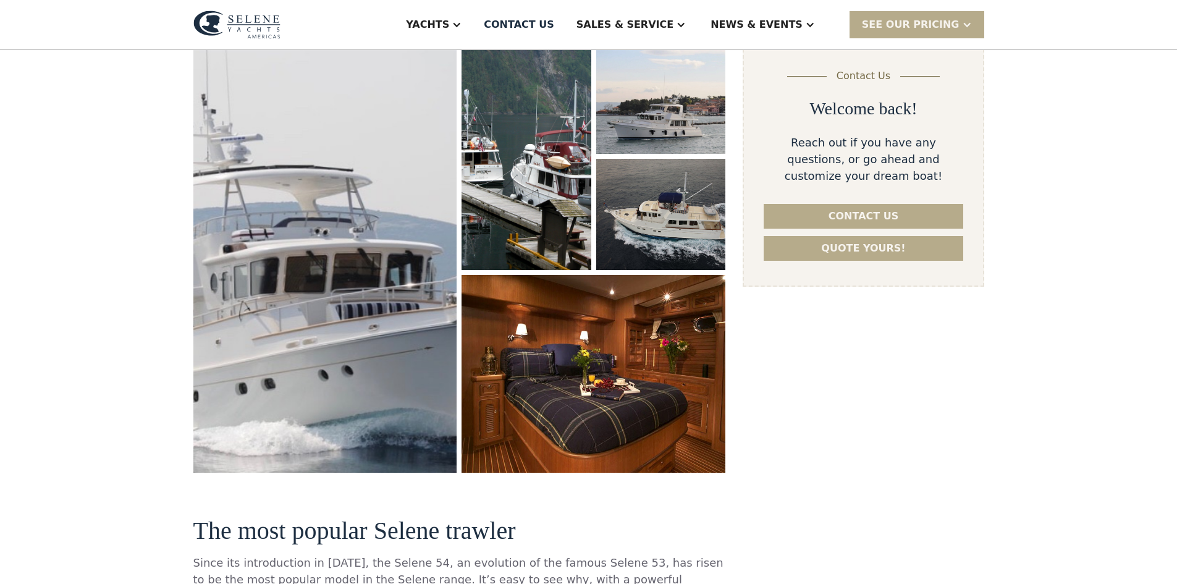
click at [305, 292] on img "open lightbox" at bounding box center [325, 258] width 280 height 456
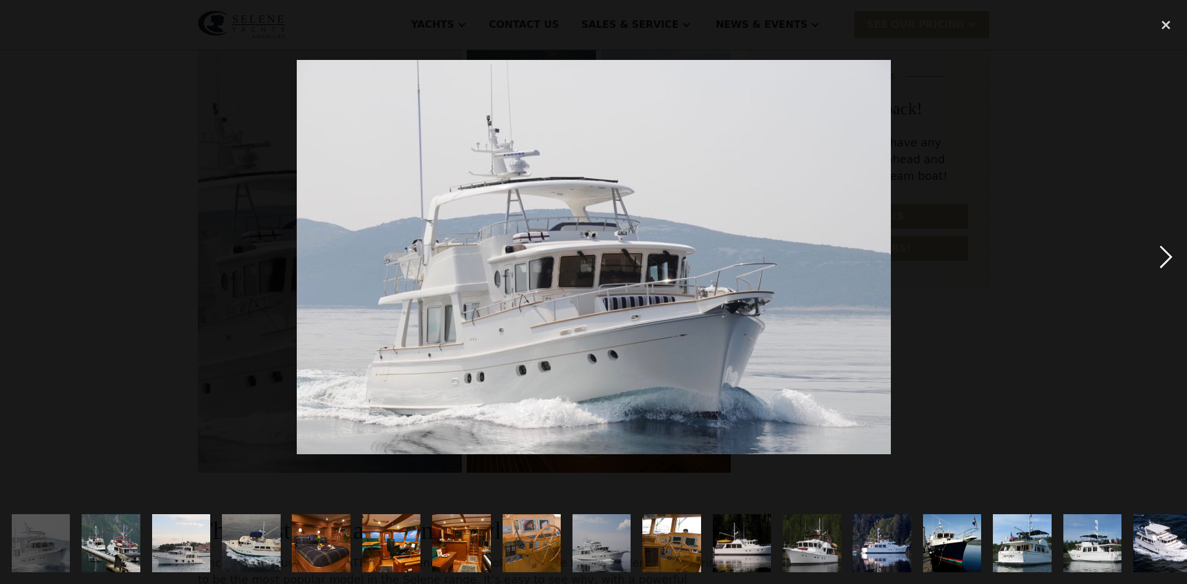
click at [1165, 258] on div "next image" at bounding box center [1166, 257] width 42 height 491
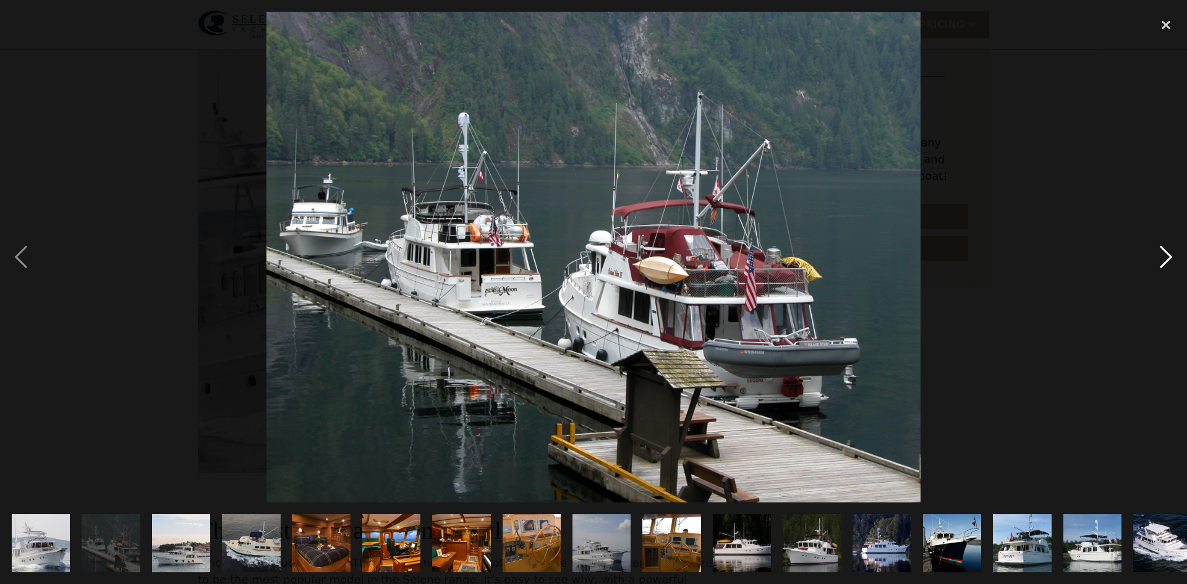
click at [1165, 258] on div "next image" at bounding box center [1166, 257] width 42 height 491
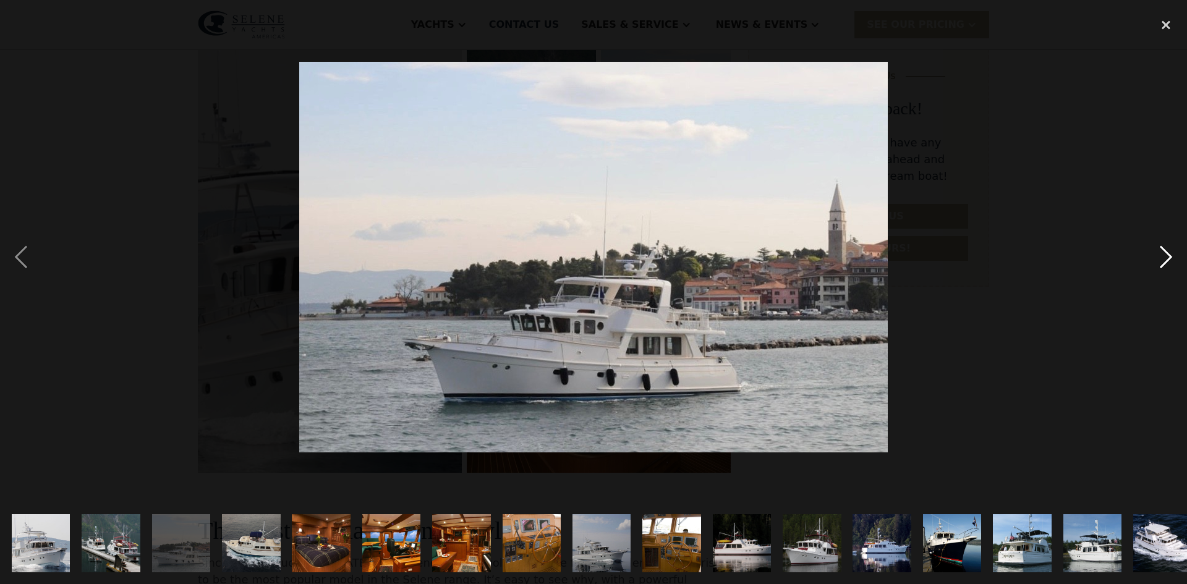
click at [1165, 258] on div "next image" at bounding box center [1166, 257] width 42 height 491
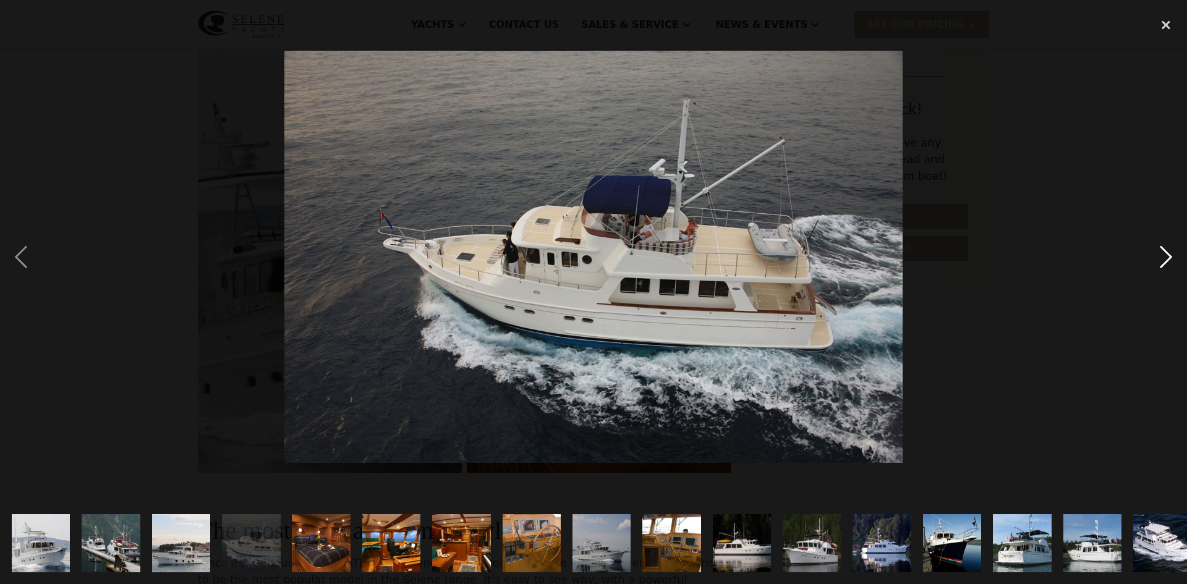
click at [1165, 258] on div "next image" at bounding box center [1166, 257] width 42 height 491
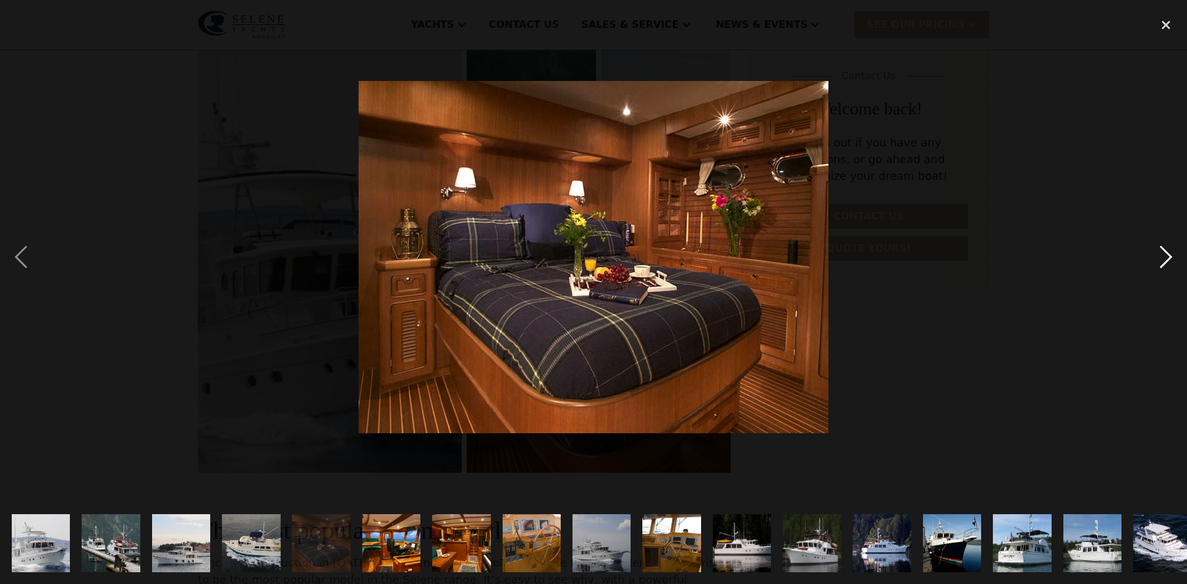
click at [1165, 258] on div "next image" at bounding box center [1166, 257] width 42 height 491
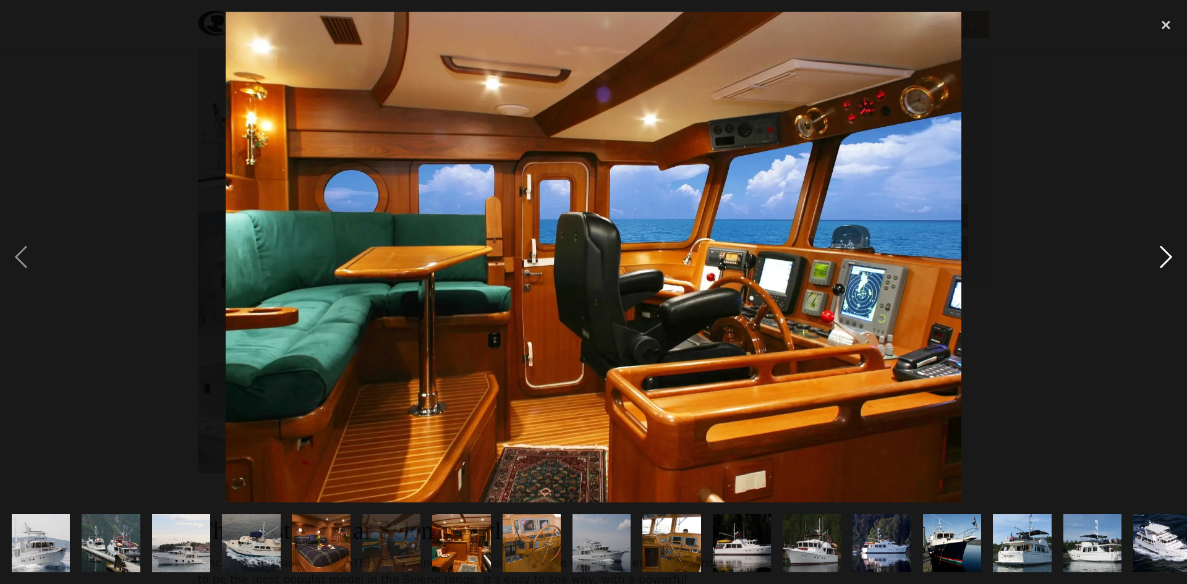
click at [1165, 258] on div "next image" at bounding box center [1166, 257] width 42 height 491
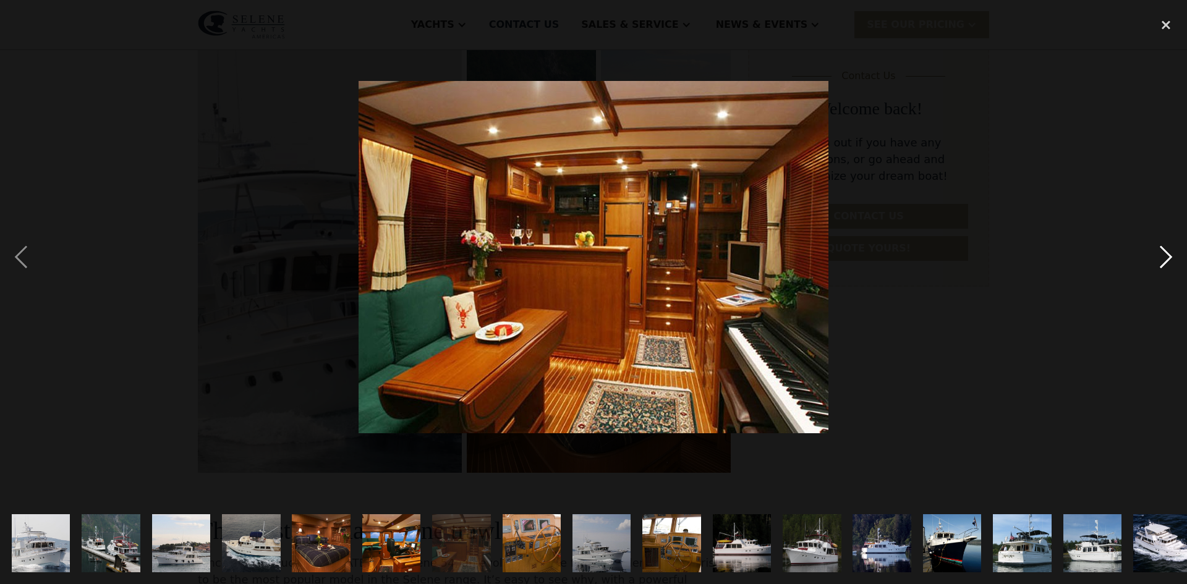
click at [1165, 258] on div "next image" at bounding box center [1166, 257] width 42 height 491
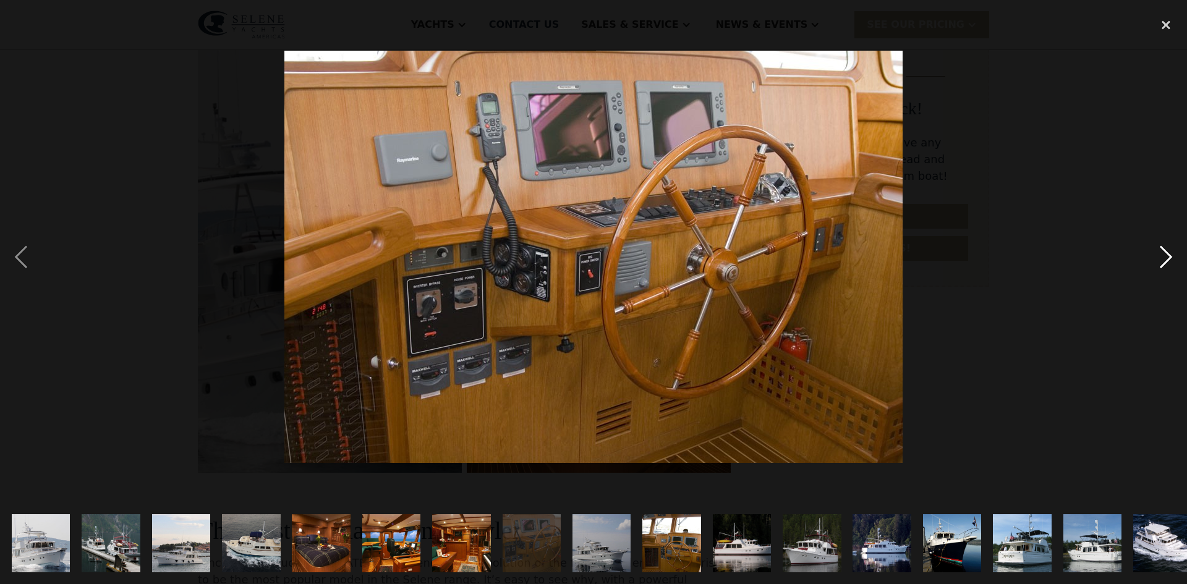
click at [1165, 258] on div "next image" at bounding box center [1166, 257] width 42 height 491
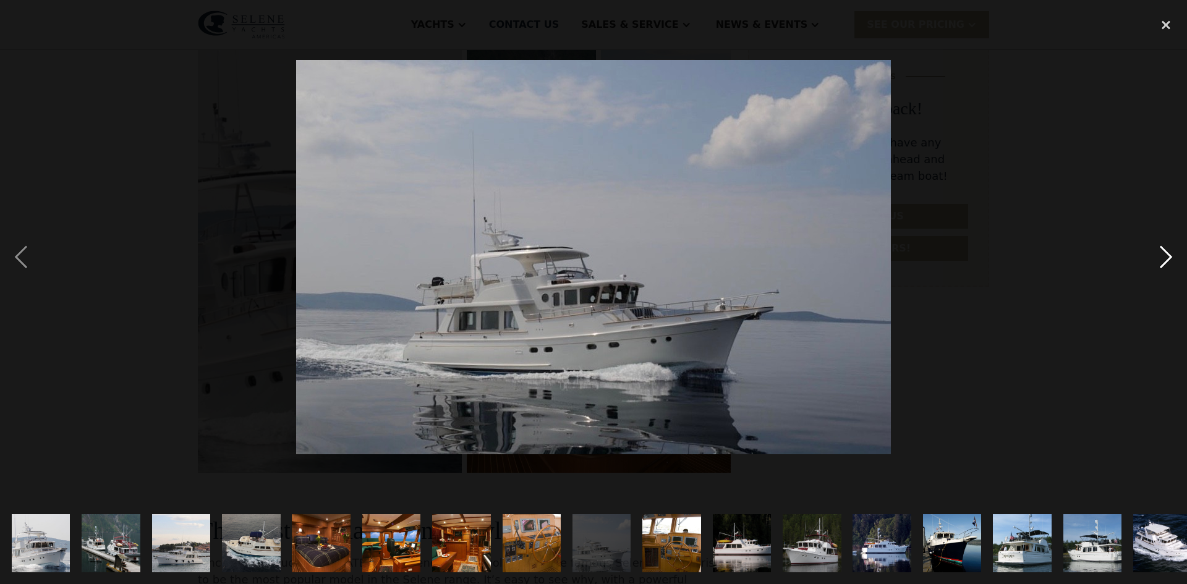
click at [1165, 258] on div "next image" at bounding box center [1166, 257] width 42 height 491
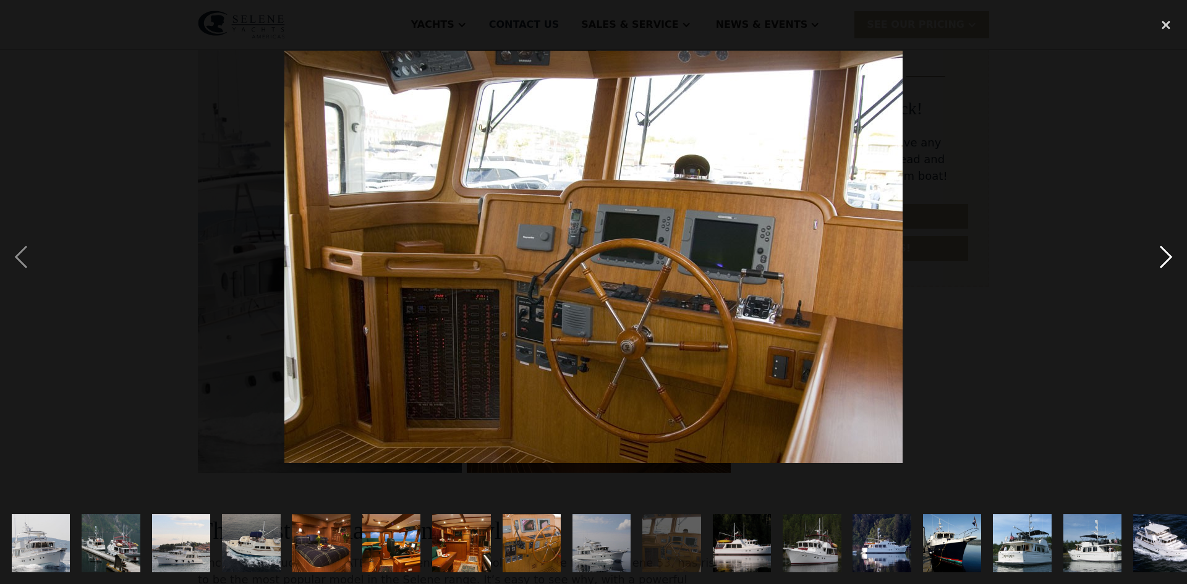
click at [1165, 258] on div "next image" at bounding box center [1166, 257] width 42 height 491
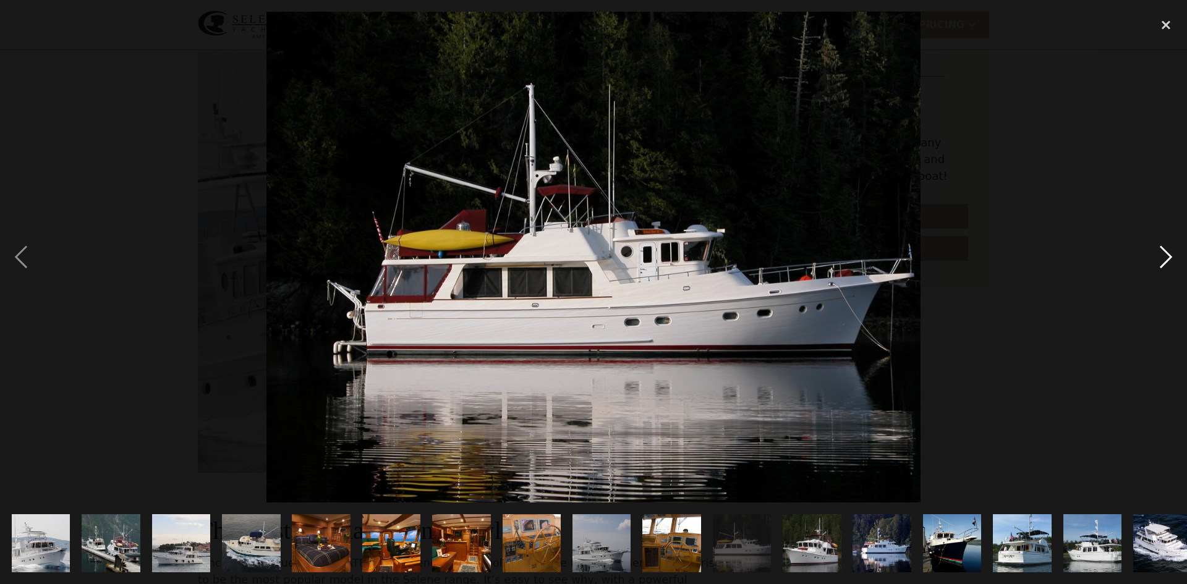
click at [1165, 258] on div "next image" at bounding box center [1166, 257] width 42 height 491
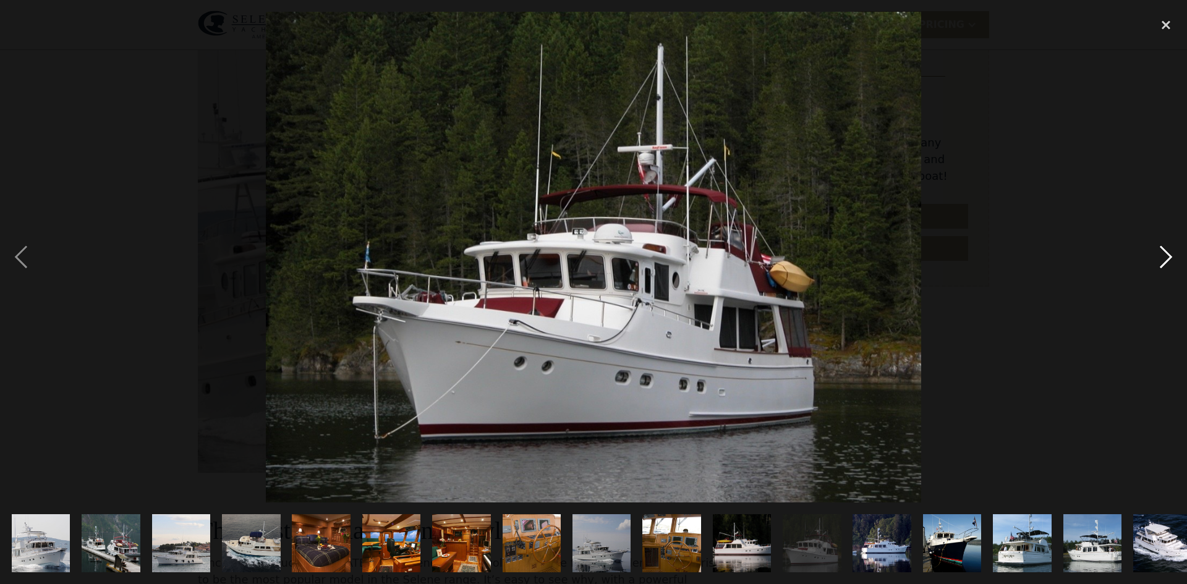
click at [1165, 258] on div "next image" at bounding box center [1166, 257] width 42 height 491
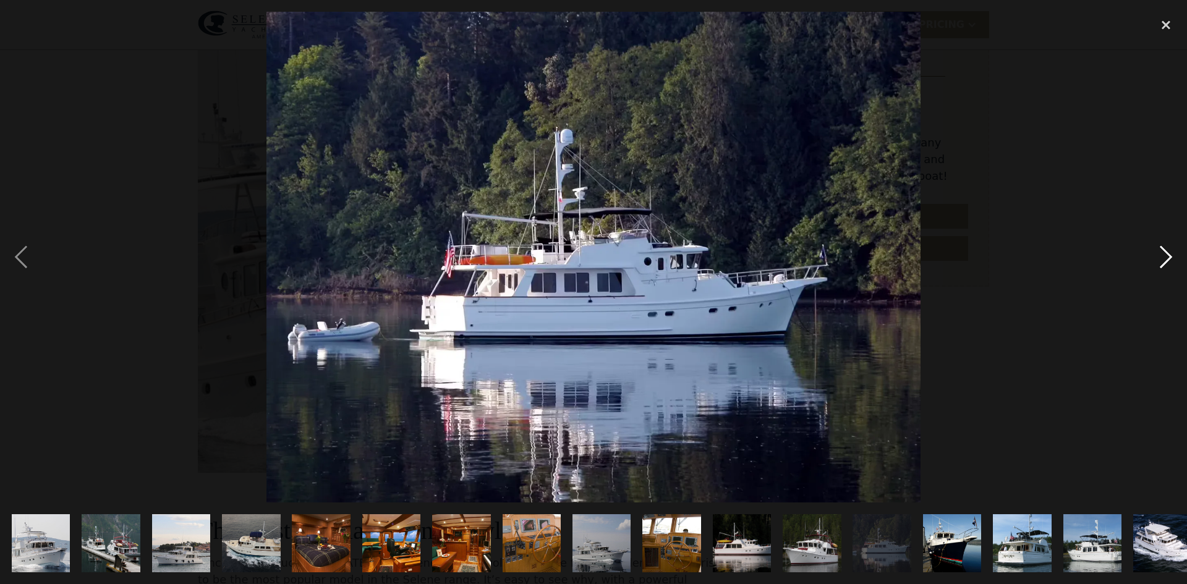
click at [1165, 258] on div "next image" at bounding box center [1166, 257] width 42 height 491
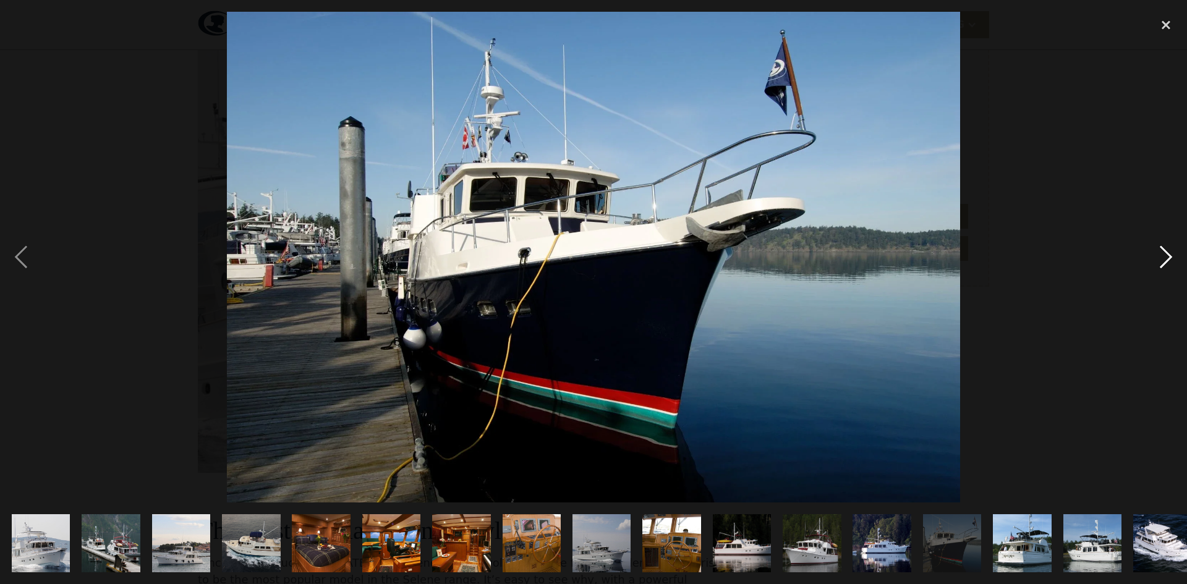
click at [1165, 258] on div "next image" at bounding box center [1166, 257] width 42 height 491
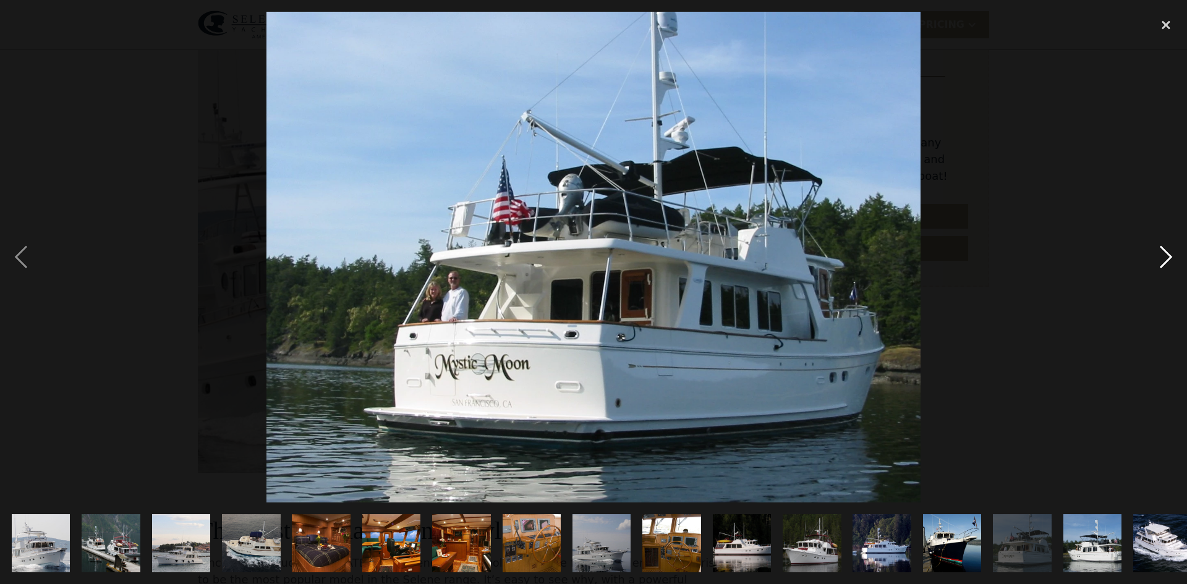
click at [1165, 258] on div "next image" at bounding box center [1166, 257] width 42 height 491
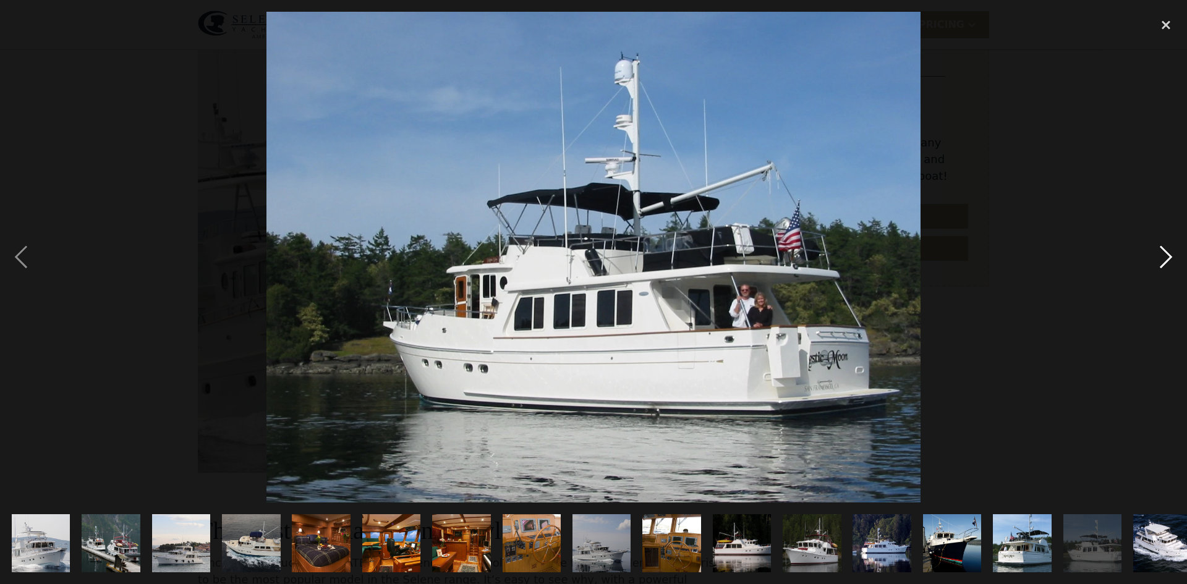
click at [1165, 258] on div "next image" at bounding box center [1166, 257] width 42 height 491
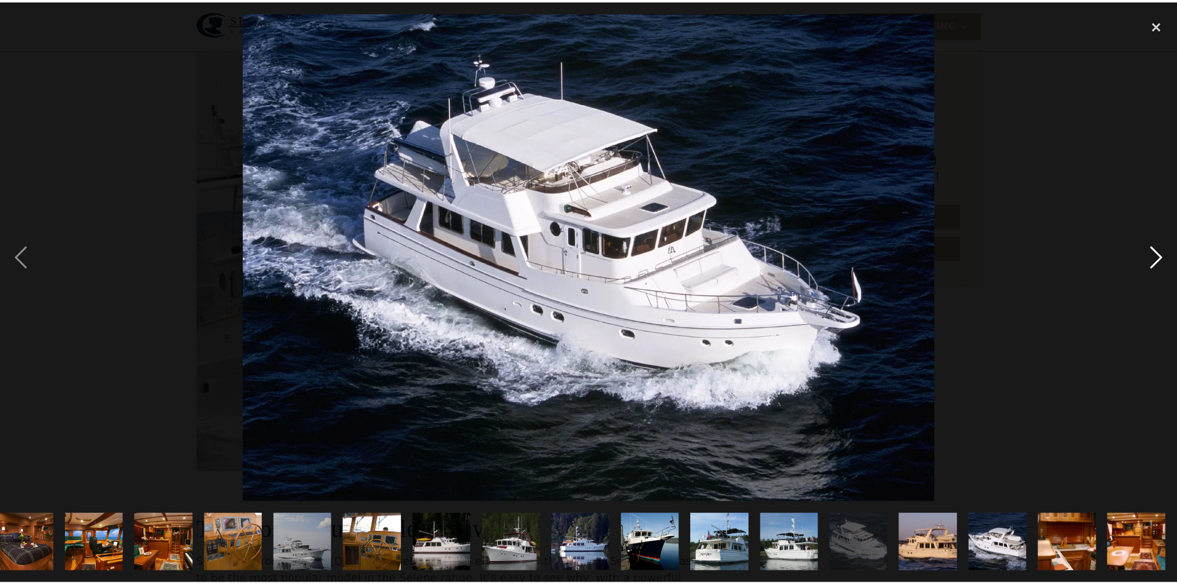
scroll to position [0, 297]
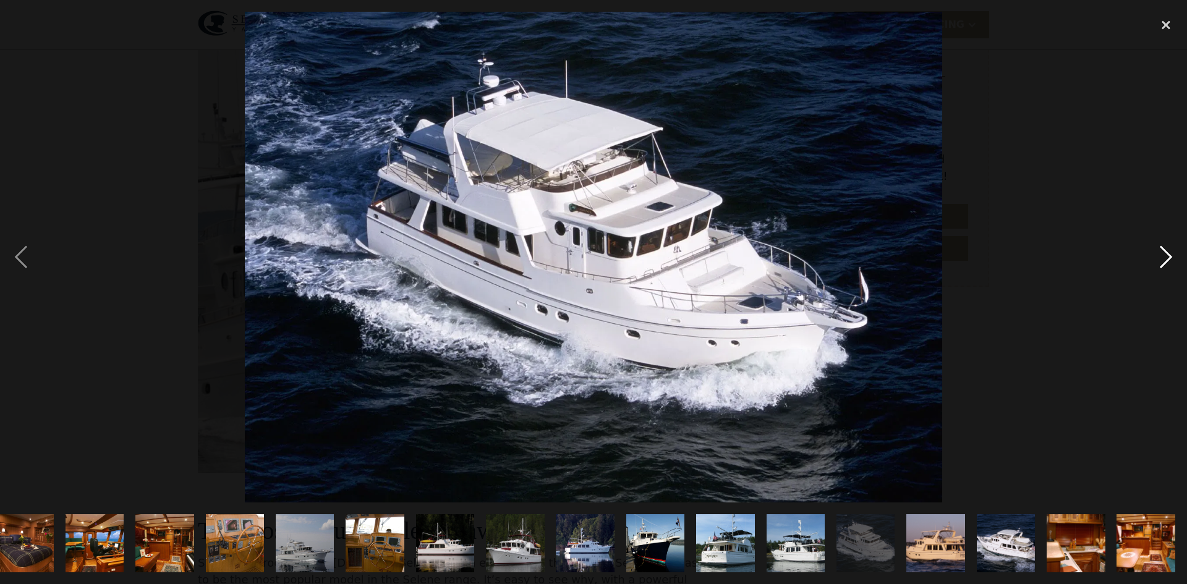
click at [1165, 258] on div "next image" at bounding box center [1166, 257] width 42 height 491
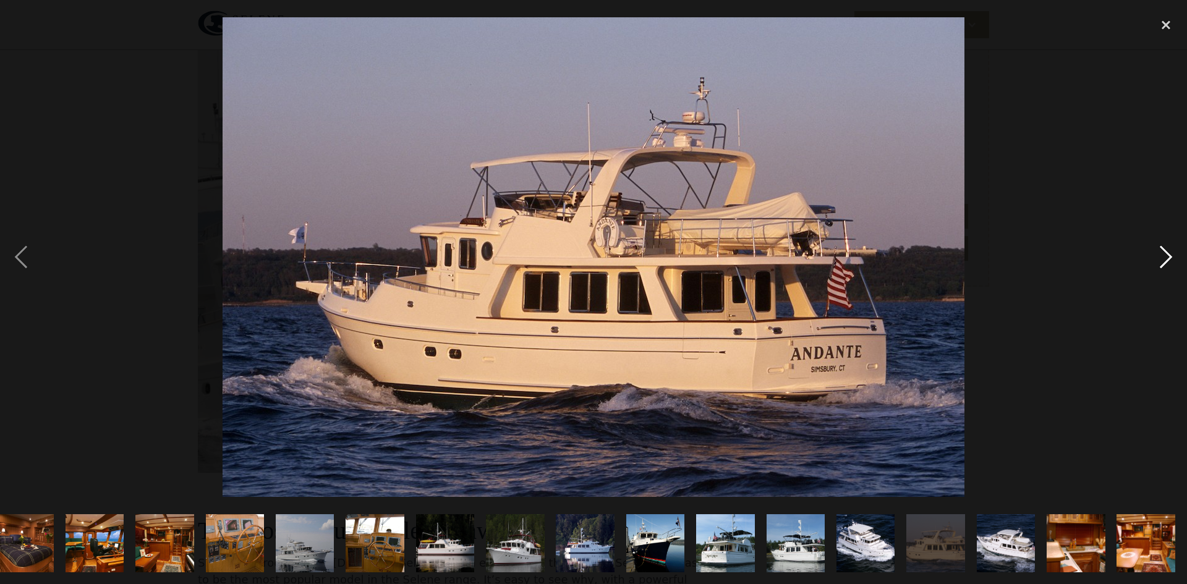
click at [1165, 258] on div "next image" at bounding box center [1166, 257] width 42 height 491
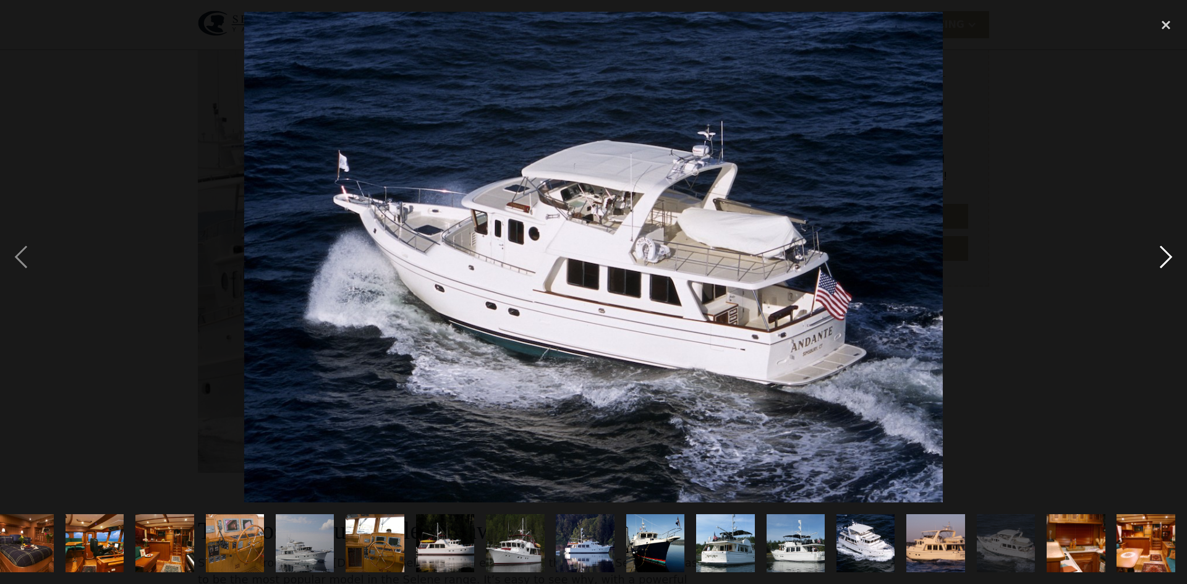
click at [1165, 258] on div "next image" at bounding box center [1166, 257] width 42 height 491
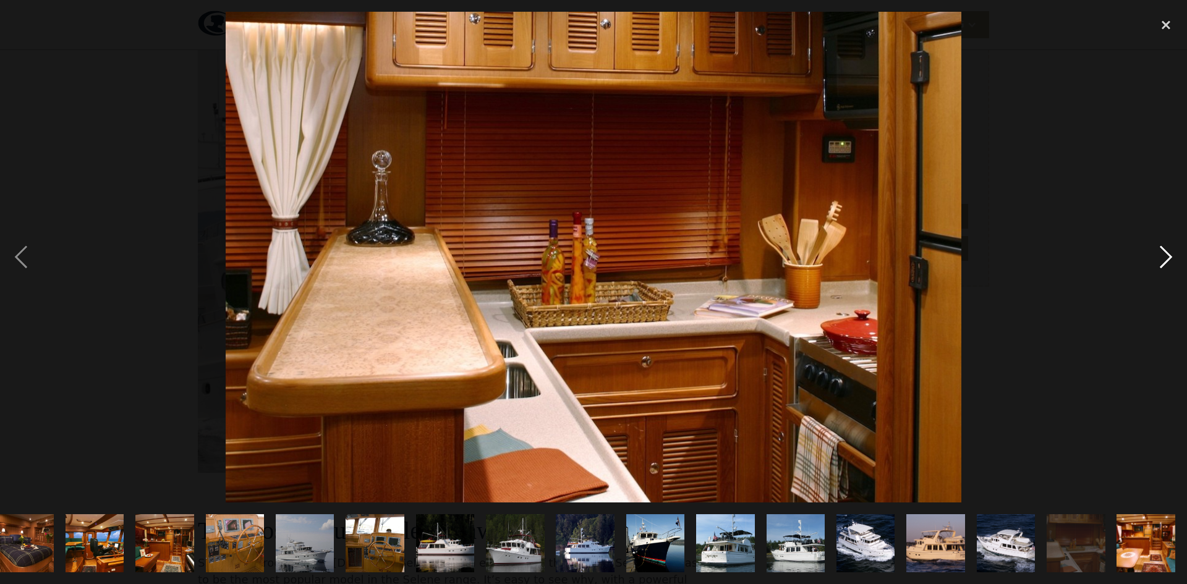
click at [1165, 258] on div "next image" at bounding box center [1166, 257] width 42 height 491
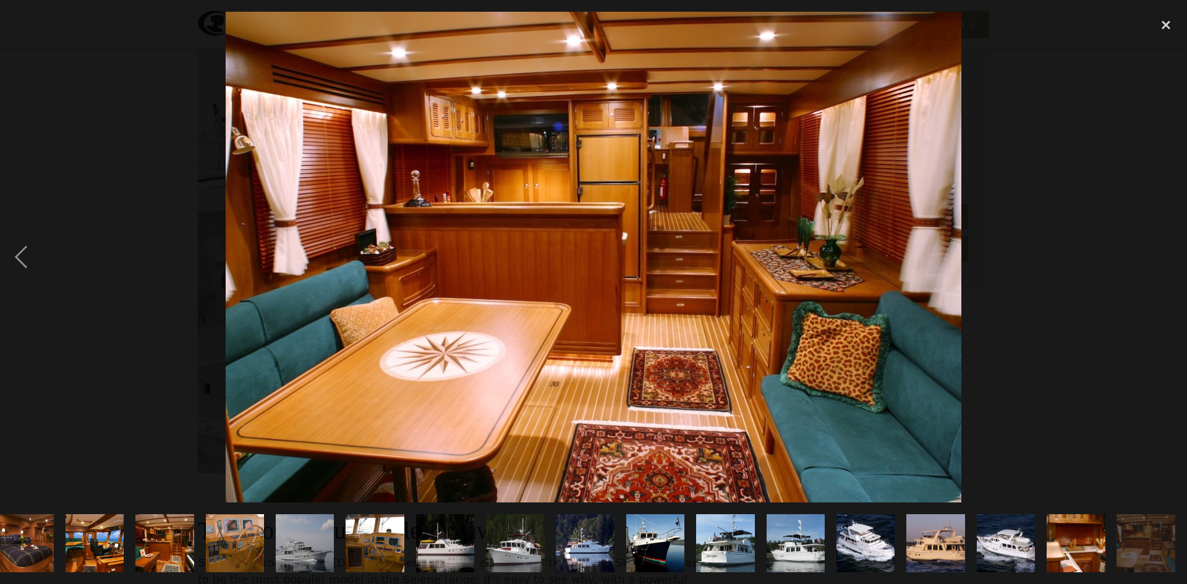
click at [1165, 258] on div "next image" at bounding box center [1166, 257] width 42 height 491
click at [1168, 25] on div "close lightbox" at bounding box center [1166, 25] width 42 height 27
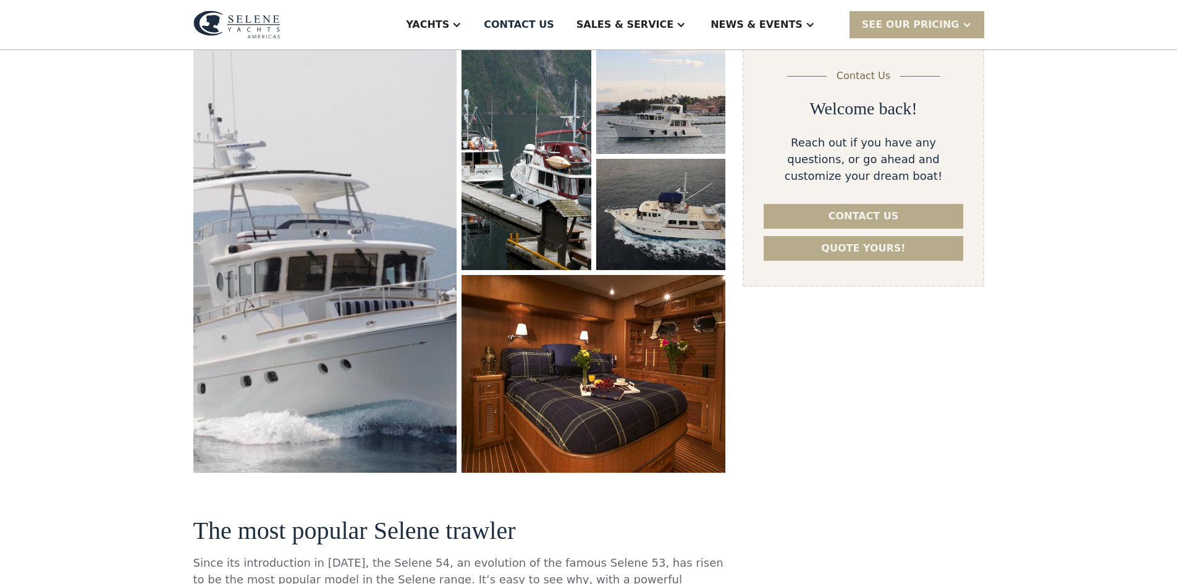
scroll to position [0, 0]
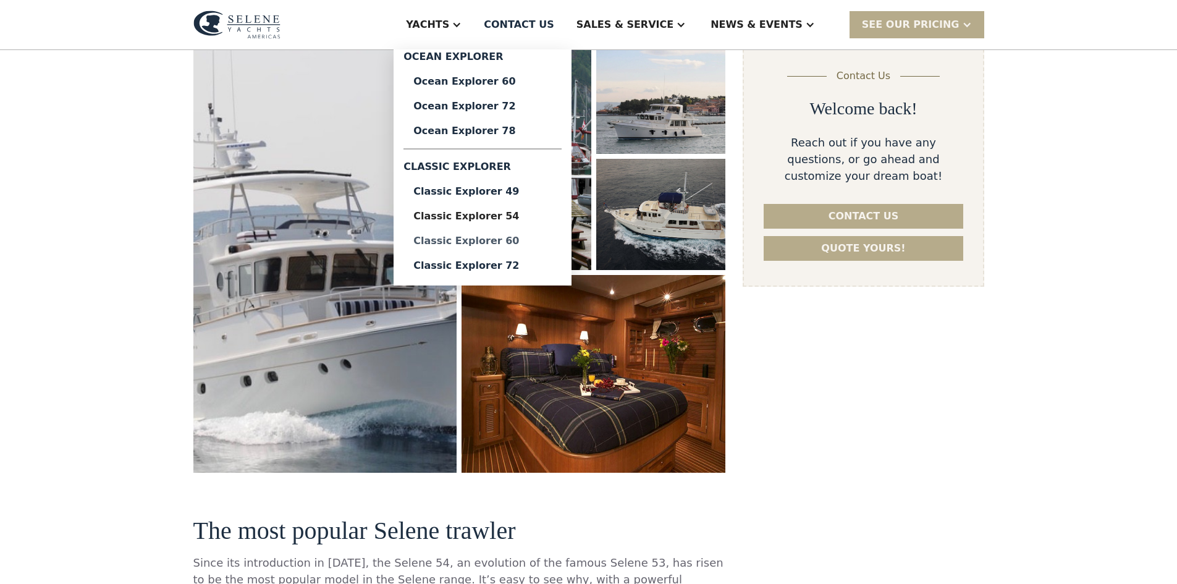
click at [541, 238] on div "Classic Explorer 60" at bounding box center [482, 241] width 138 height 10
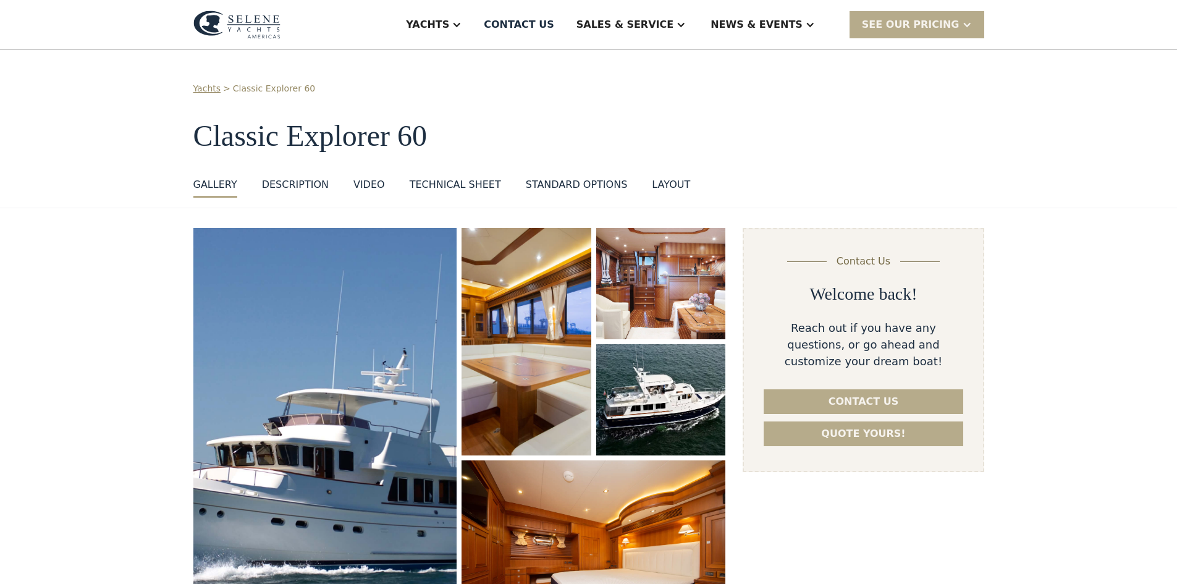
click at [361, 423] on img "open lightbox" at bounding box center [325, 432] width 280 height 433
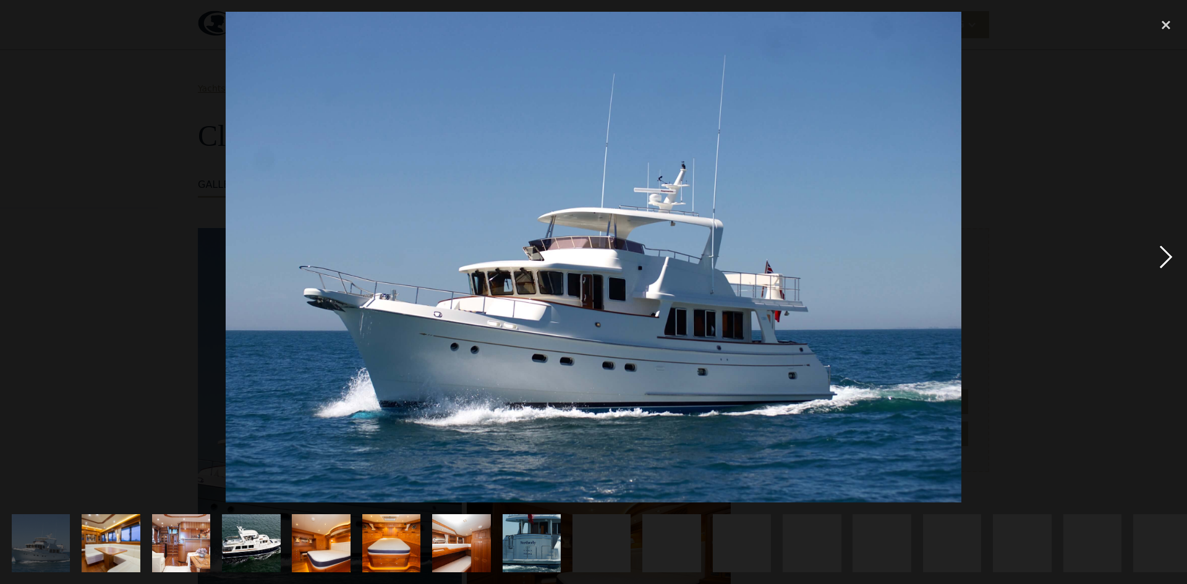
click at [1162, 256] on div "next image" at bounding box center [1166, 257] width 42 height 491
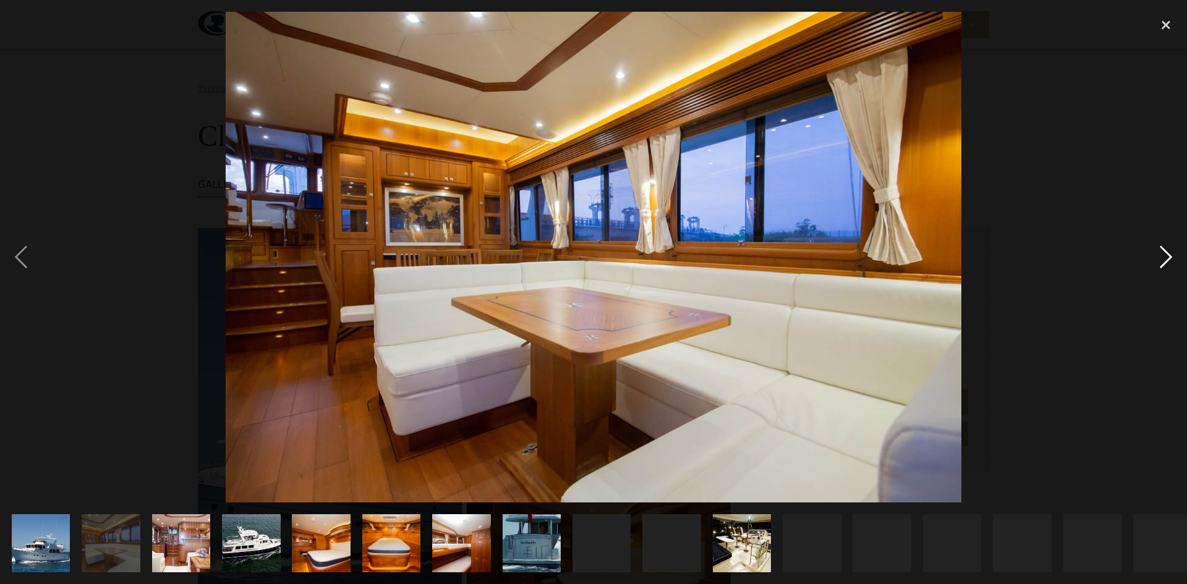
click at [1162, 256] on div "next image" at bounding box center [1166, 257] width 42 height 491
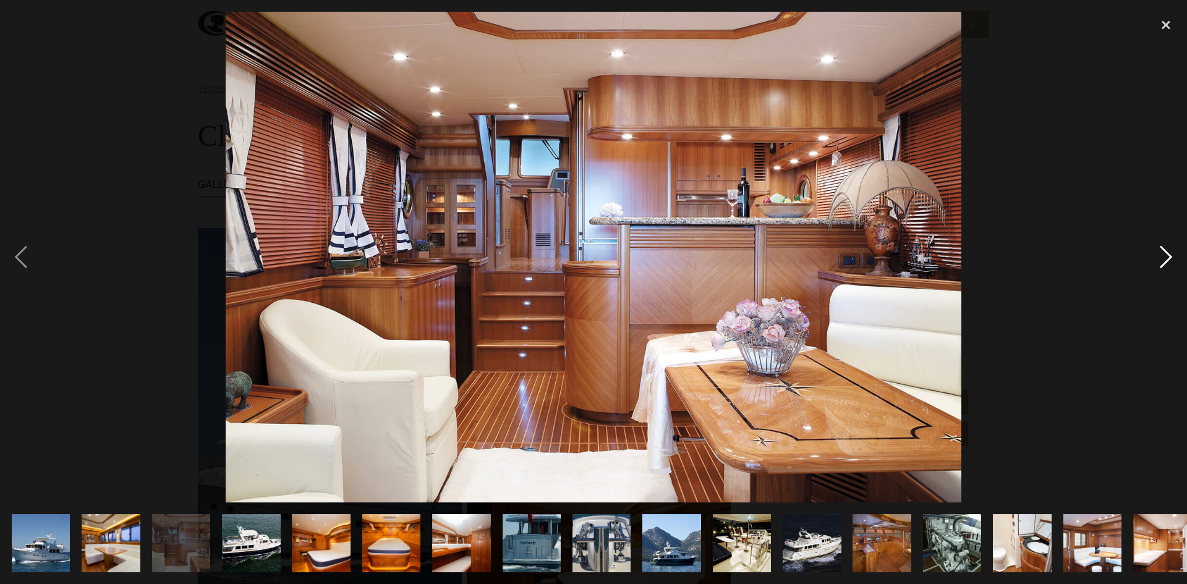
click at [1162, 256] on div "next image" at bounding box center [1166, 257] width 42 height 491
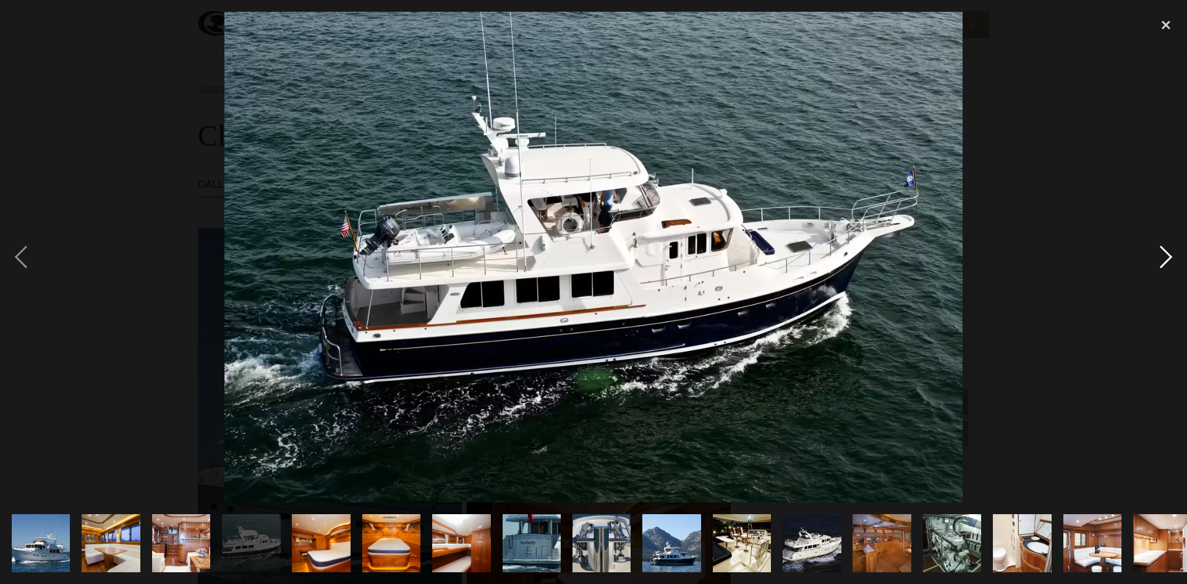
click at [1162, 256] on div "next image" at bounding box center [1166, 257] width 42 height 491
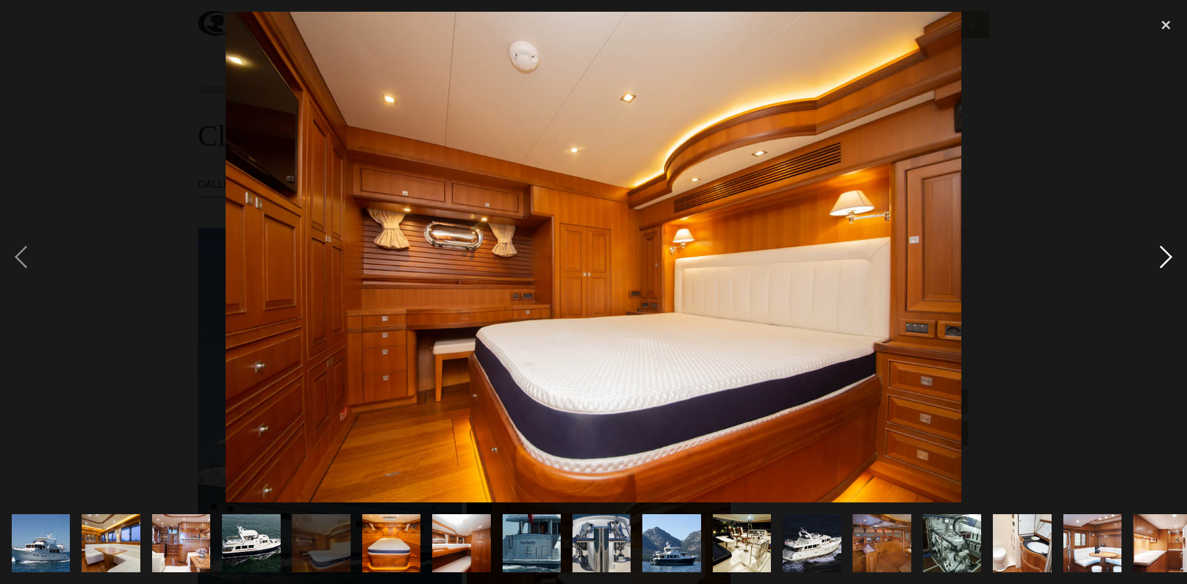
click at [1162, 256] on div "next image" at bounding box center [1166, 257] width 42 height 491
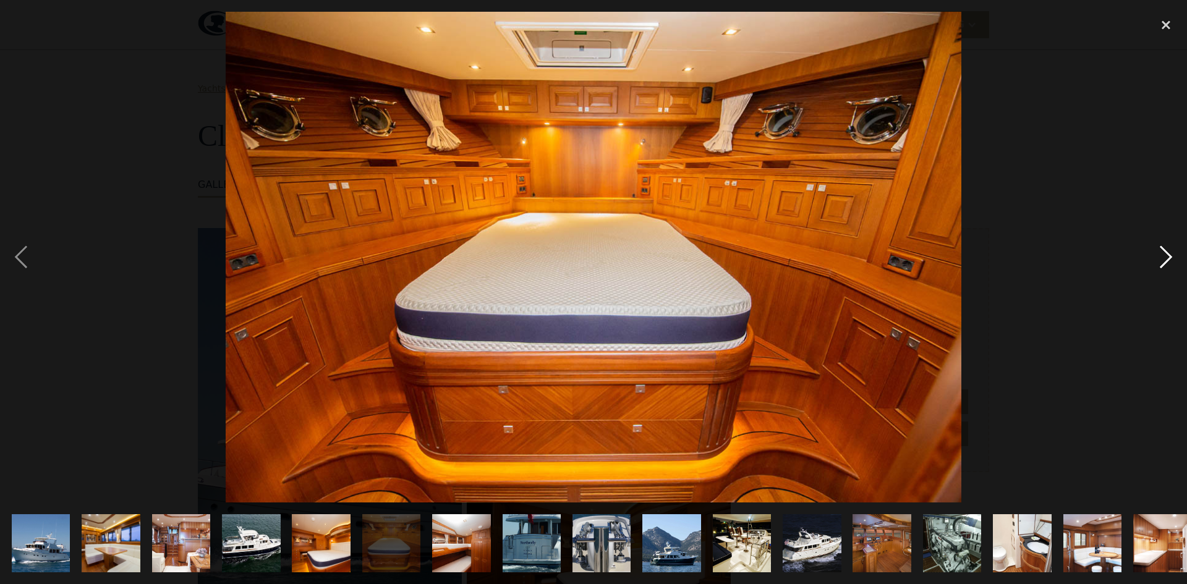
click at [1162, 256] on div "next image" at bounding box center [1166, 257] width 42 height 491
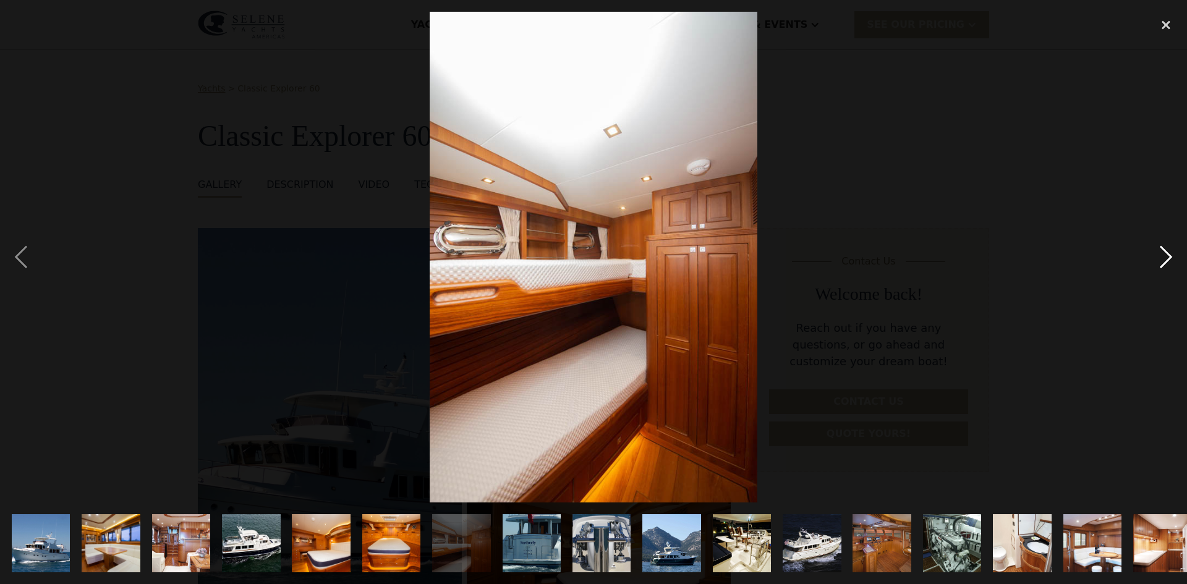
click at [1162, 256] on div "next image" at bounding box center [1166, 257] width 42 height 491
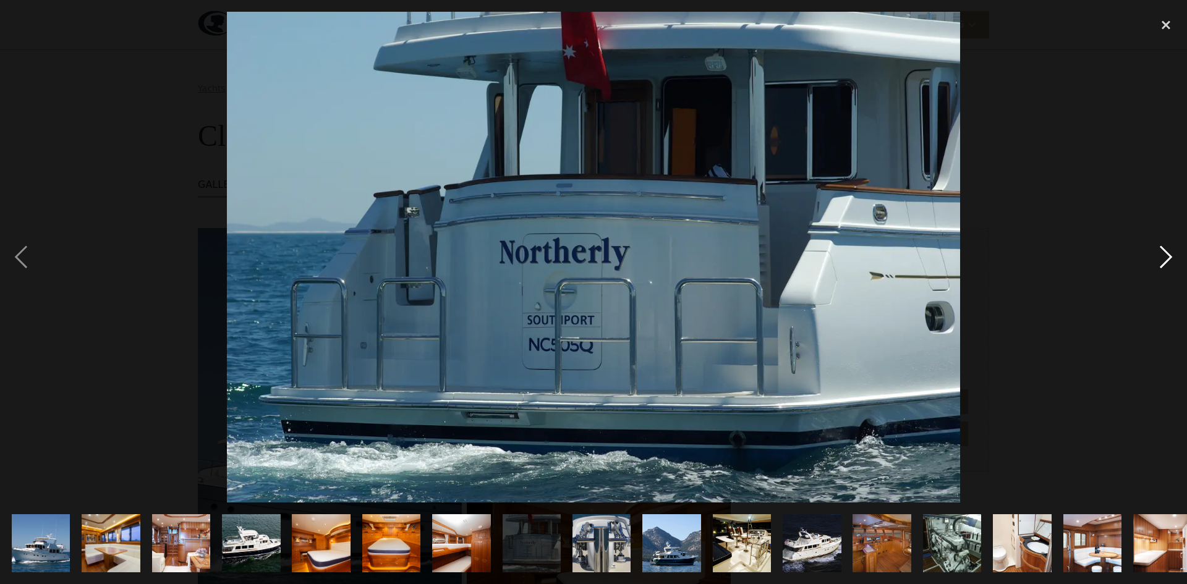
click at [1162, 256] on div "next image" at bounding box center [1166, 257] width 42 height 491
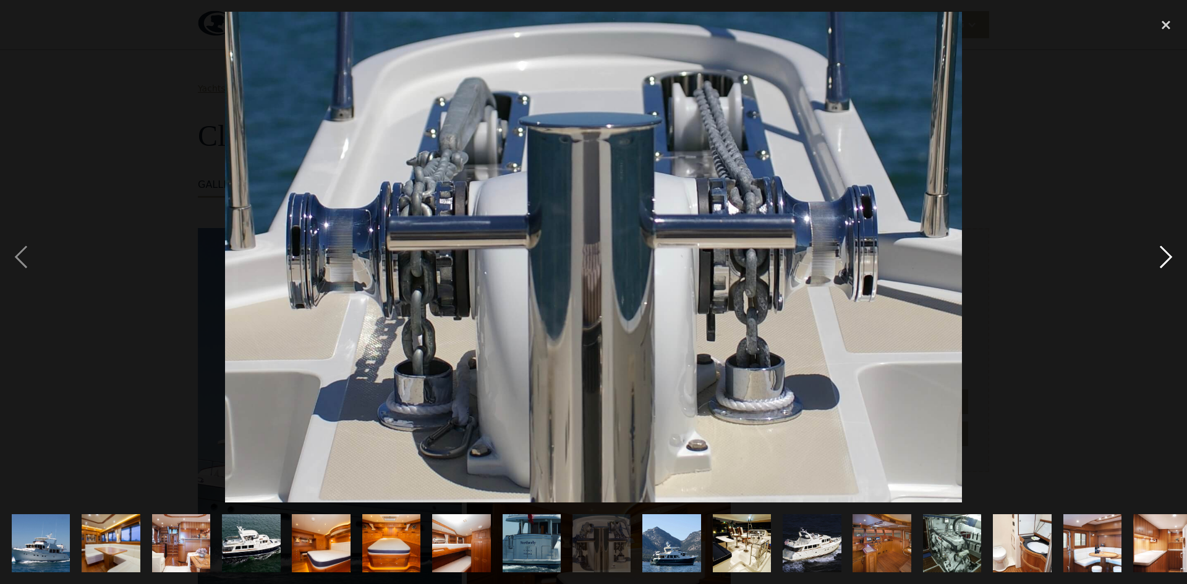
click at [1162, 256] on div "next image" at bounding box center [1166, 257] width 42 height 491
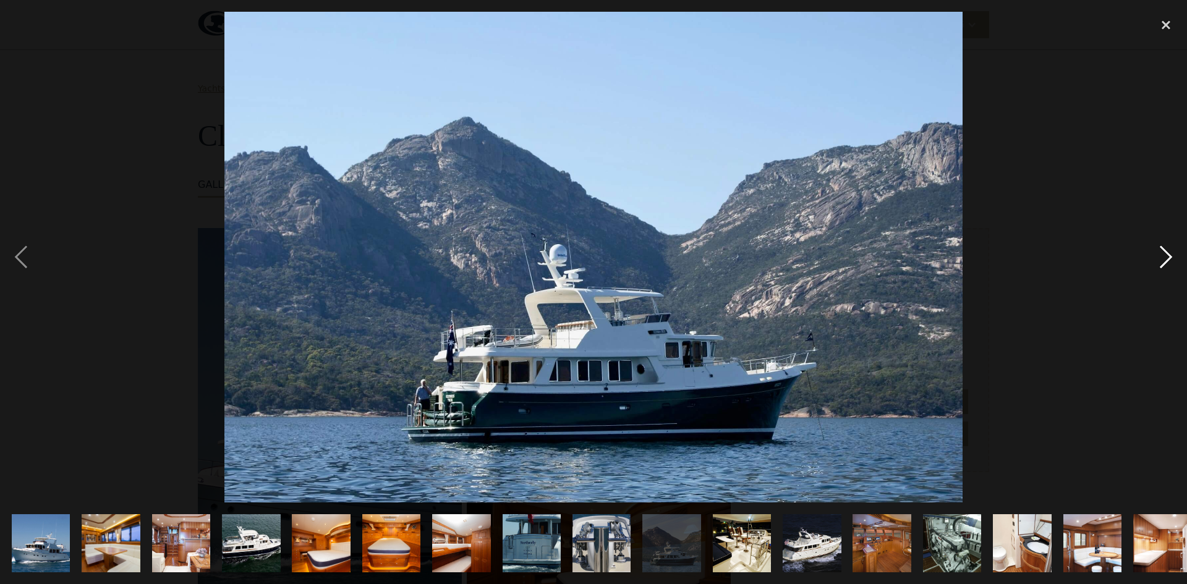
click at [1162, 256] on div "next image" at bounding box center [1166, 257] width 42 height 491
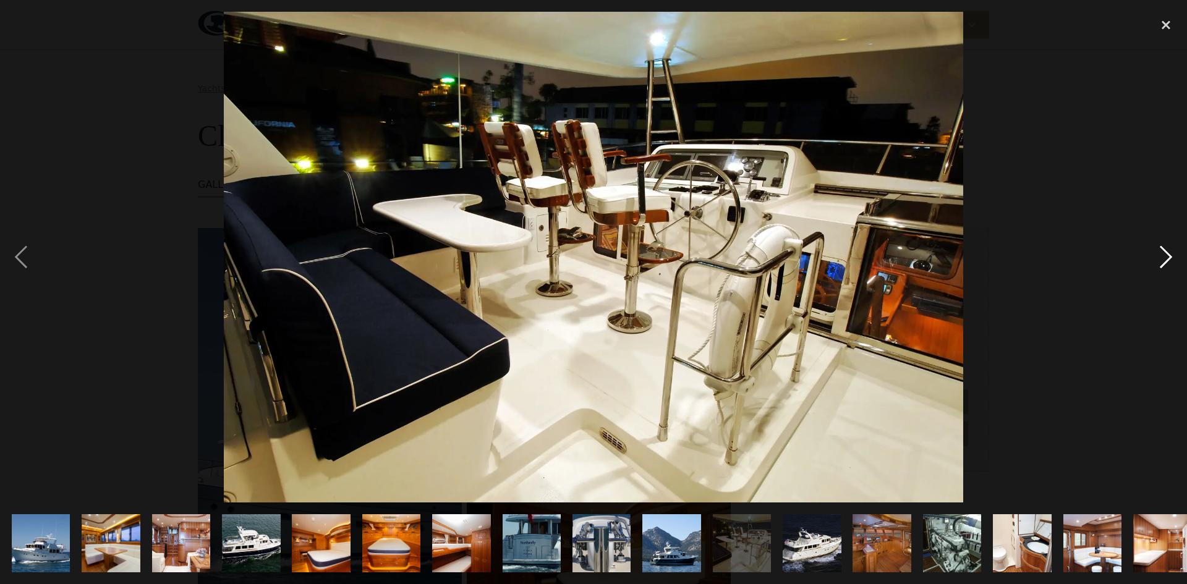
click at [1162, 256] on div "next image" at bounding box center [1166, 257] width 42 height 491
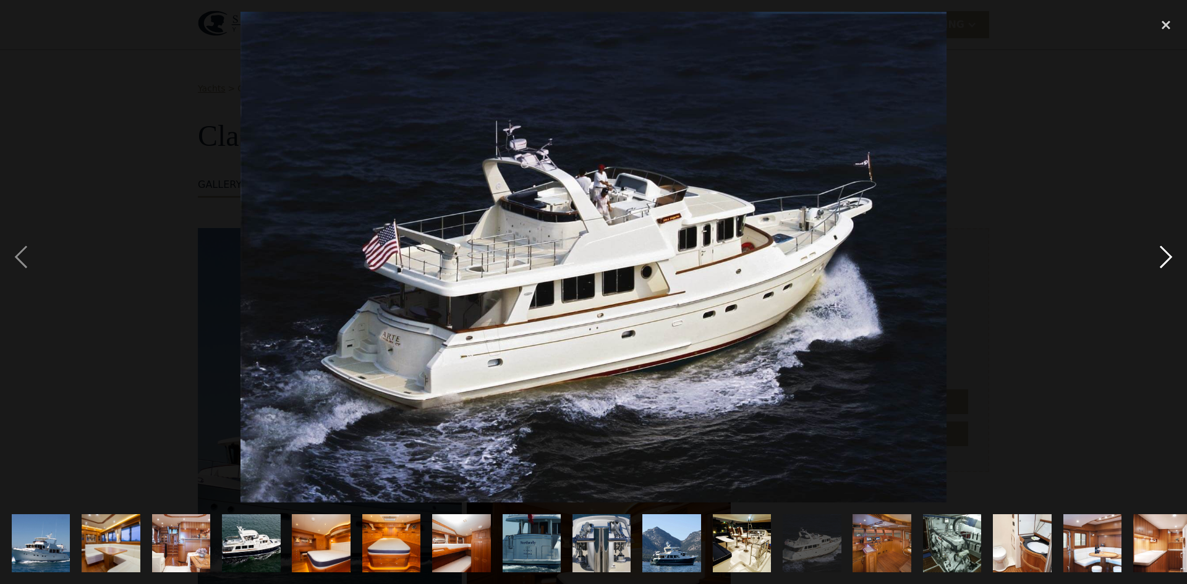
click at [1162, 256] on div "next image" at bounding box center [1166, 257] width 42 height 491
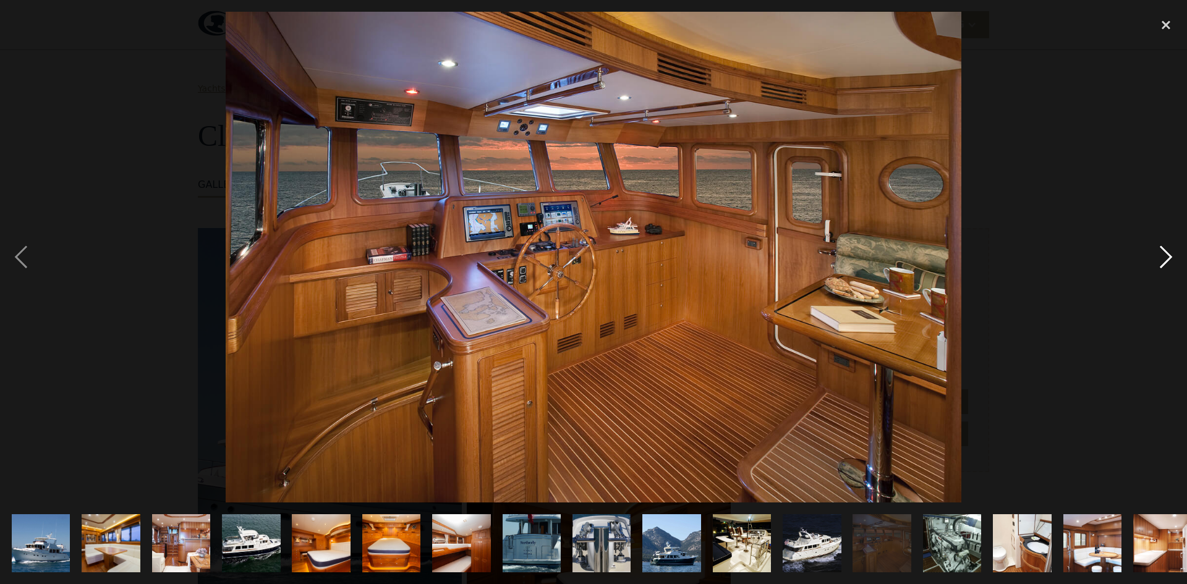
click at [1162, 256] on div "next image" at bounding box center [1166, 257] width 42 height 491
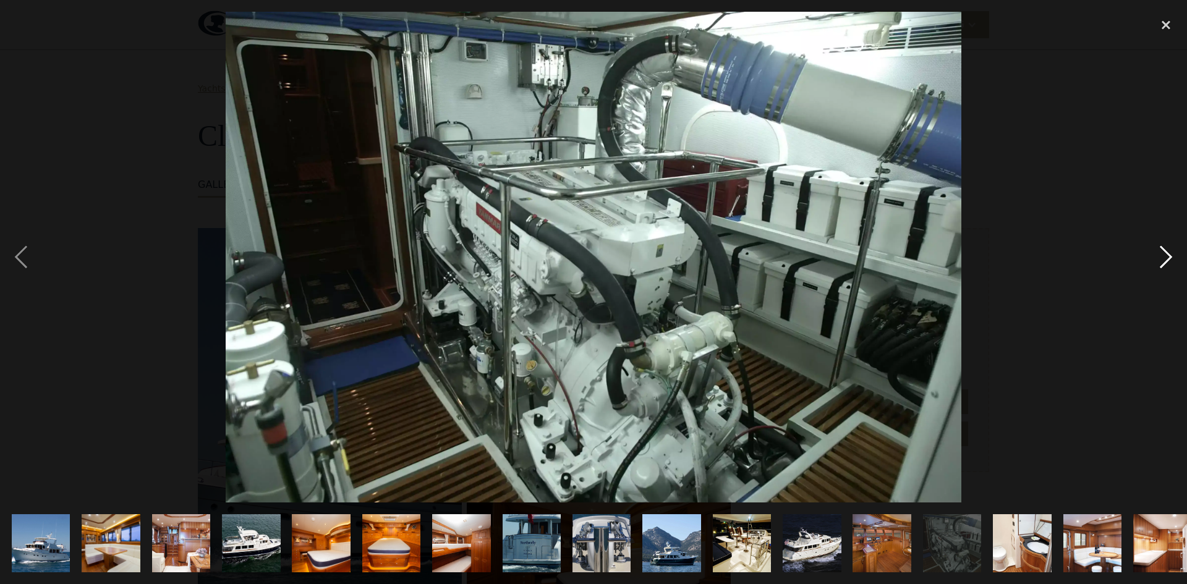
click at [1162, 256] on div "next image" at bounding box center [1166, 257] width 42 height 491
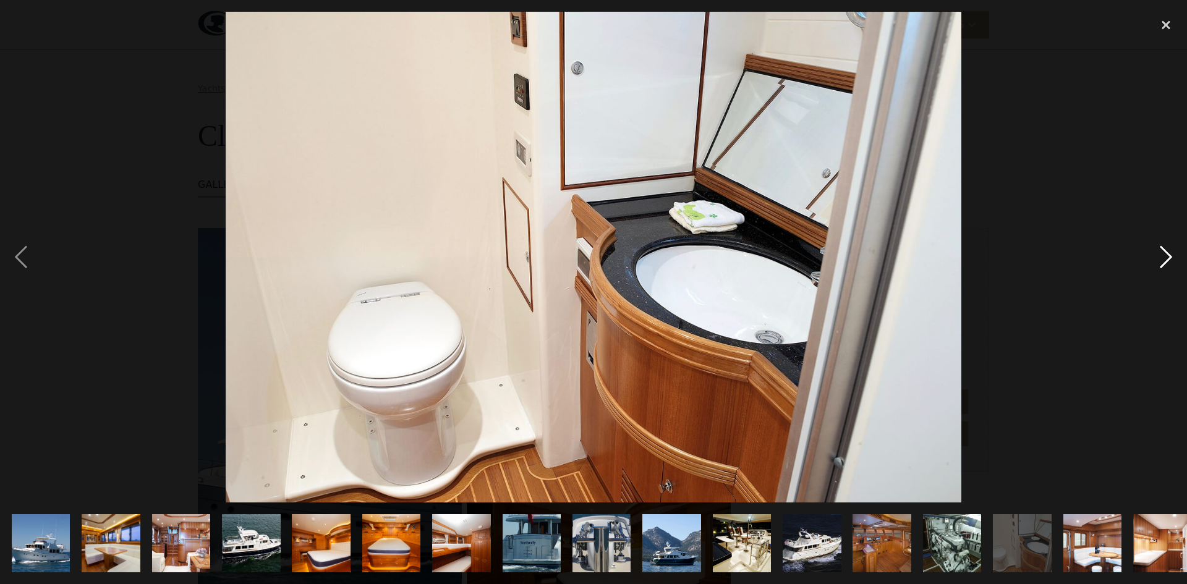
click at [1162, 256] on div "next image" at bounding box center [1166, 257] width 42 height 491
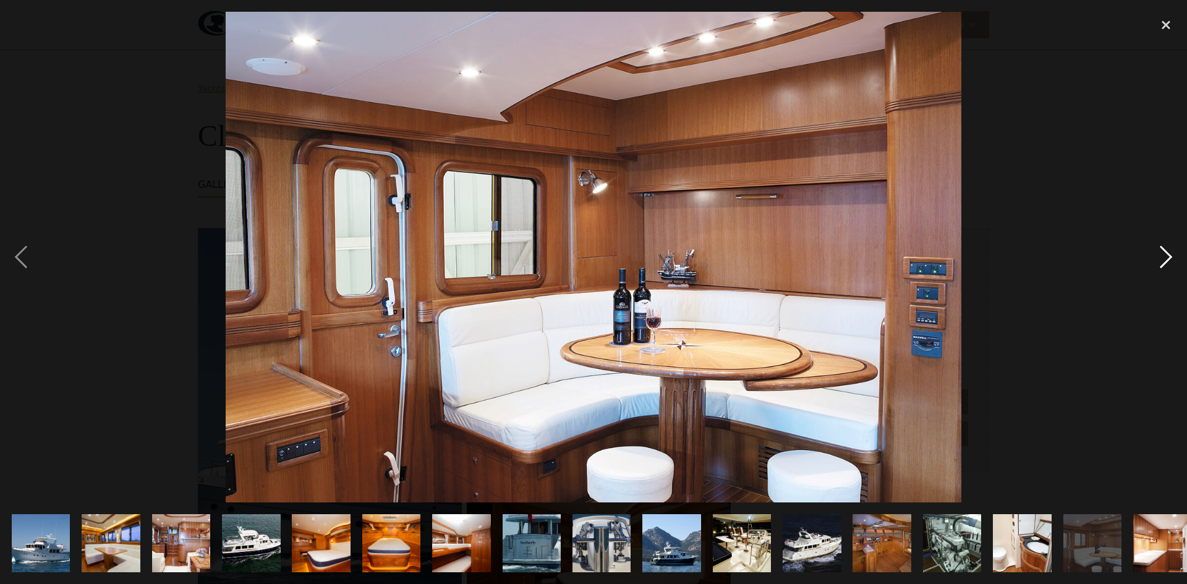
click at [1162, 256] on div "next image" at bounding box center [1166, 257] width 42 height 491
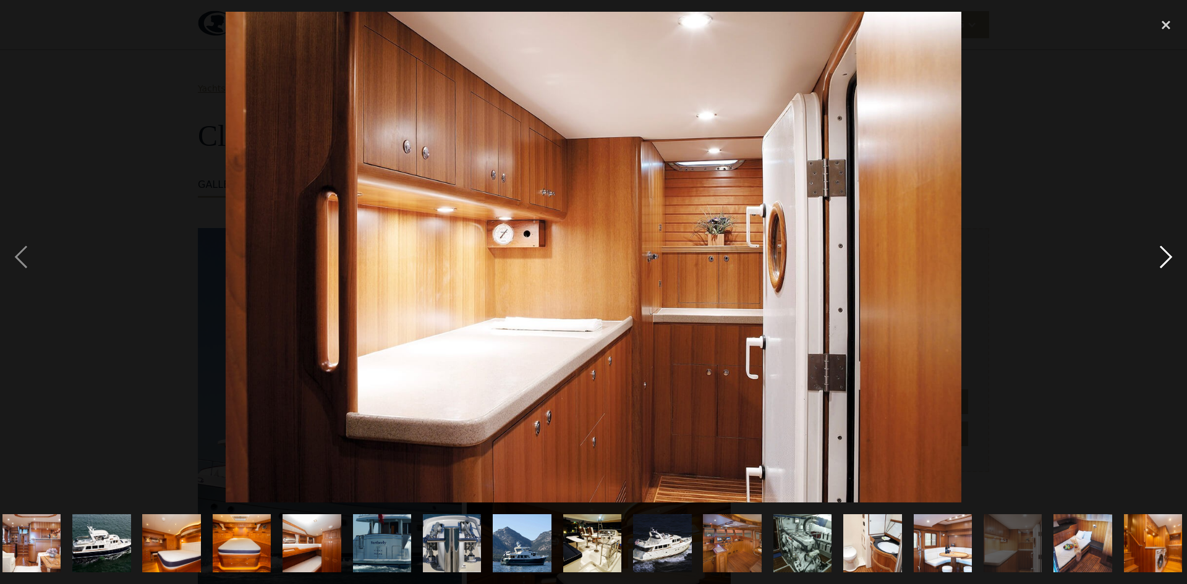
scroll to position [0, 156]
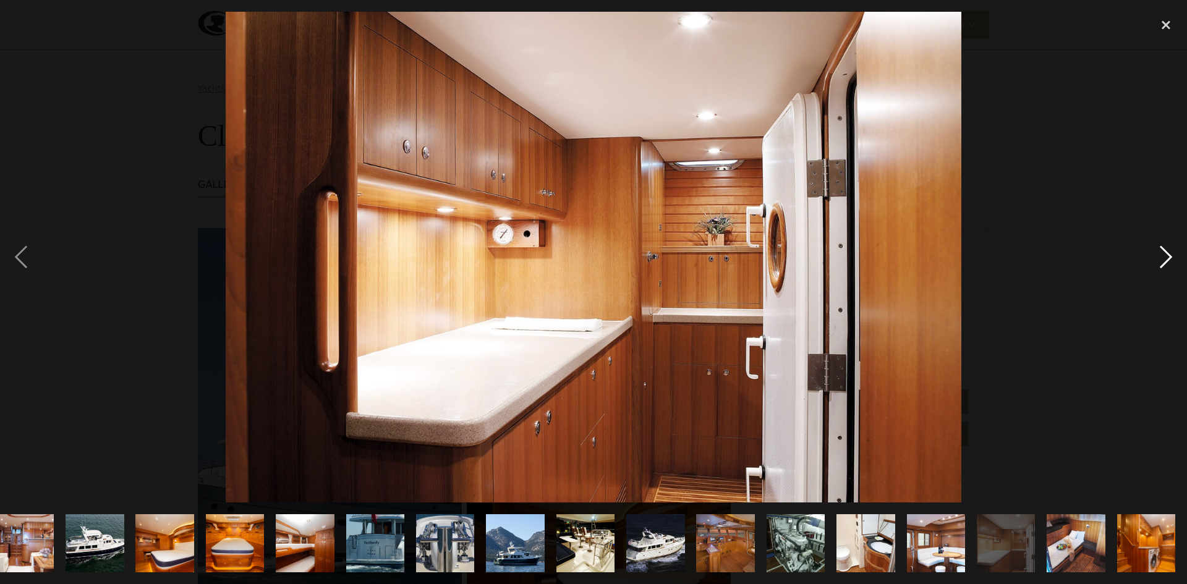
click at [1162, 256] on div "next image" at bounding box center [1166, 257] width 42 height 491
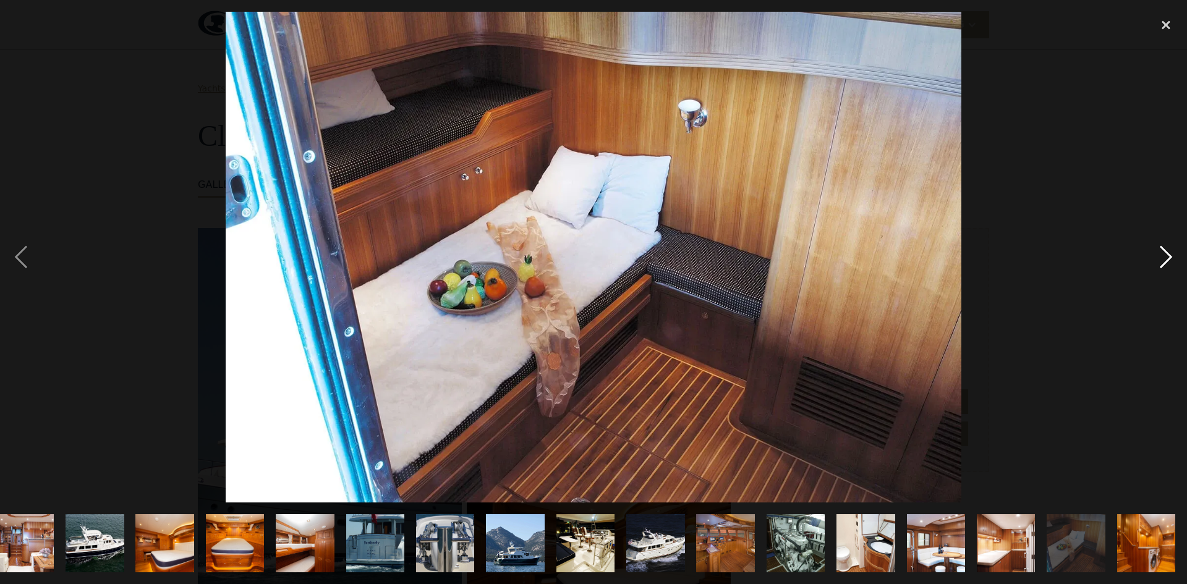
click at [1162, 256] on div "next image" at bounding box center [1166, 257] width 42 height 491
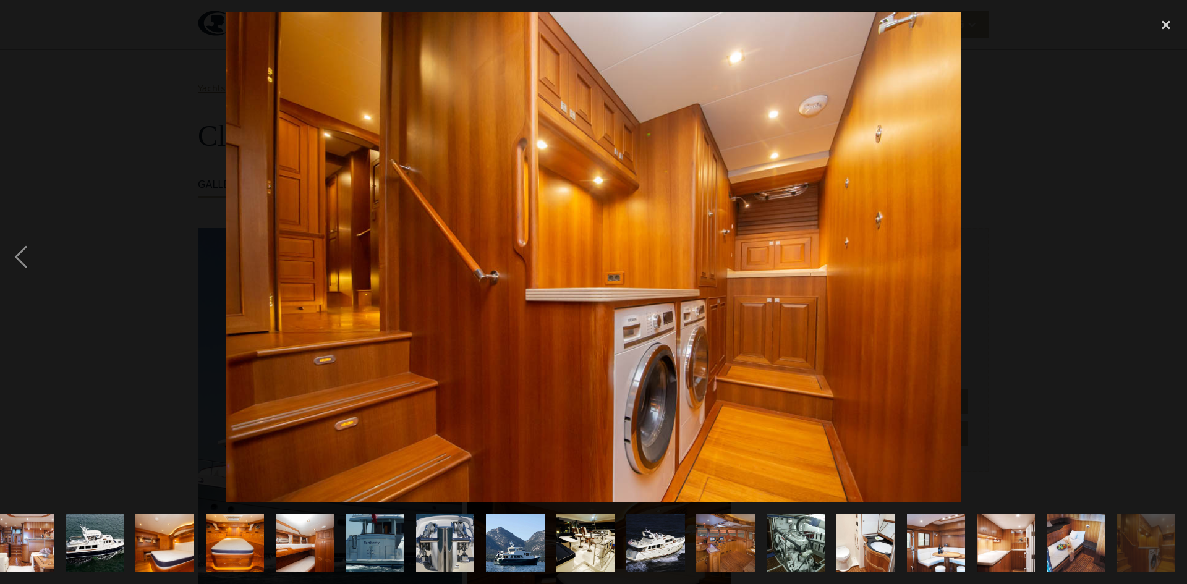
click at [1162, 256] on div "next image" at bounding box center [1166, 257] width 42 height 491
click at [19, 255] on div "previous image" at bounding box center [21, 257] width 42 height 491
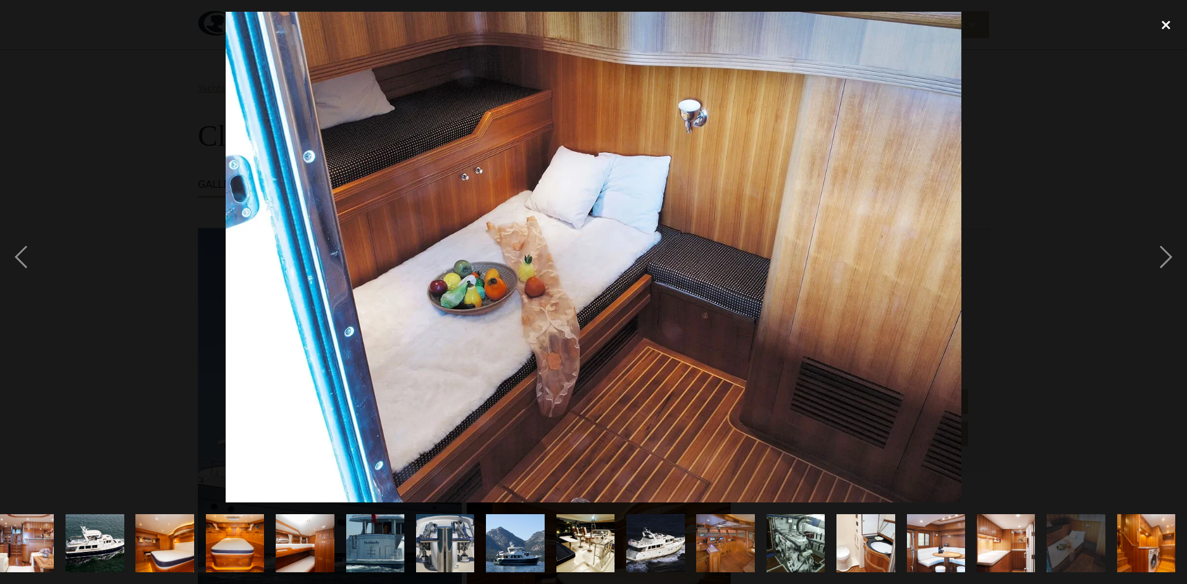
click at [1162, 24] on div "close lightbox" at bounding box center [1166, 25] width 42 height 27
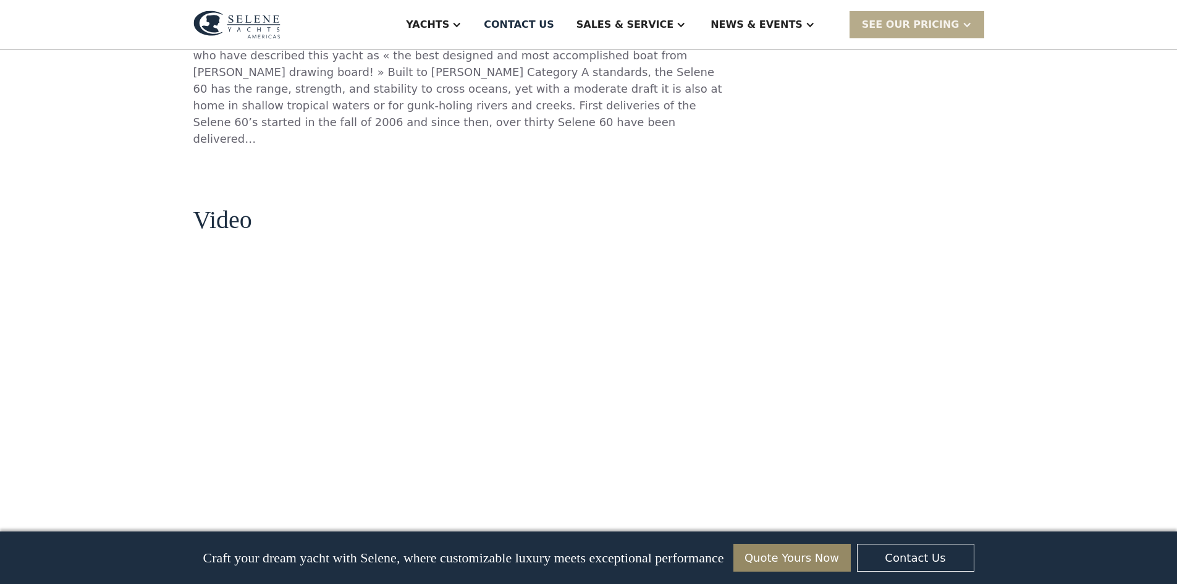
scroll to position [1165, 0]
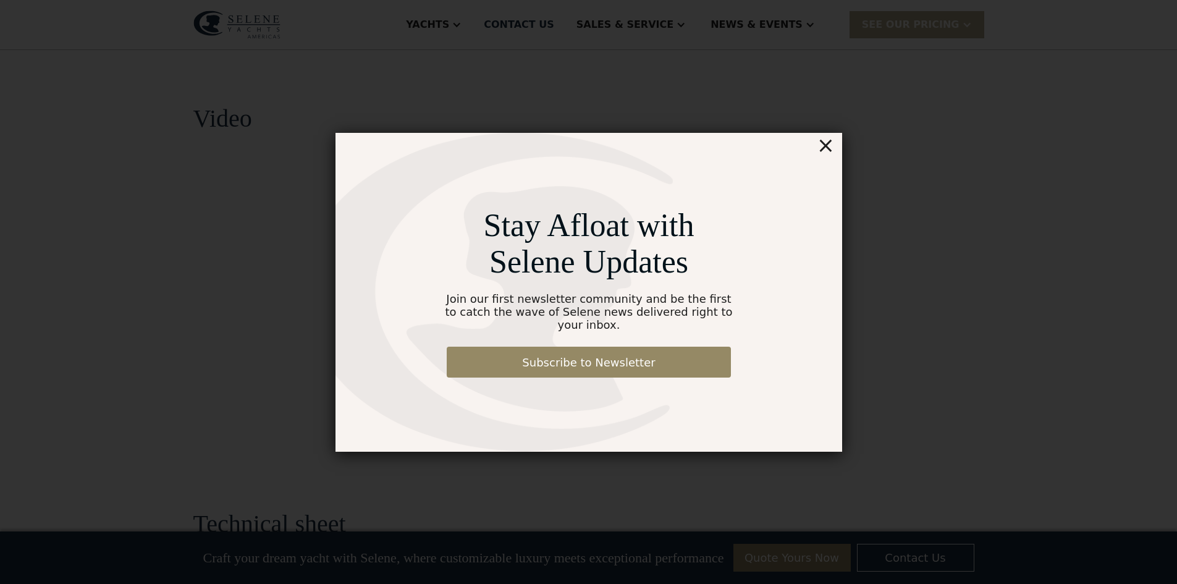
drag, startPoint x: 828, startPoint y: 153, endPoint x: 822, endPoint y: 150, distance: 7.2
click at [828, 153] on div "×" at bounding box center [825, 145] width 18 height 25
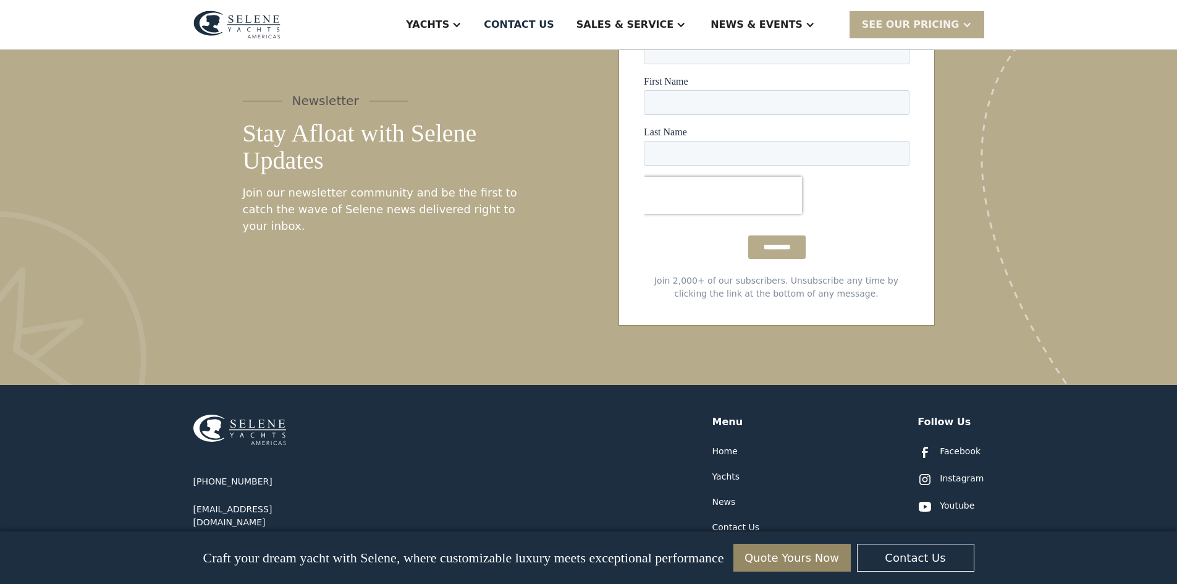
scroll to position [3389, 0]
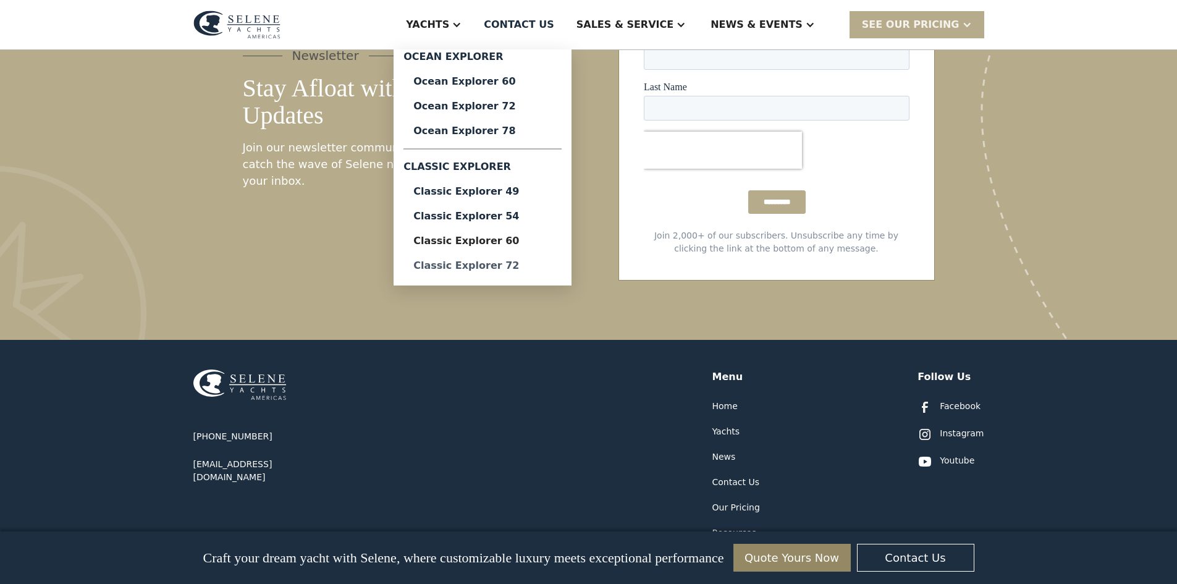
click at [530, 269] on div "Classic Explorer 72" at bounding box center [482, 266] width 138 height 10
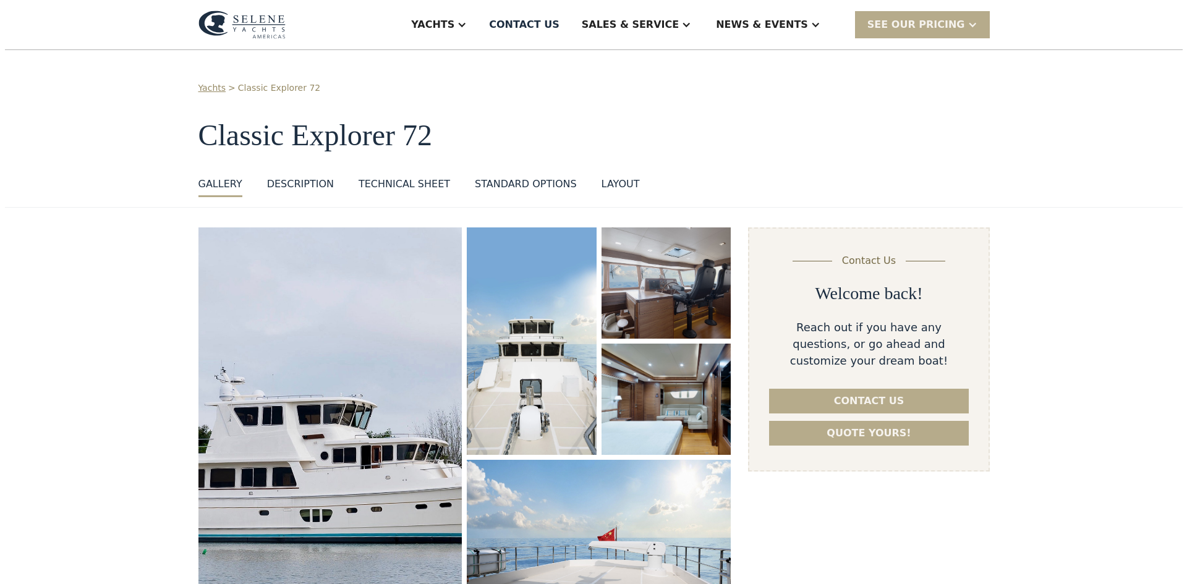
scroll to position [185, 0]
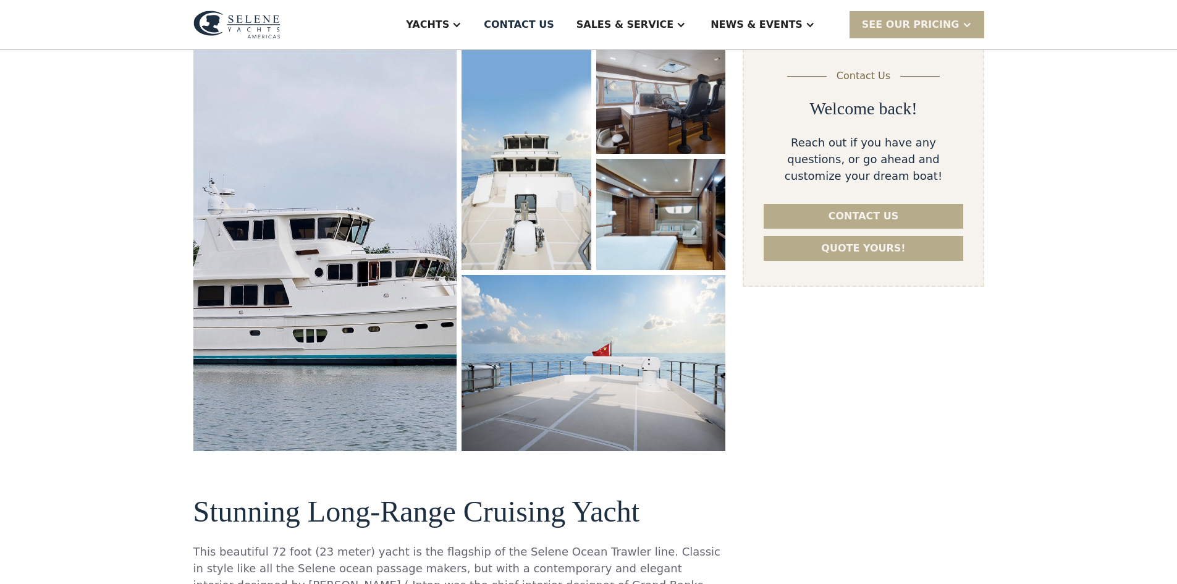
click at [304, 300] on img "open lightbox" at bounding box center [325, 246] width 280 height 433
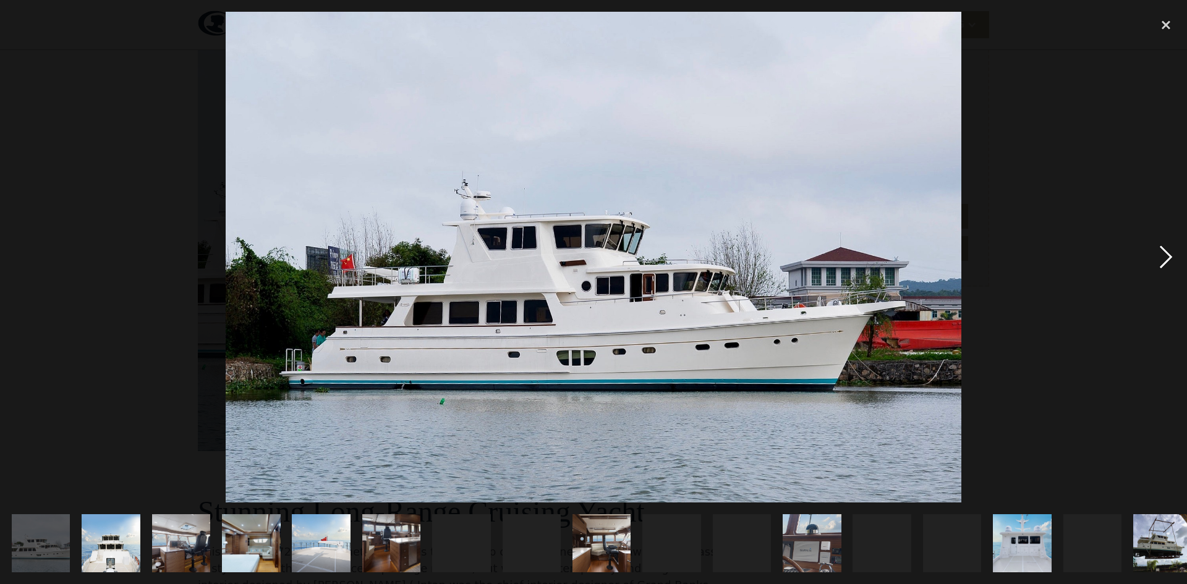
click at [1161, 253] on div "next image" at bounding box center [1166, 257] width 42 height 491
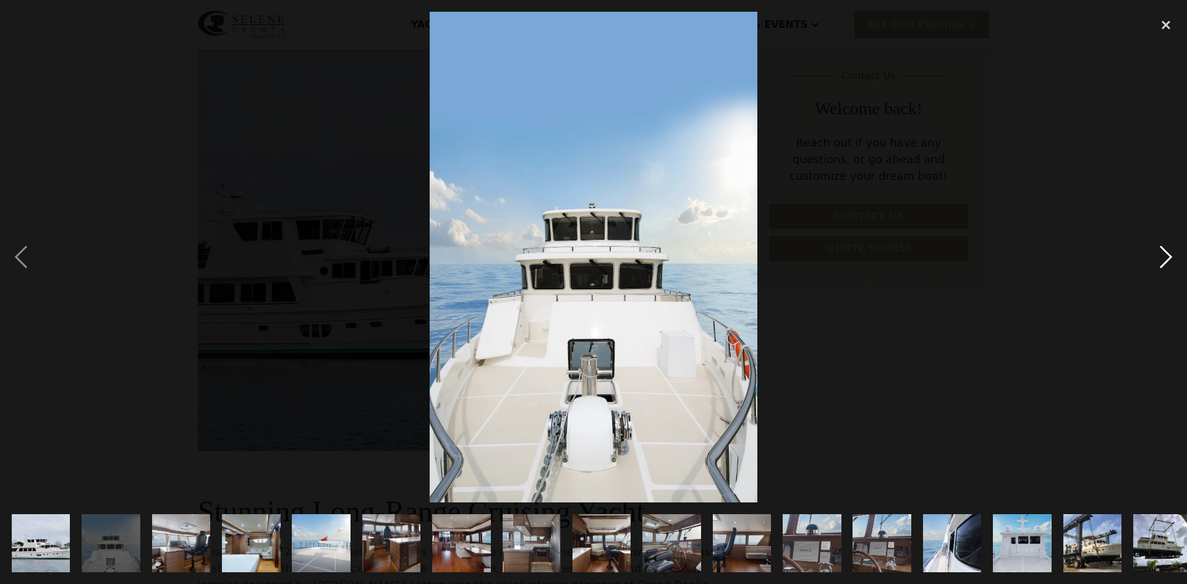
click at [1161, 253] on div "next image" at bounding box center [1166, 257] width 42 height 491
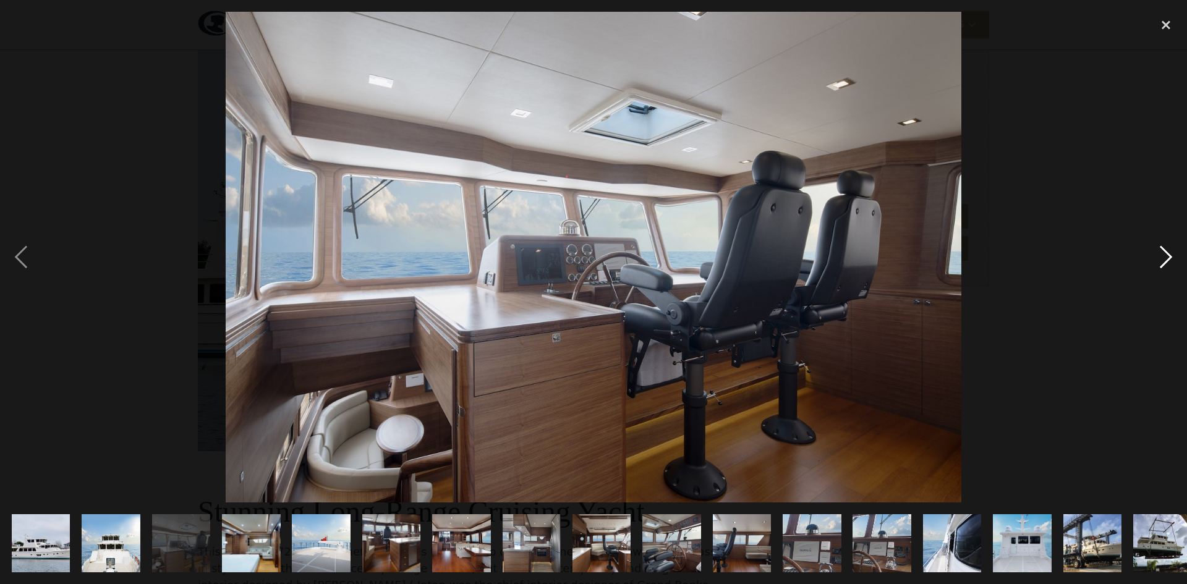
click at [1161, 253] on div "next image" at bounding box center [1166, 257] width 42 height 491
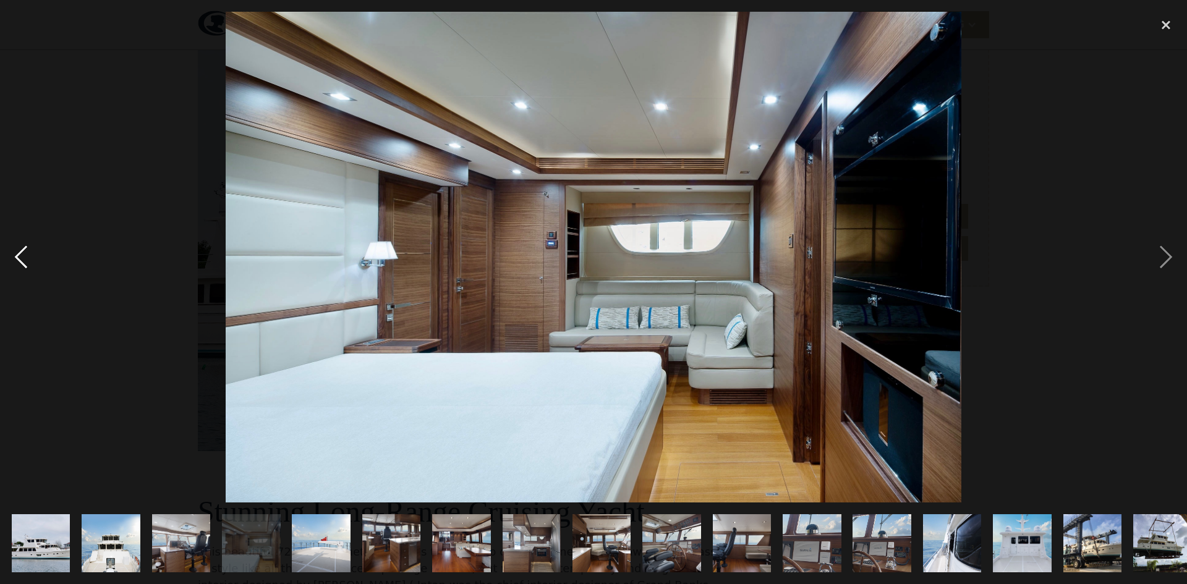
click at [17, 260] on div "previous image" at bounding box center [21, 257] width 42 height 491
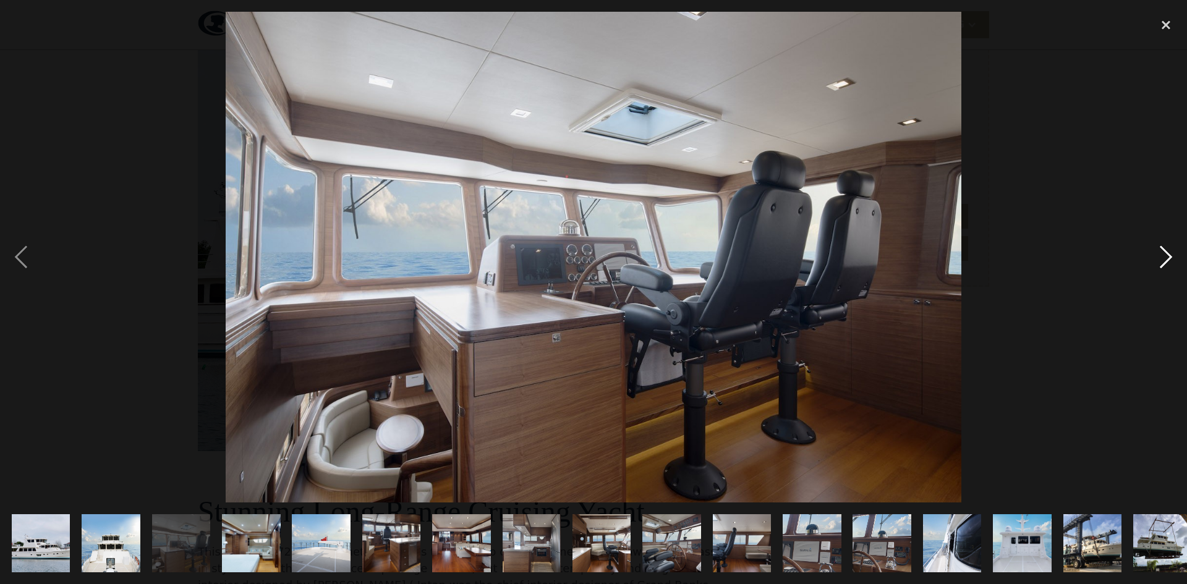
click at [1169, 255] on div "next image" at bounding box center [1166, 257] width 42 height 491
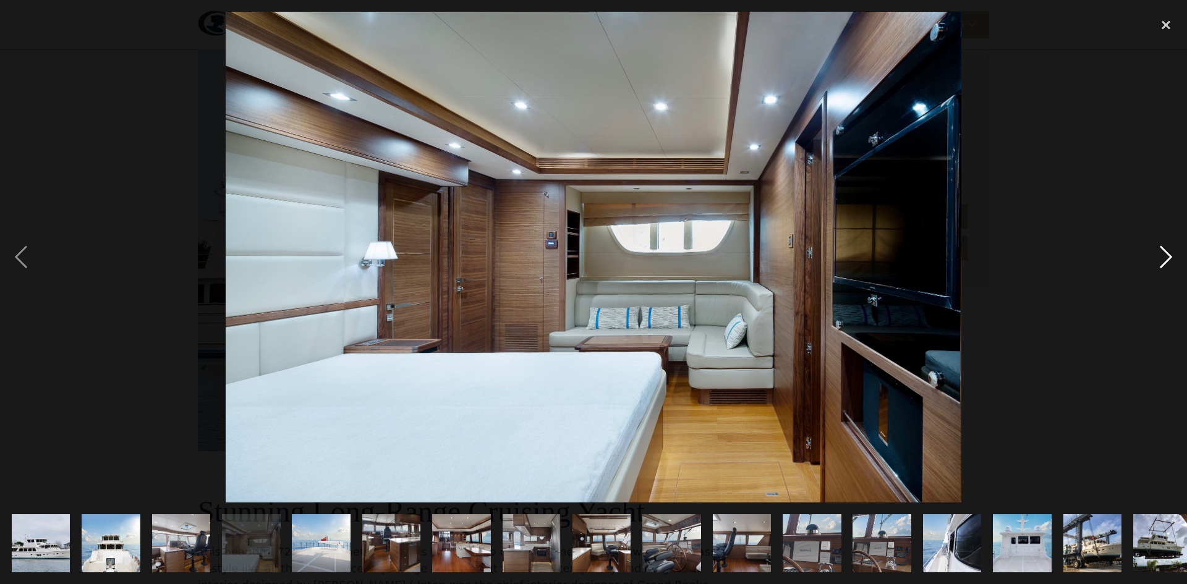
click at [1169, 255] on div "next image" at bounding box center [1166, 257] width 42 height 491
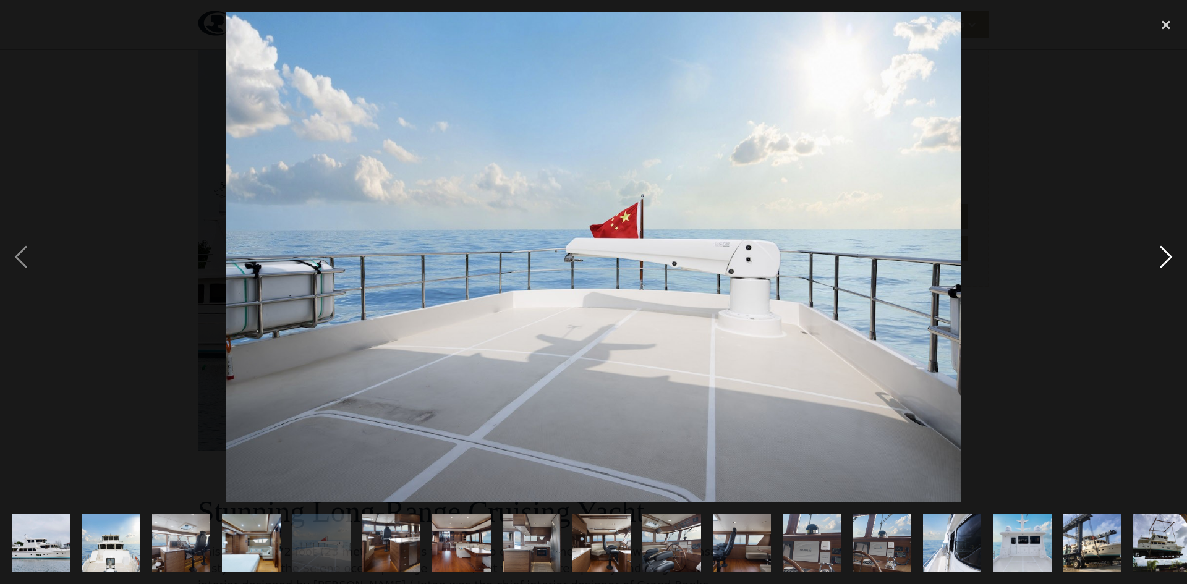
click at [1169, 255] on div "next image" at bounding box center [1166, 257] width 42 height 491
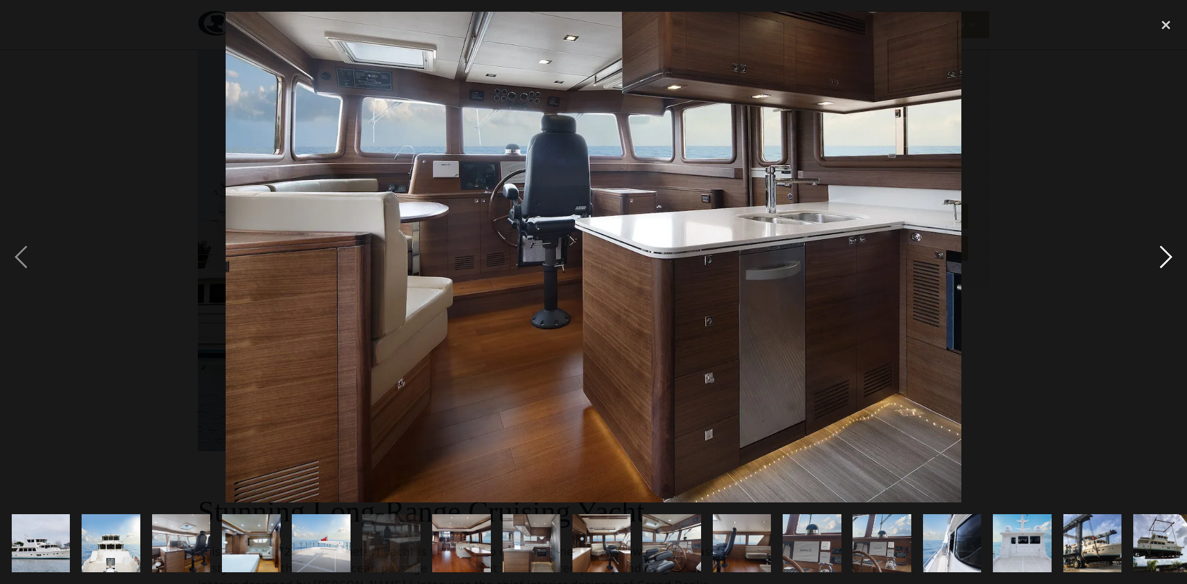
click at [1169, 255] on div "next image" at bounding box center [1166, 257] width 42 height 491
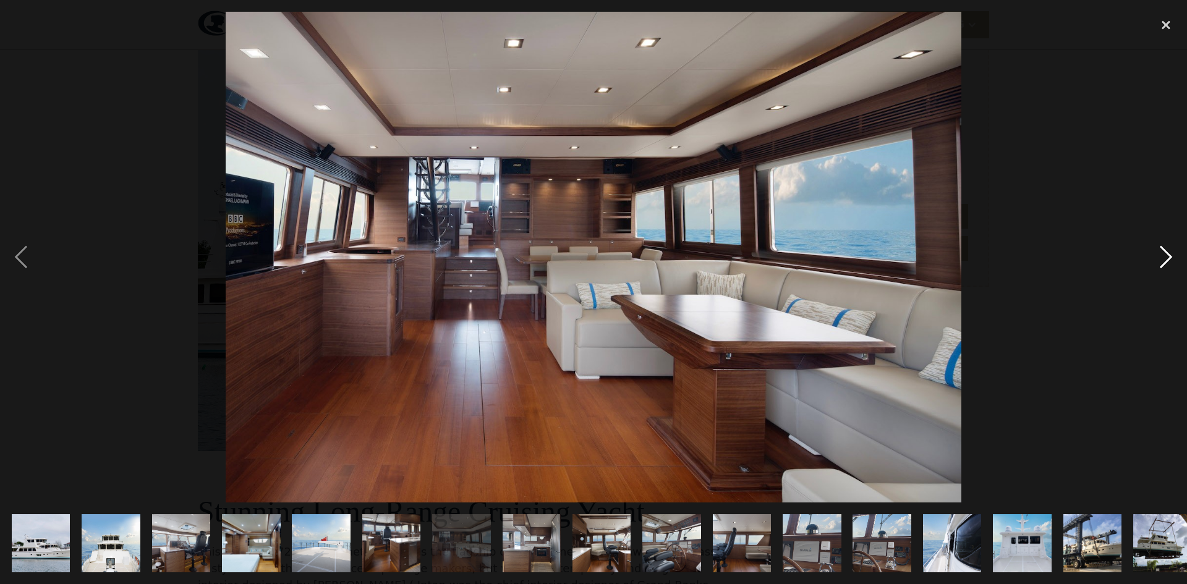
click at [1169, 255] on div "next image" at bounding box center [1166, 257] width 42 height 491
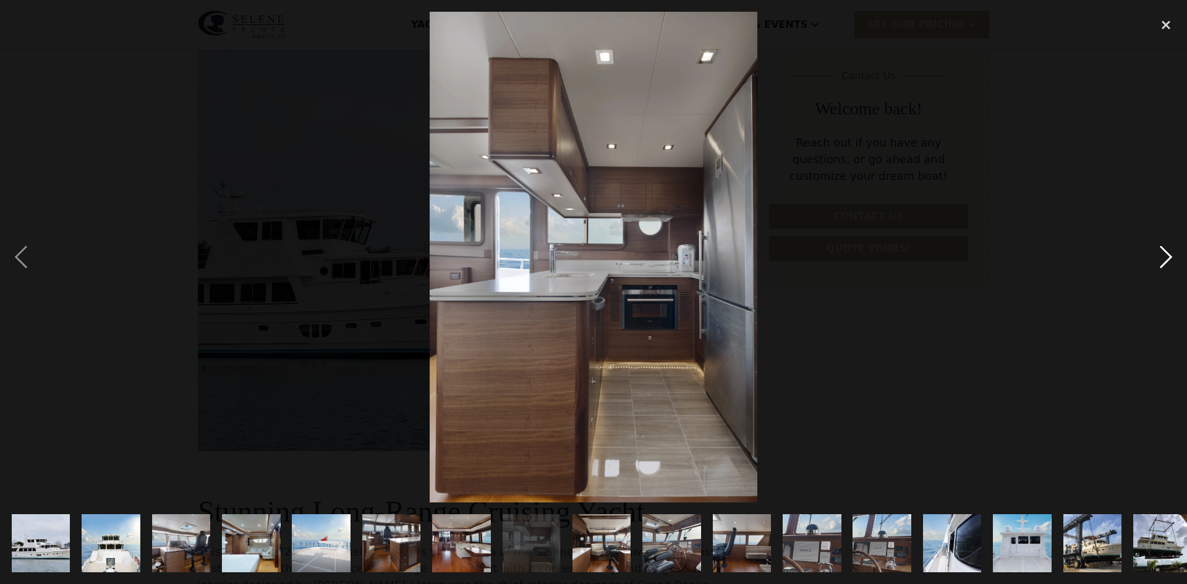
click at [1169, 255] on div "next image" at bounding box center [1166, 257] width 42 height 491
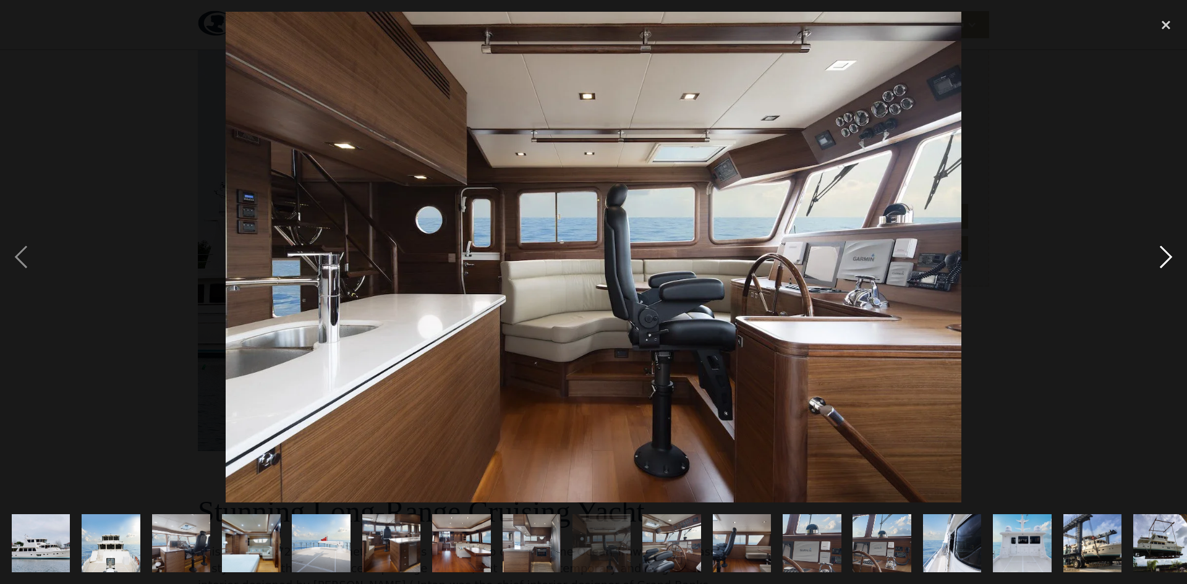
click at [1169, 255] on div "next image" at bounding box center [1166, 257] width 42 height 491
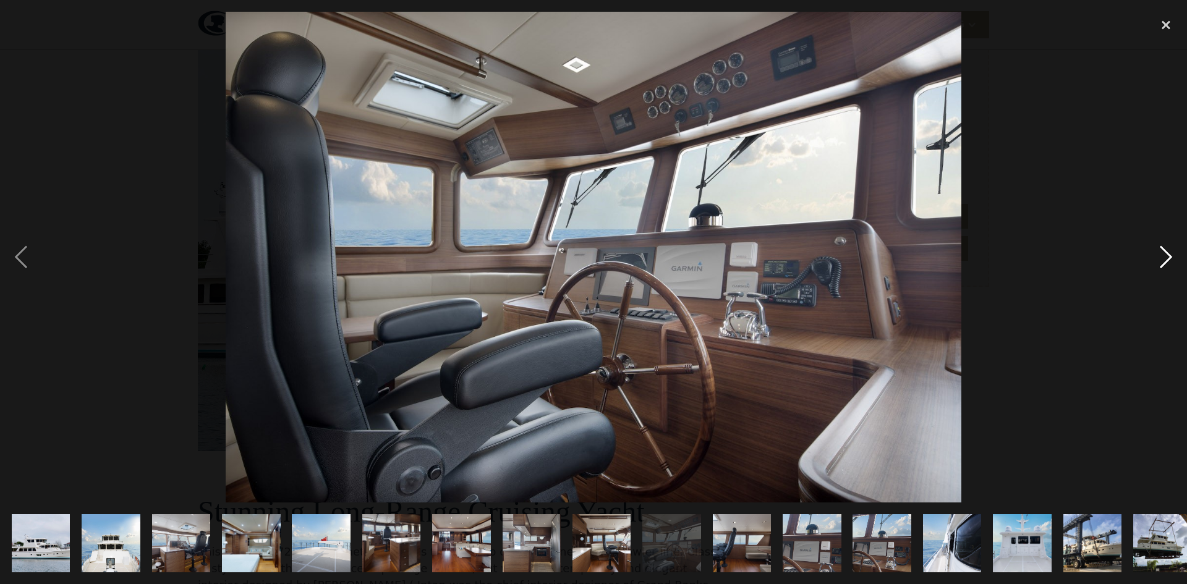
click at [1169, 255] on div "next image" at bounding box center [1166, 257] width 42 height 491
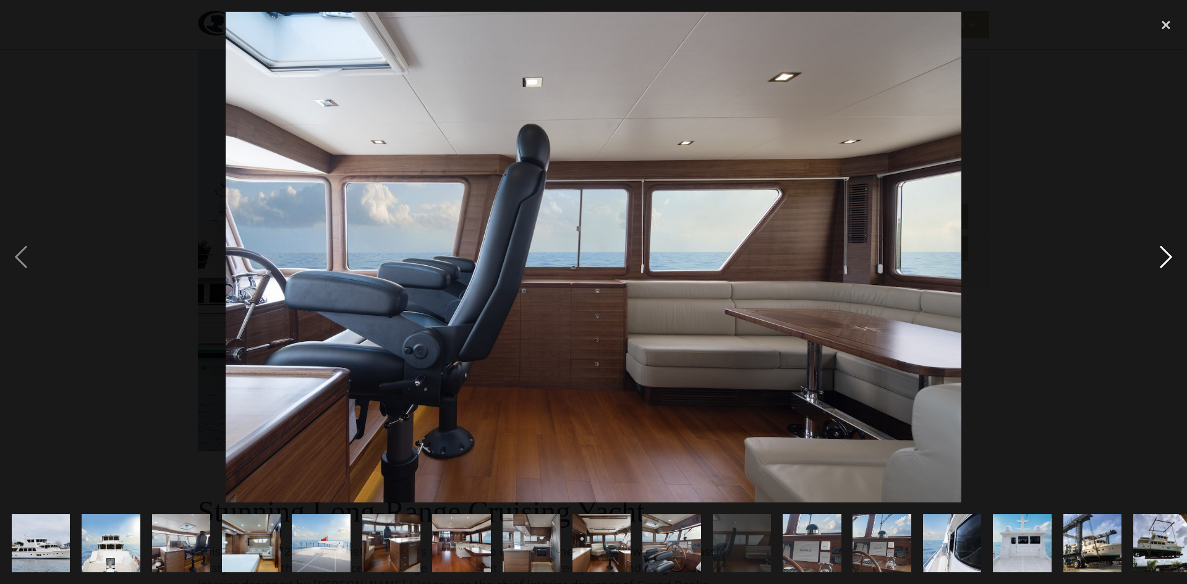
click at [1169, 255] on div "next image" at bounding box center [1166, 257] width 42 height 491
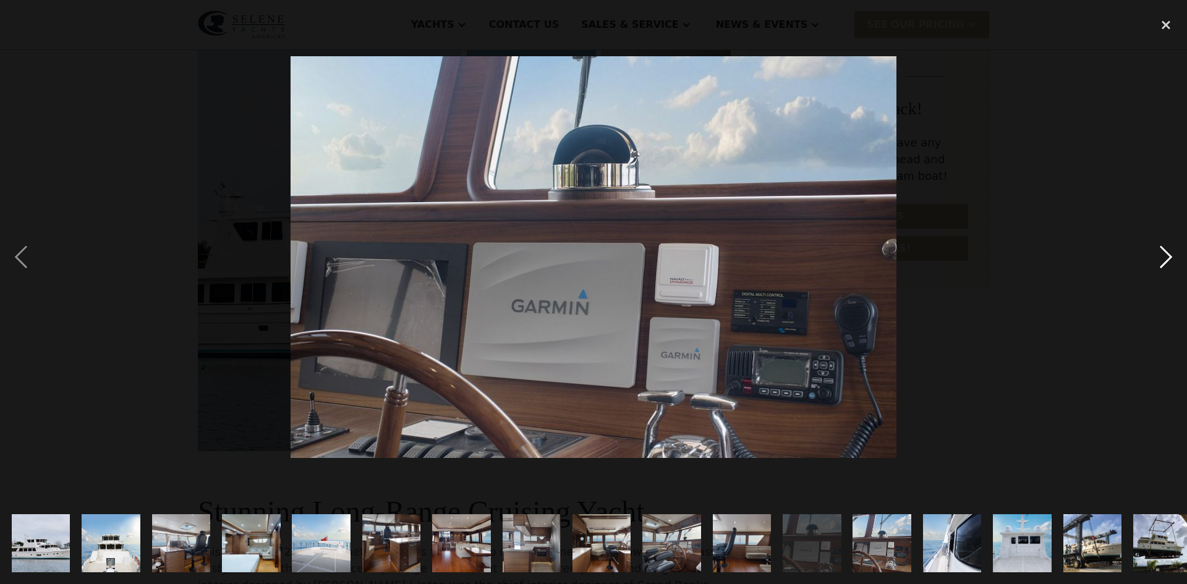
click at [1169, 255] on div "next image" at bounding box center [1166, 257] width 42 height 491
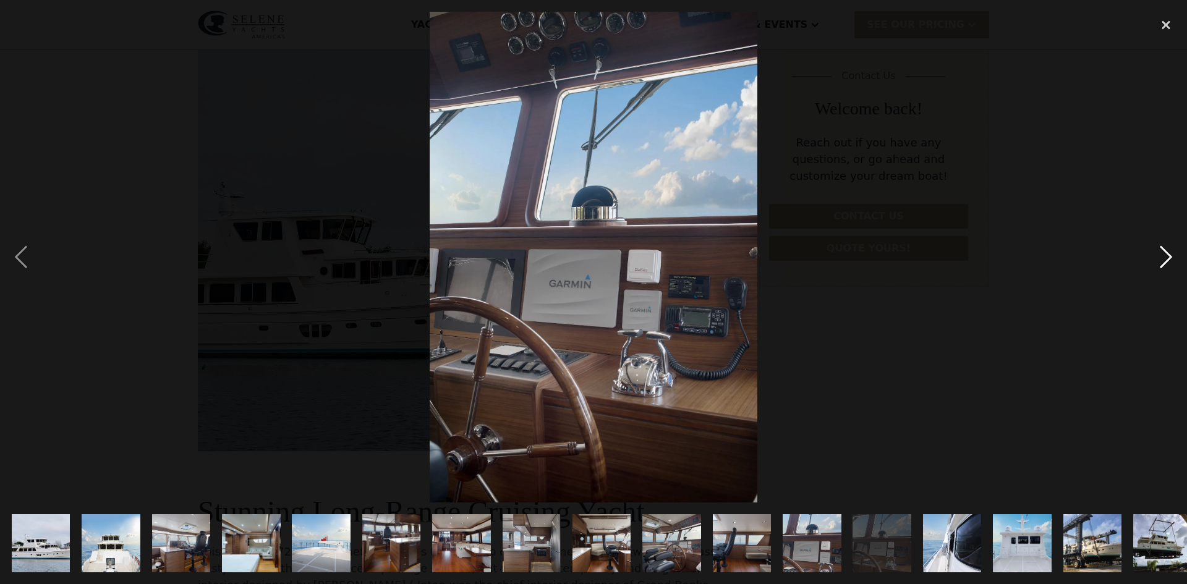
click at [1169, 255] on div "next image" at bounding box center [1166, 257] width 42 height 491
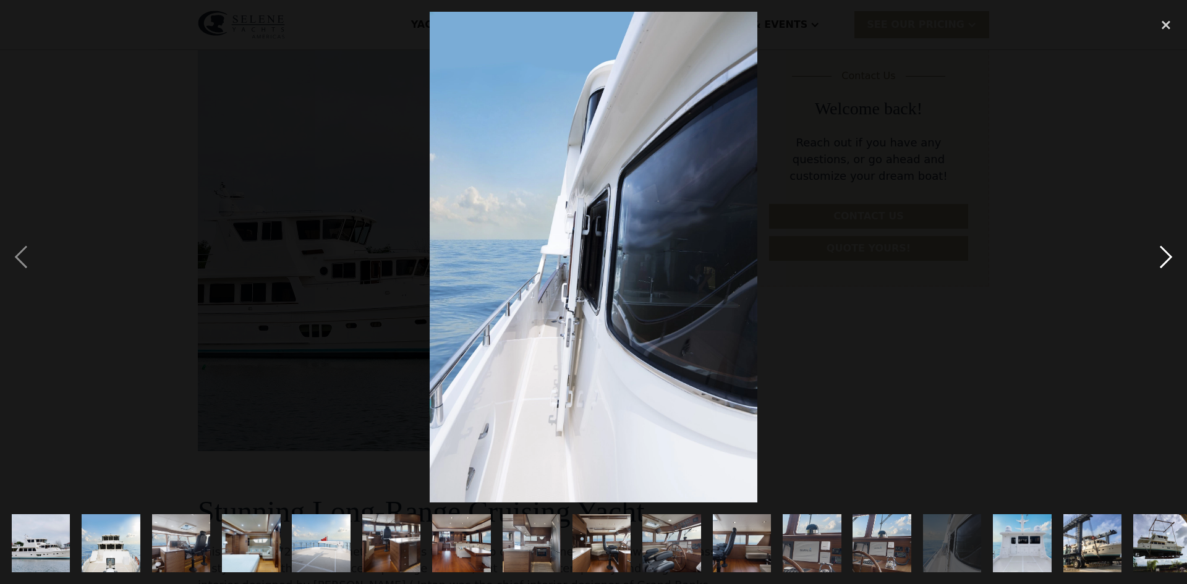
click at [1169, 255] on div "next image" at bounding box center [1166, 257] width 42 height 491
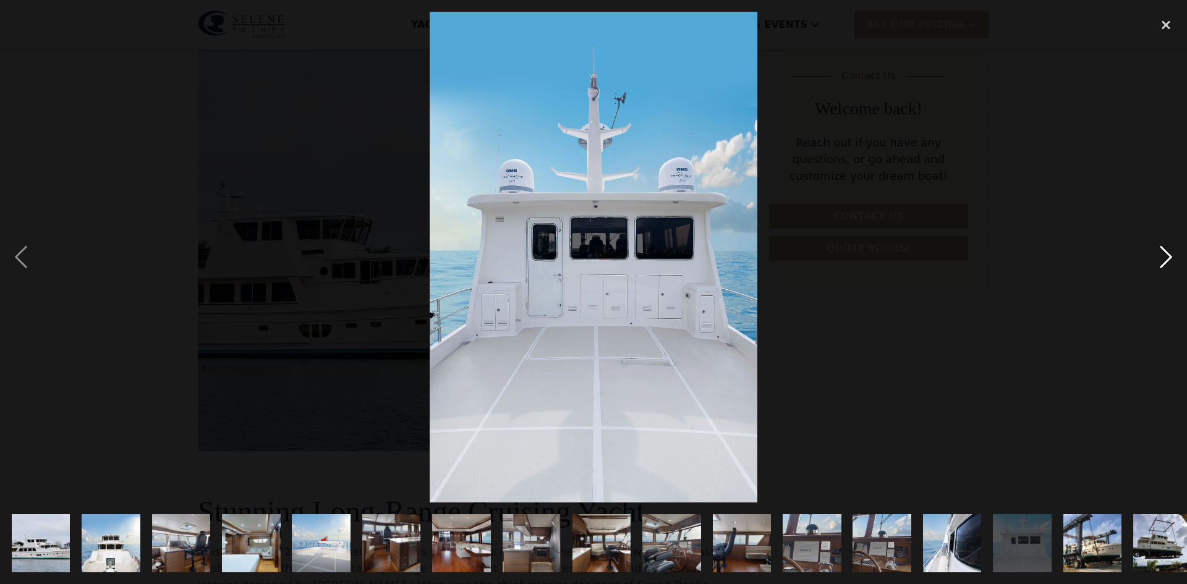
click at [1169, 255] on div "next image" at bounding box center [1166, 257] width 42 height 491
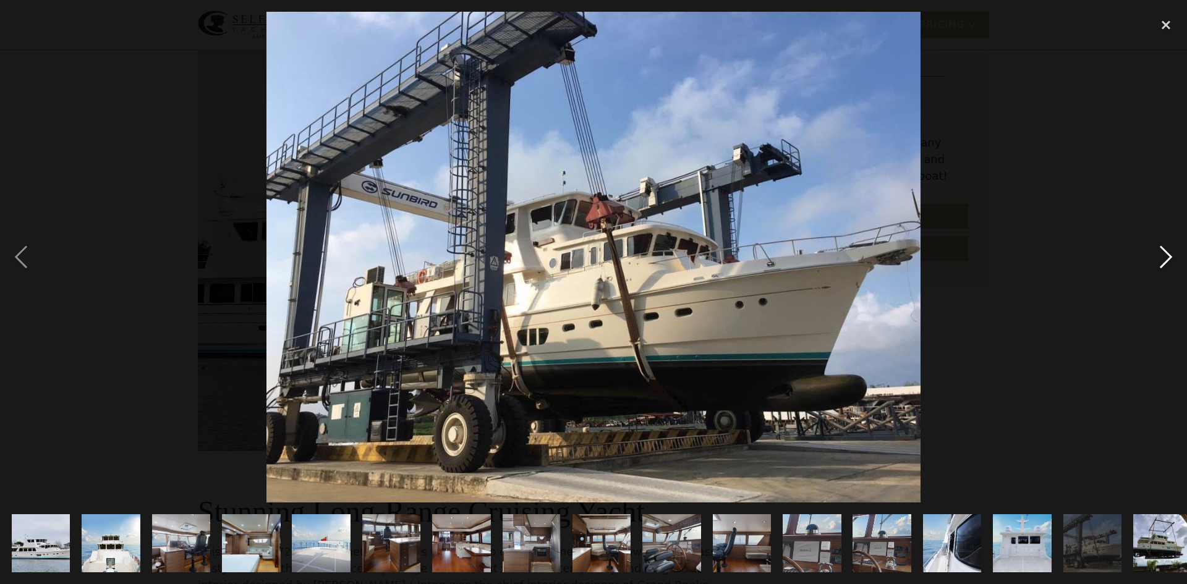
click at [1169, 255] on div "next image" at bounding box center [1166, 257] width 42 height 491
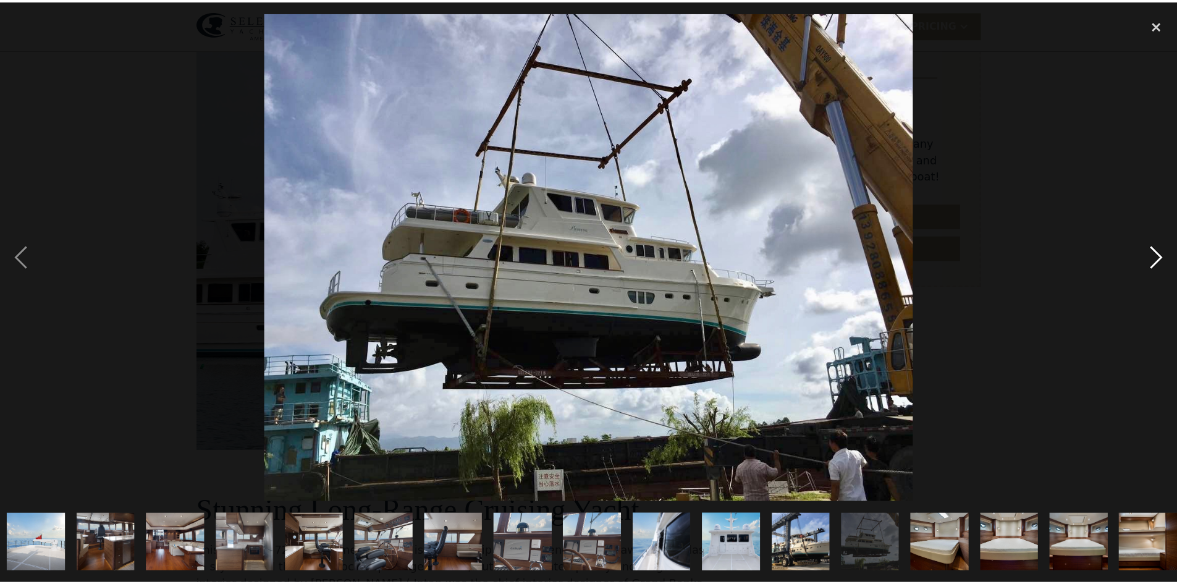
scroll to position [0, 366]
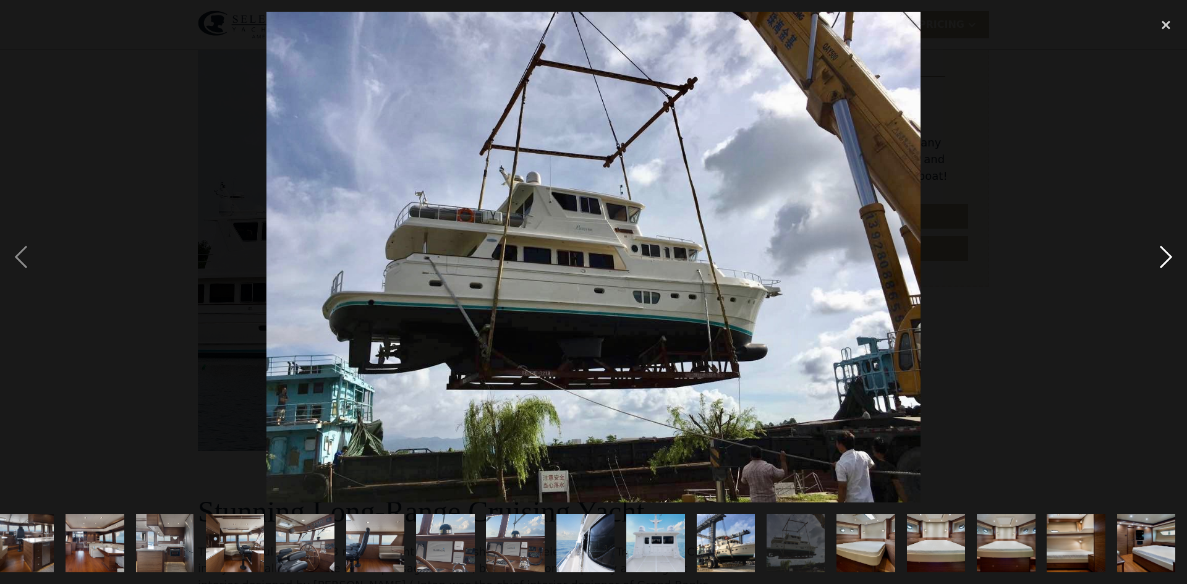
click at [1169, 255] on div "next image" at bounding box center [1166, 257] width 42 height 491
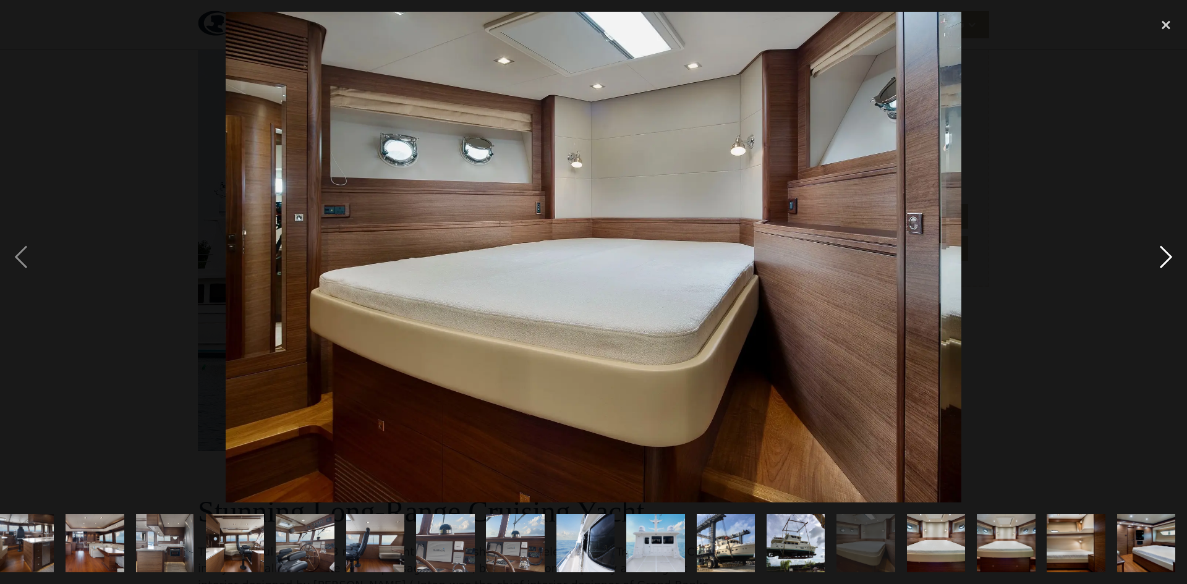
click at [1169, 255] on div "next image" at bounding box center [1166, 257] width 42 height 491
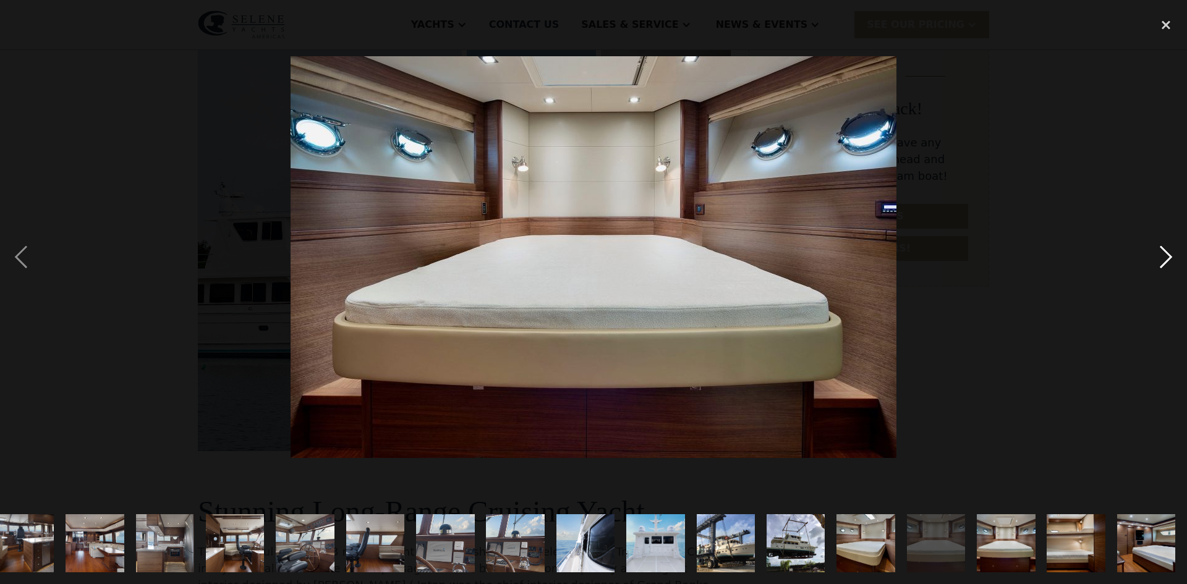
click at [1169, 255] on div "next image" at bounding box center [1166, 257] width 42 height 491
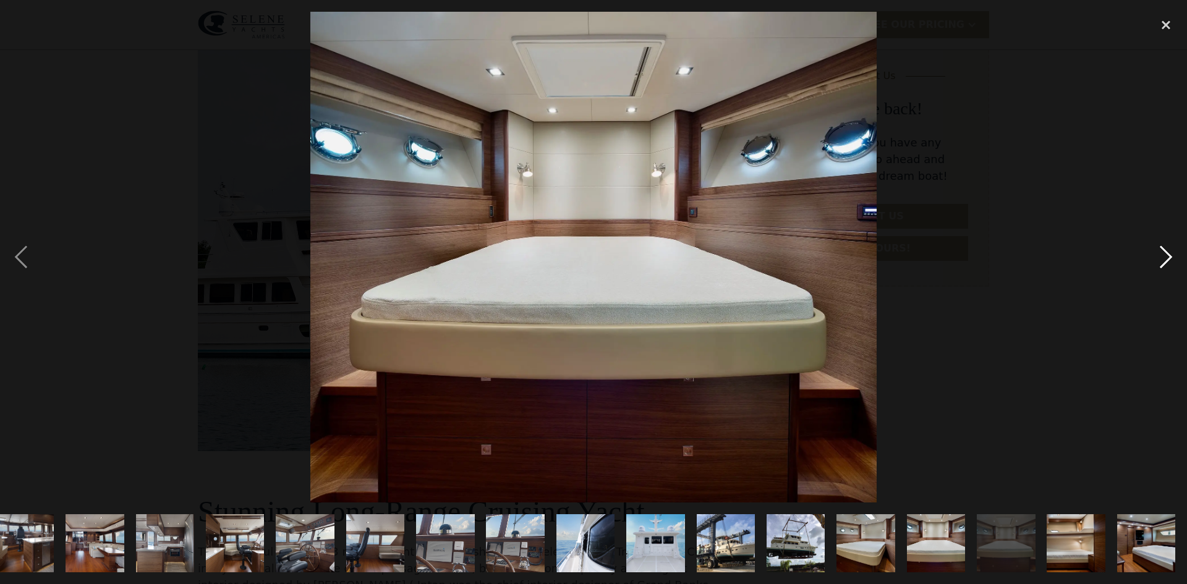
click at [1169, 255] on div "next image" at bounding box center [1166, 257] width 42 height 491
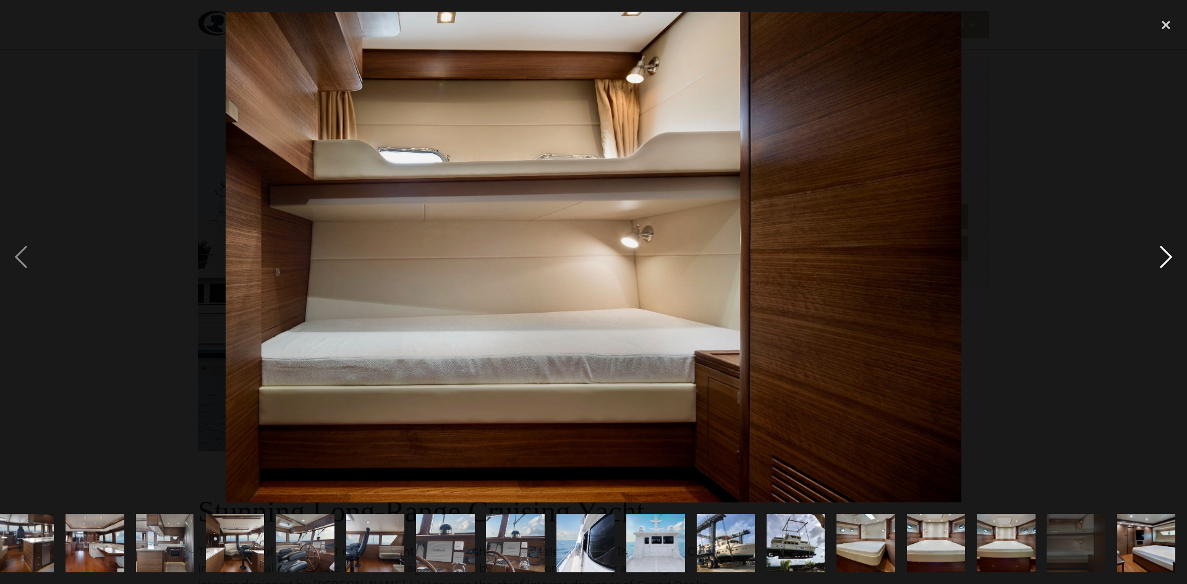
click at [1169, 255] on div "next image" at bounding box center [1166, 257] width 42 height 491
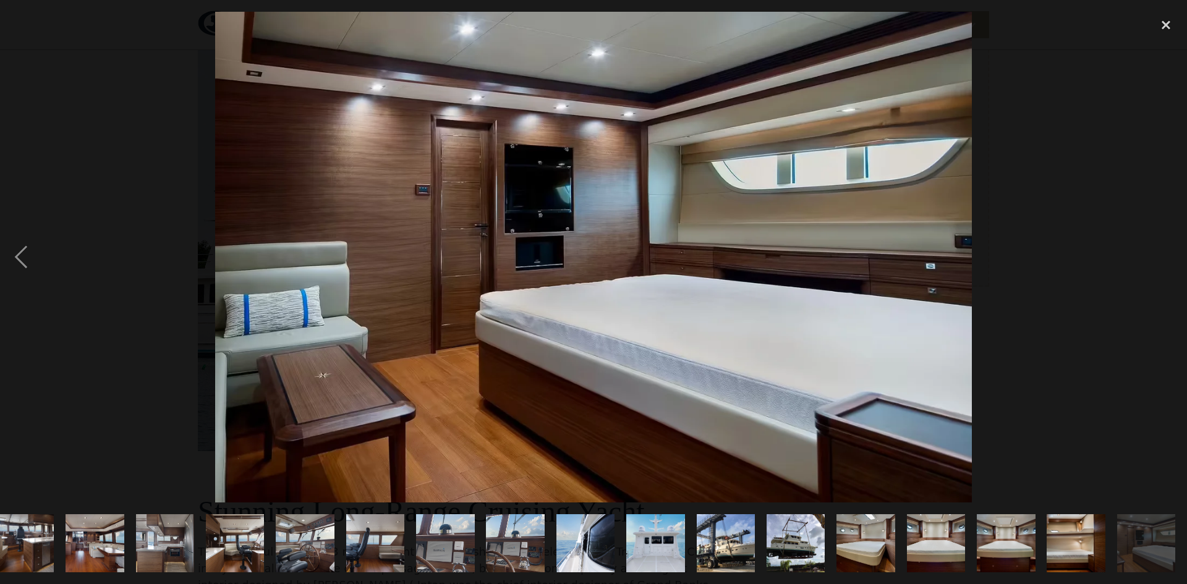
click at [1169, 255] on div "next image" at bounding box center [1166, 257] width 42 height 491
click at [1166, 22] on div "close lightbox" at bounding box center [1166, 25] width 42 height 27
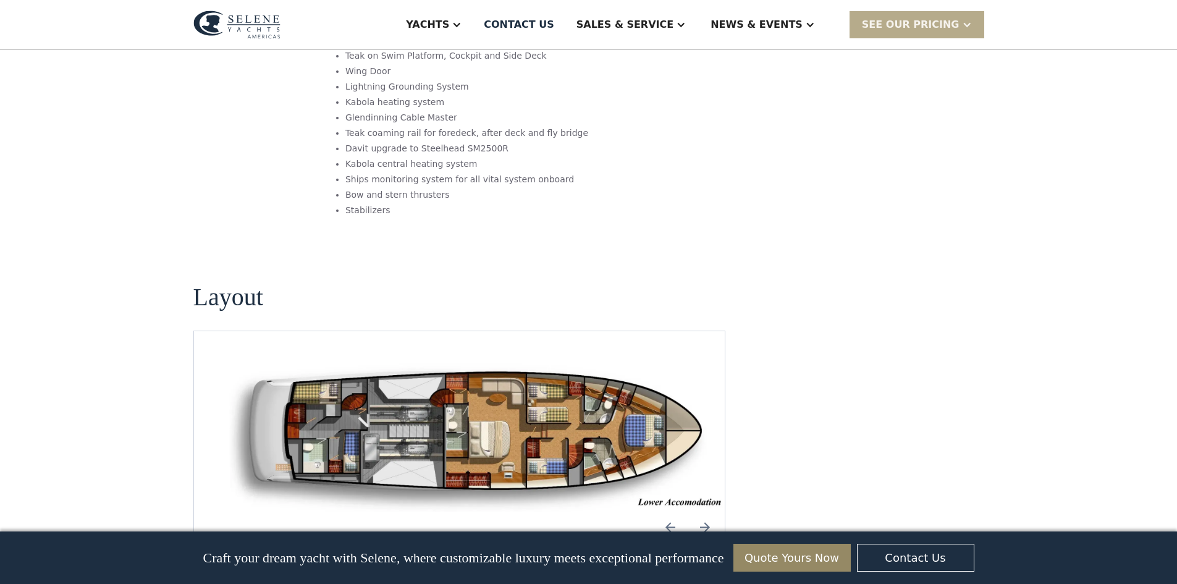
scroll to position [1483, 0]
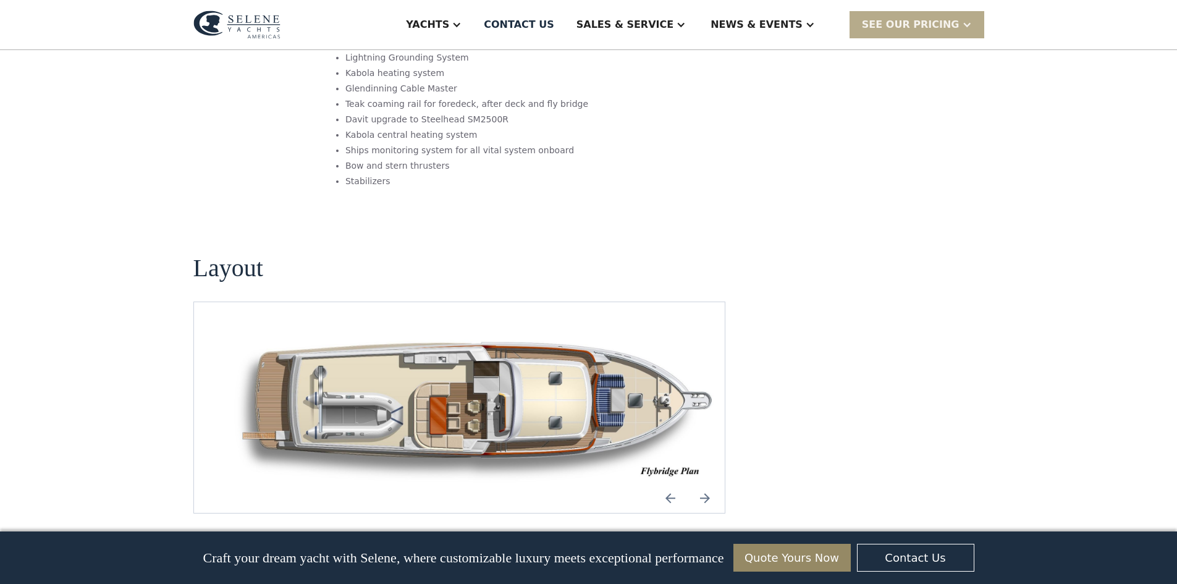
click at [705, 483] on img "Next slide" at bounding box center [705, 498] width 30 height 30
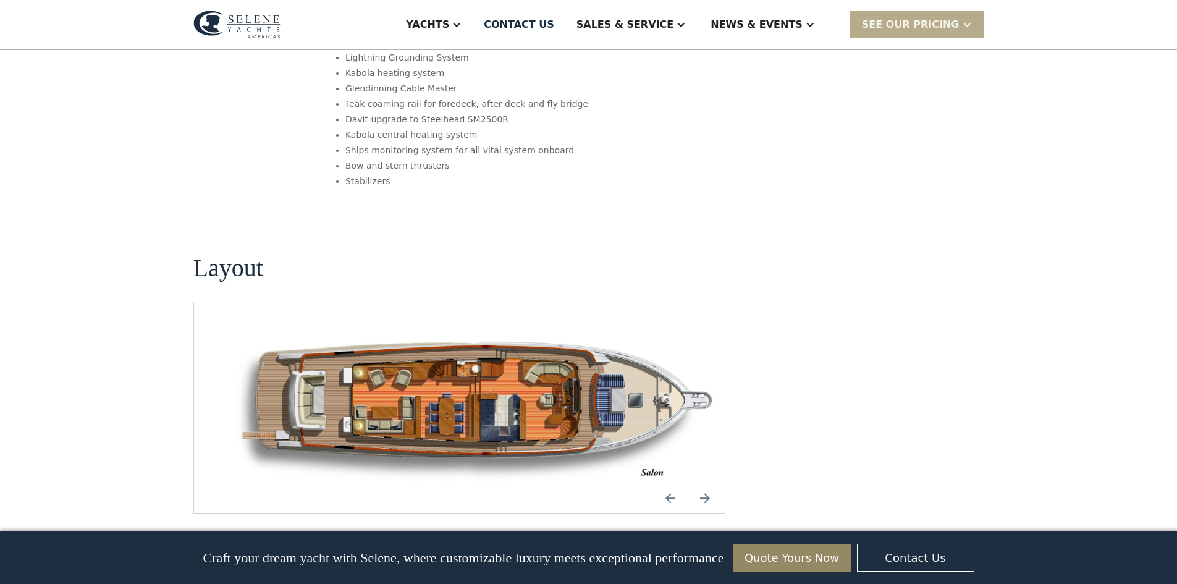
click at [705, 483] on img "Next slide" at bounding box center [705, 498] width 30 height 30
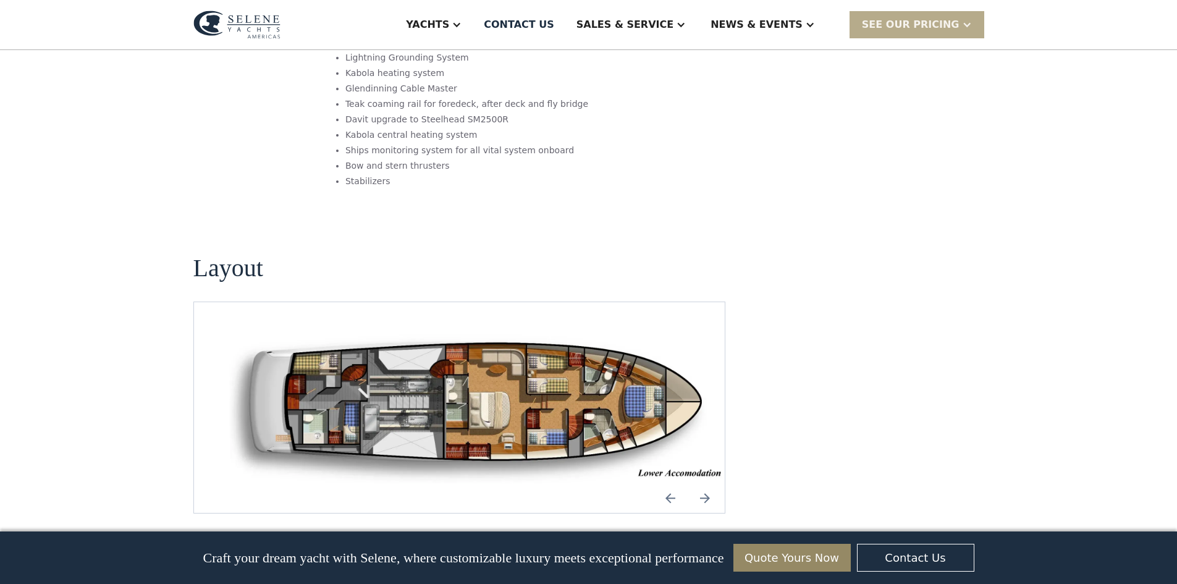
click at [430, 332] on img "open lightbox" at bounding box center [479, 408] width 512 height 152
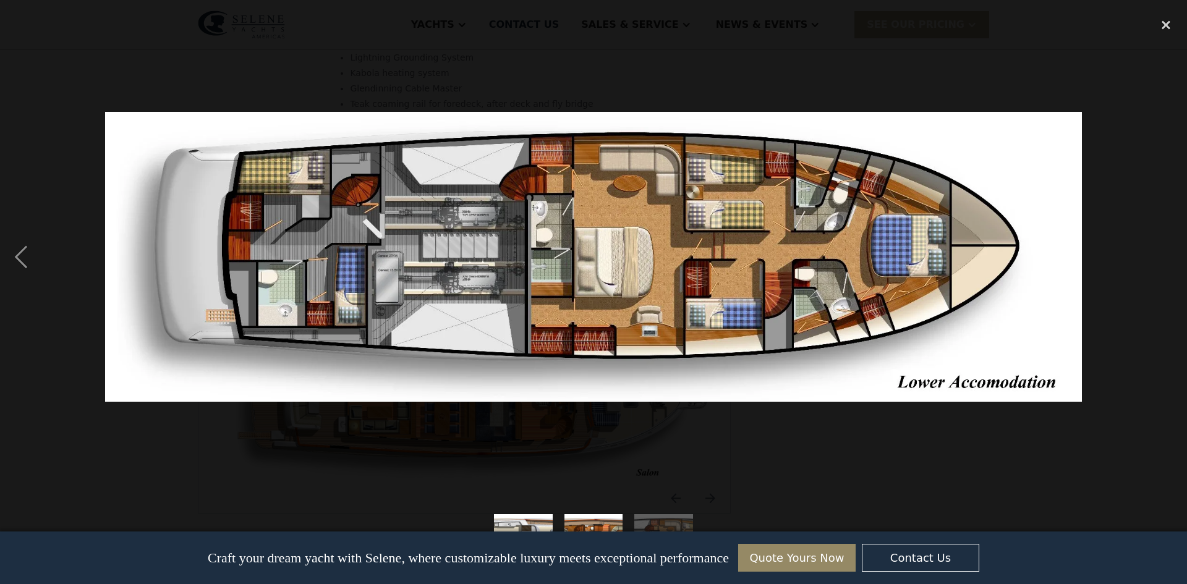
click at [655, 520] on img "show item 3 of 3" at bounding box center [663, 543] width 197 height 59
click at [1164, 19] on div "close lightbox" at bounding box center [1166, 25] width 42 height 27
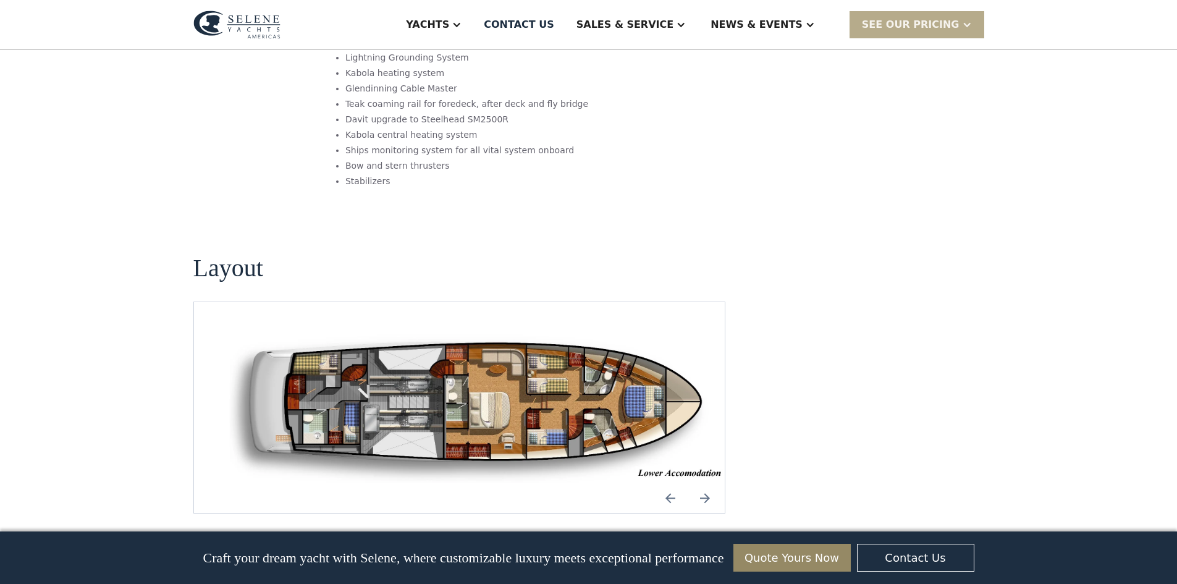
click at [704, 483] on img "Next slide" at bounding box center [705, 498] width 30 height 30
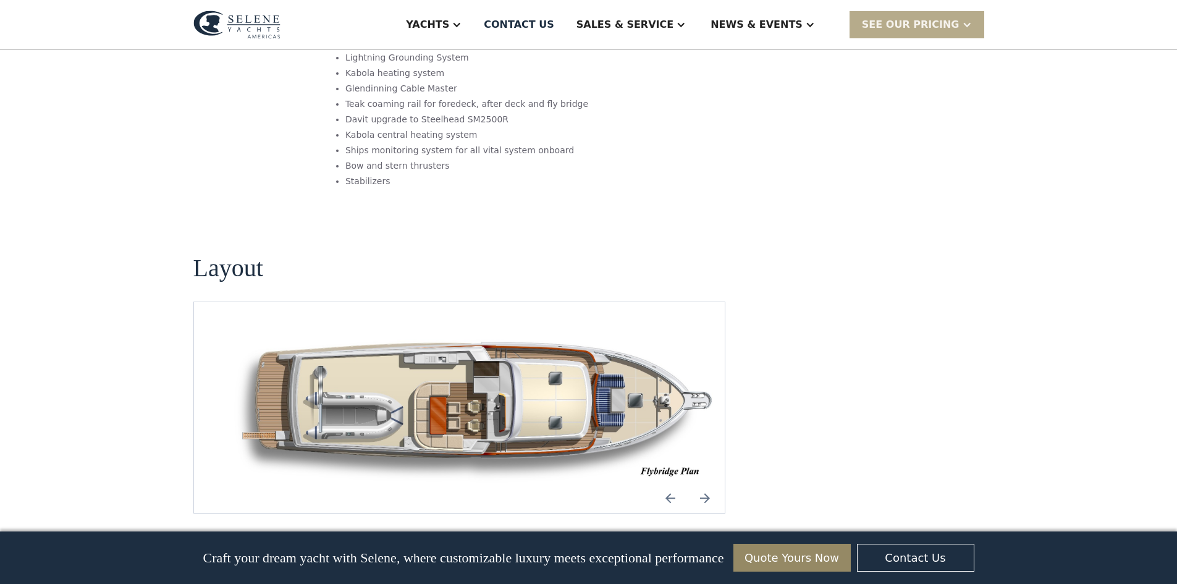
click at [704, 483] on img "Next slide" at bounding box center [705, 498] width 30 height 30
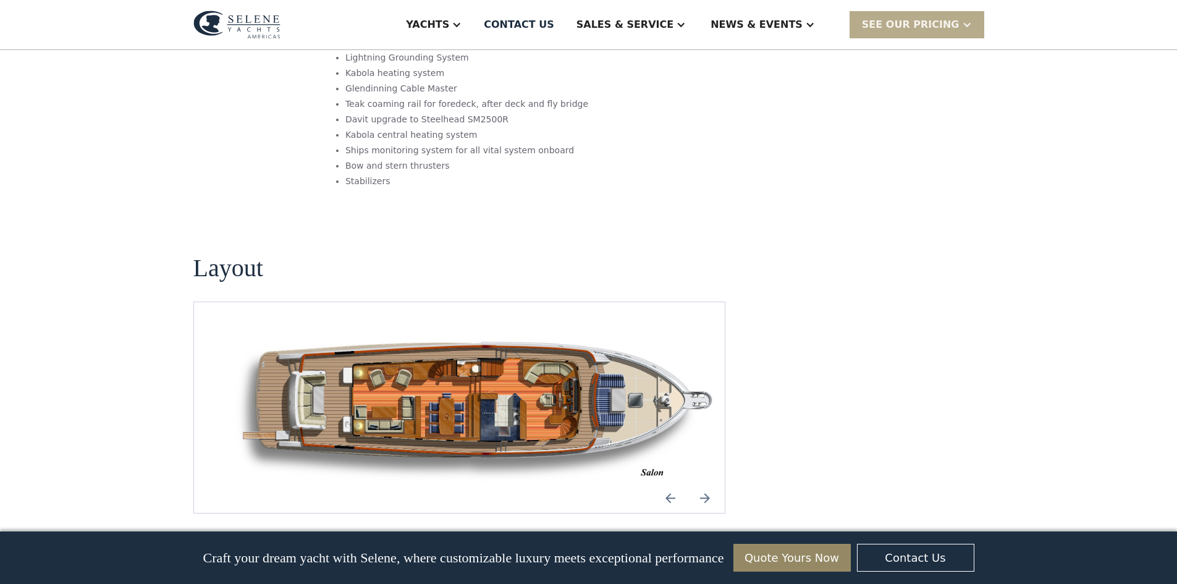
click at [443, 341] on img "open lightbox" at bounding box center [479, 408] width 512 height 152
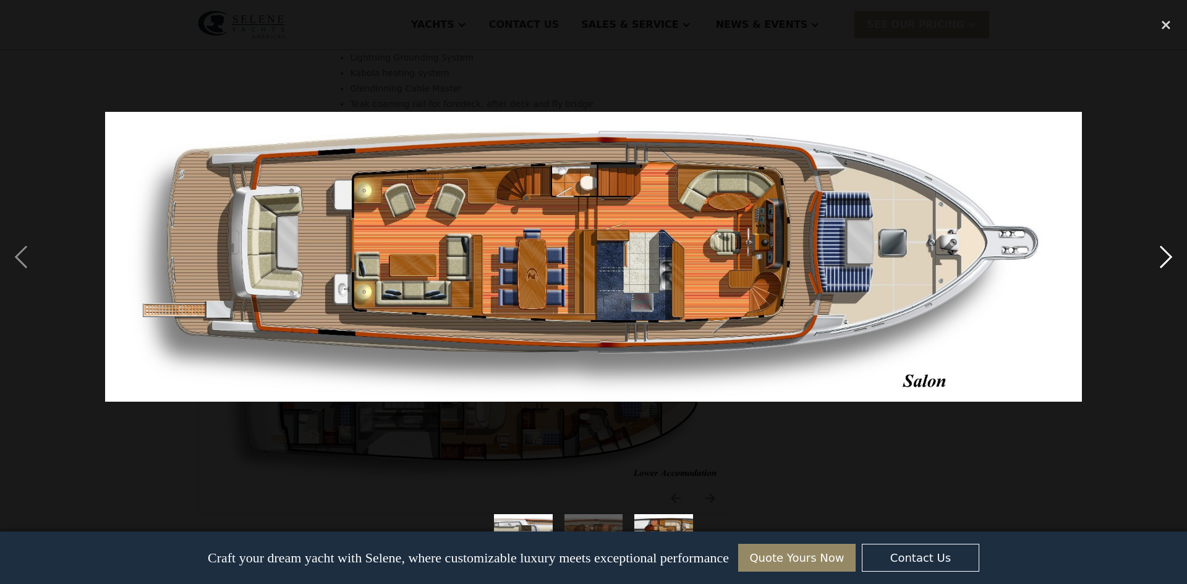
click at [1162, 253] on div "next image" at bounding box center [1166, 257] width 42 height 491
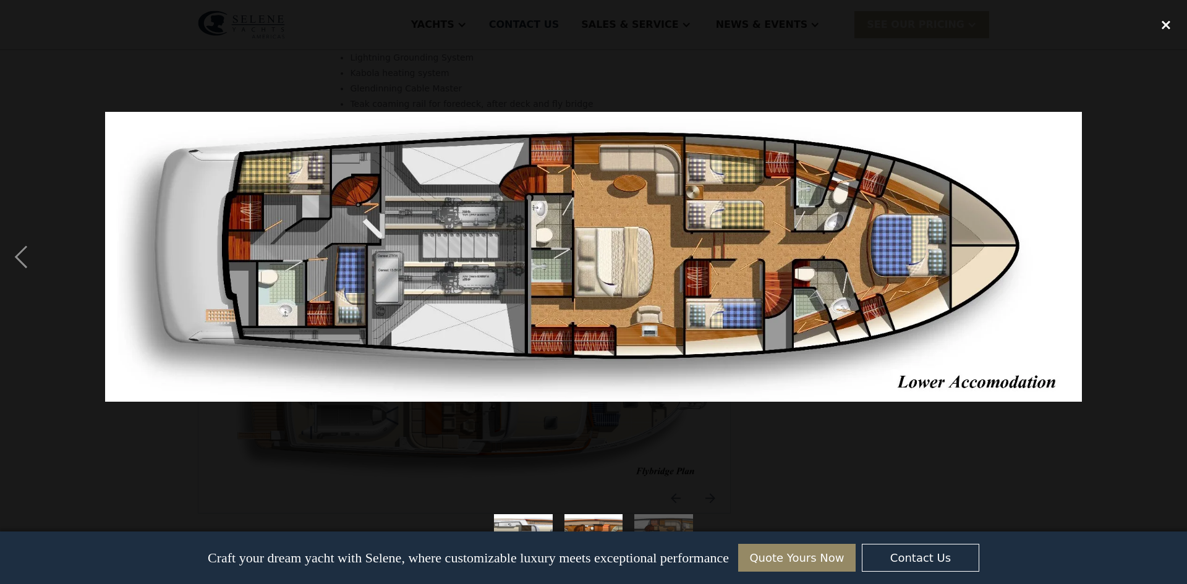
click at [1167, 22] on div "close lightbox" at bounding box center [1166, 25] width 42 height 27
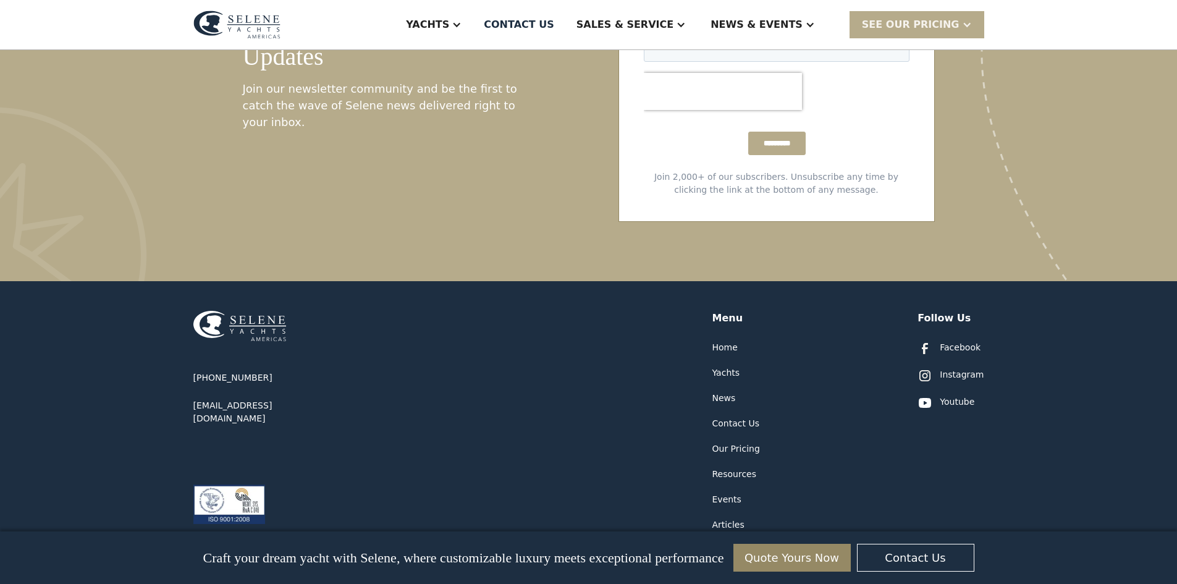
scroll to position [2771, 0]
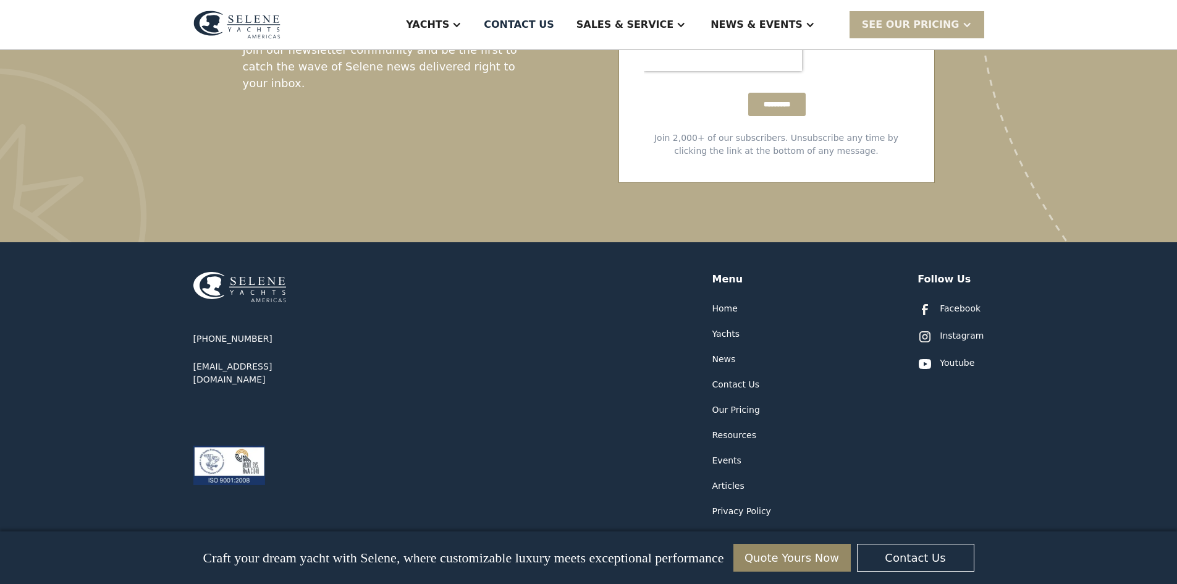
click at [742, 404] on div "Our Pricing" at bounding box center [737, 410] width 48 height 13
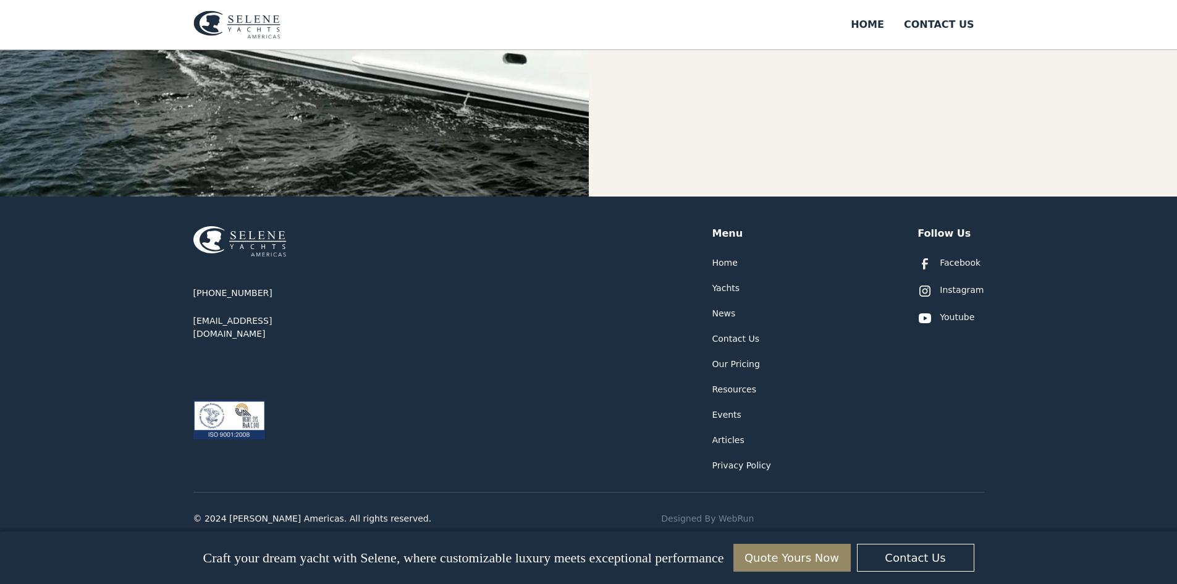
scroll to position [570, 0]
